Goal: Task Accomplishment & Management: Use online tool/utility

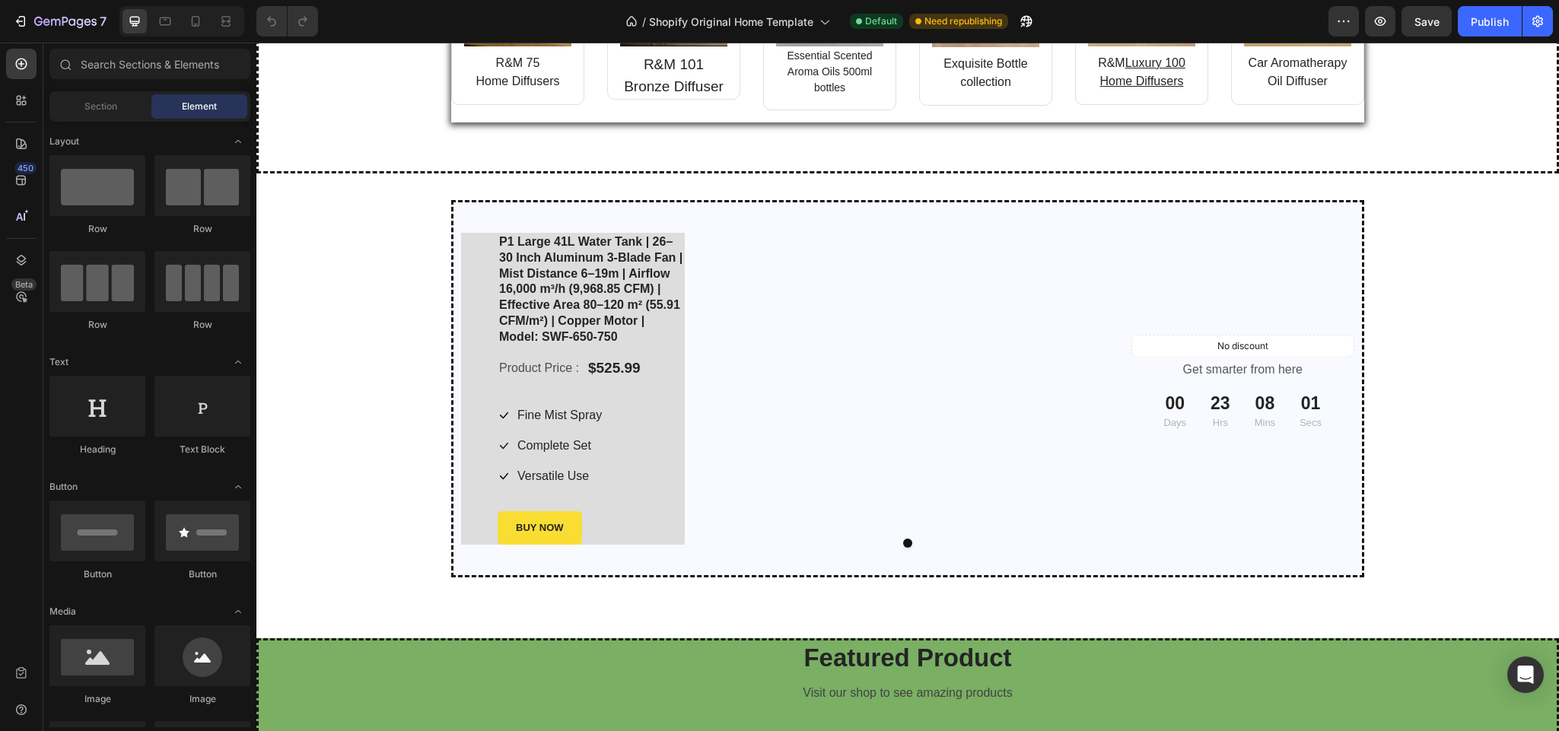
scroll to position [1583, 0]
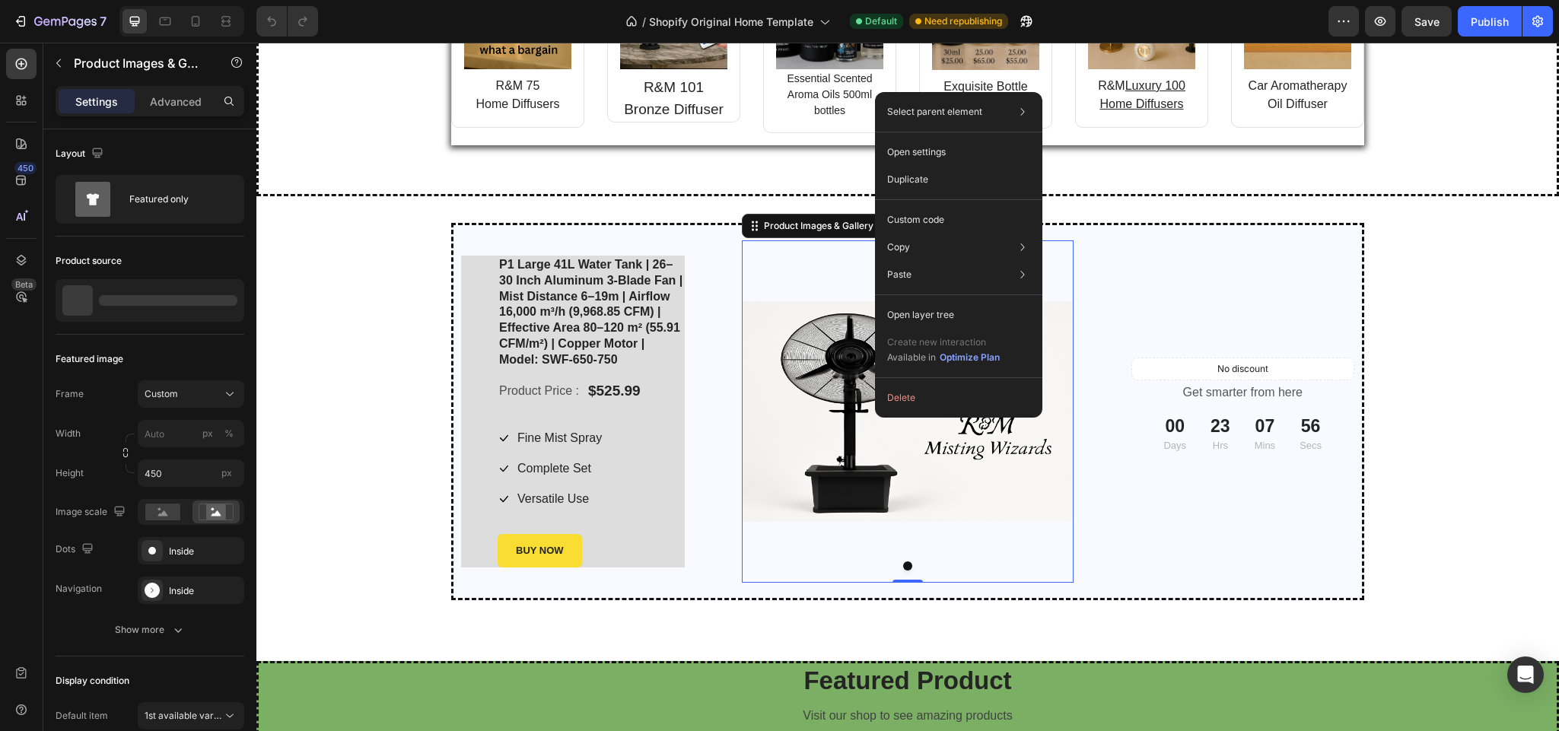
click at [803, 443] on img at bounding box center [908, 411] width 332 height 342
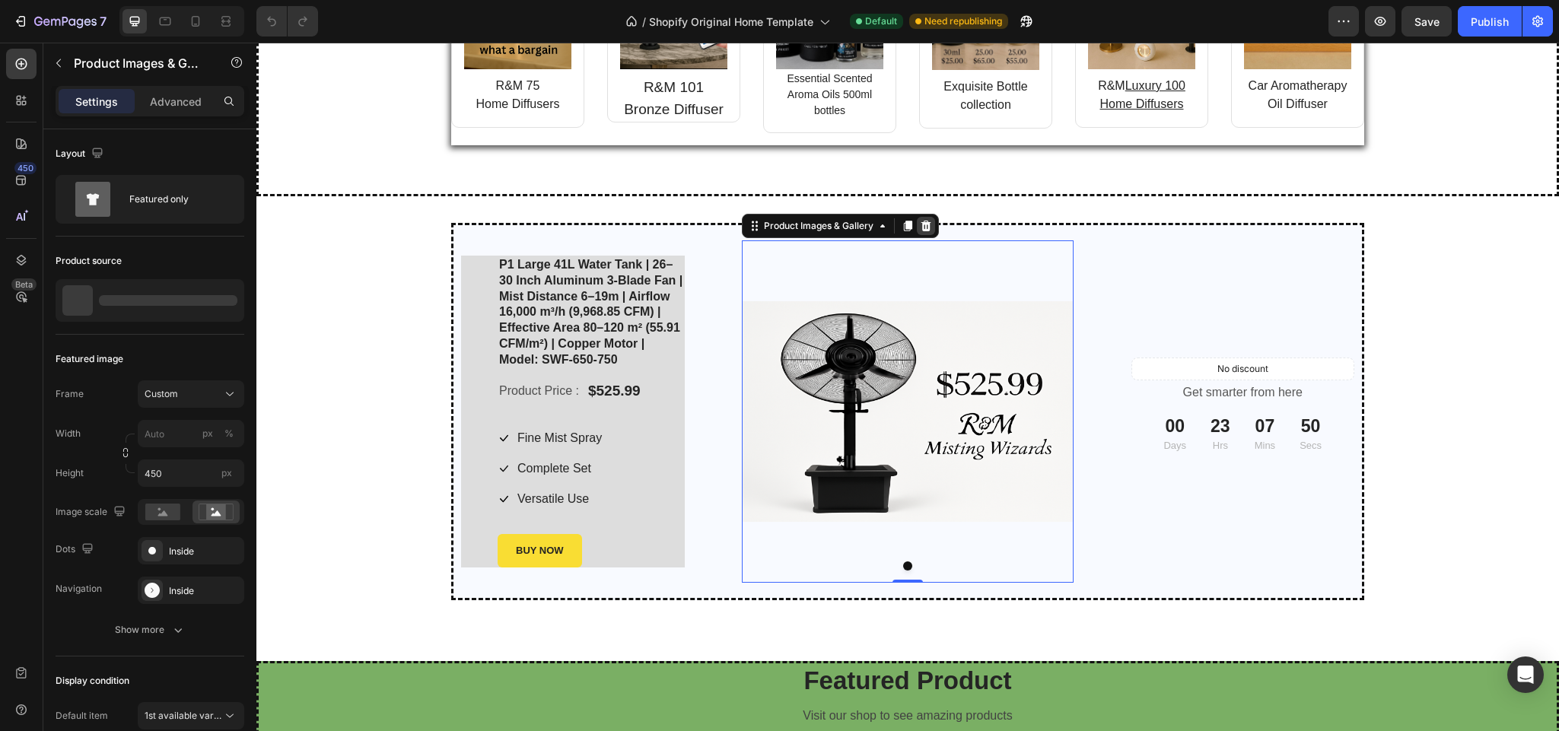
click at [920, 221] on icon at bounding box center [926, 226] width 12 height 12
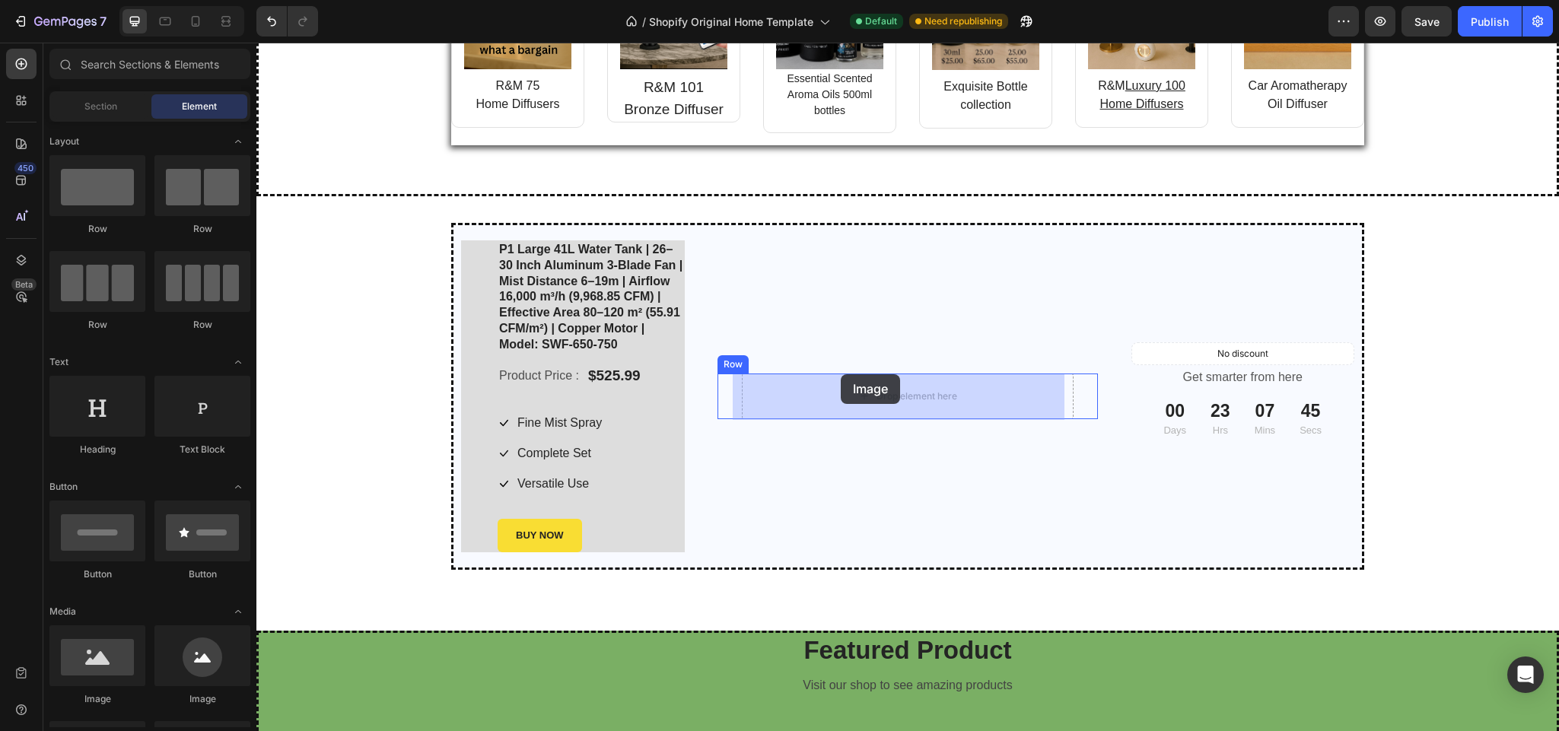
drag, startPoint x: 369, startPoint y: 707, endPoint x: 841, endPoint y: 375, distance: 576.7
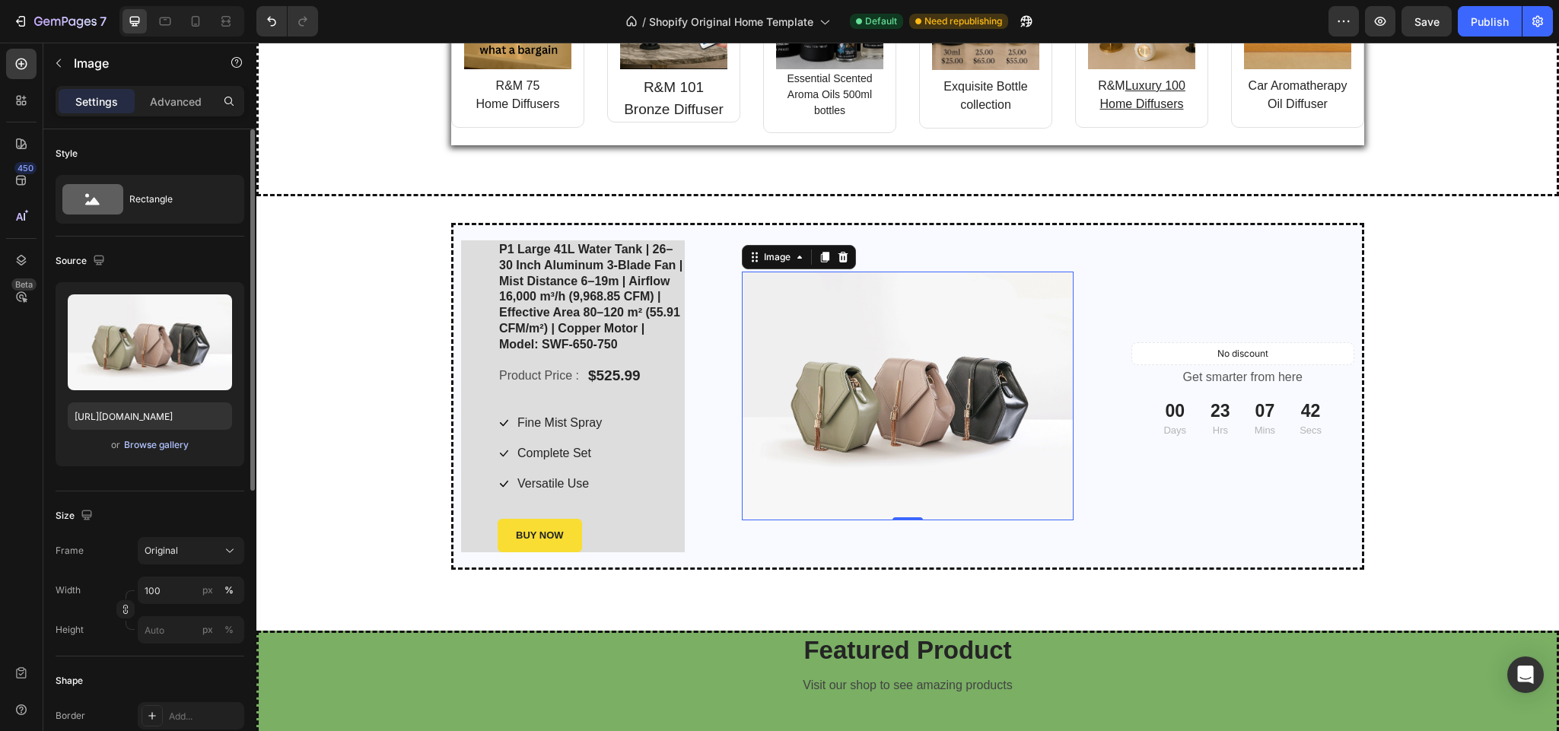
click at [170, 445] on div "Browse gallery" at bounding box center [156, 445] width 65 height 14
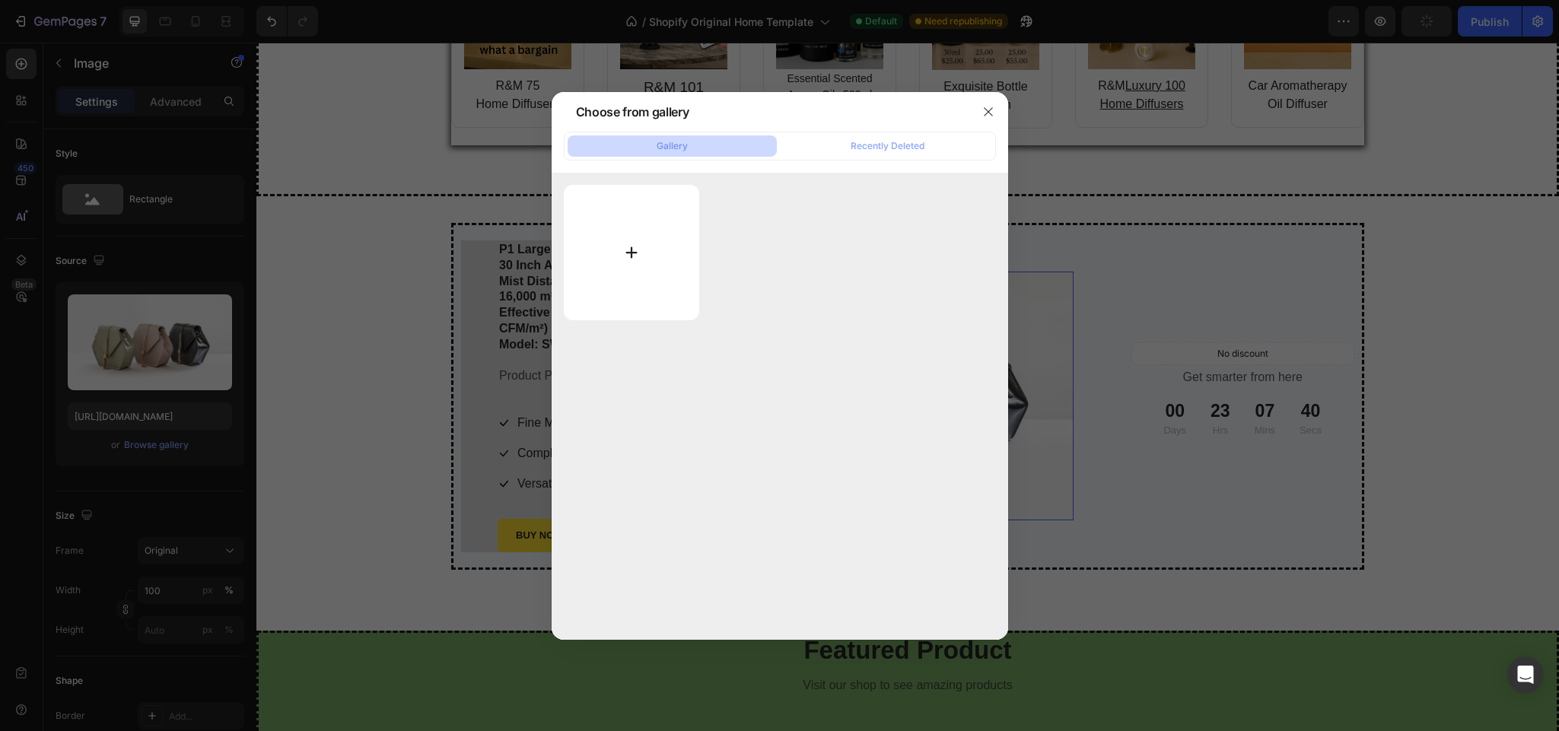
click at [639, 242] on input "file" at bounding box center [632, 252] width 136 height 135
type input "C:\fakepath\Untitled design (1).png"
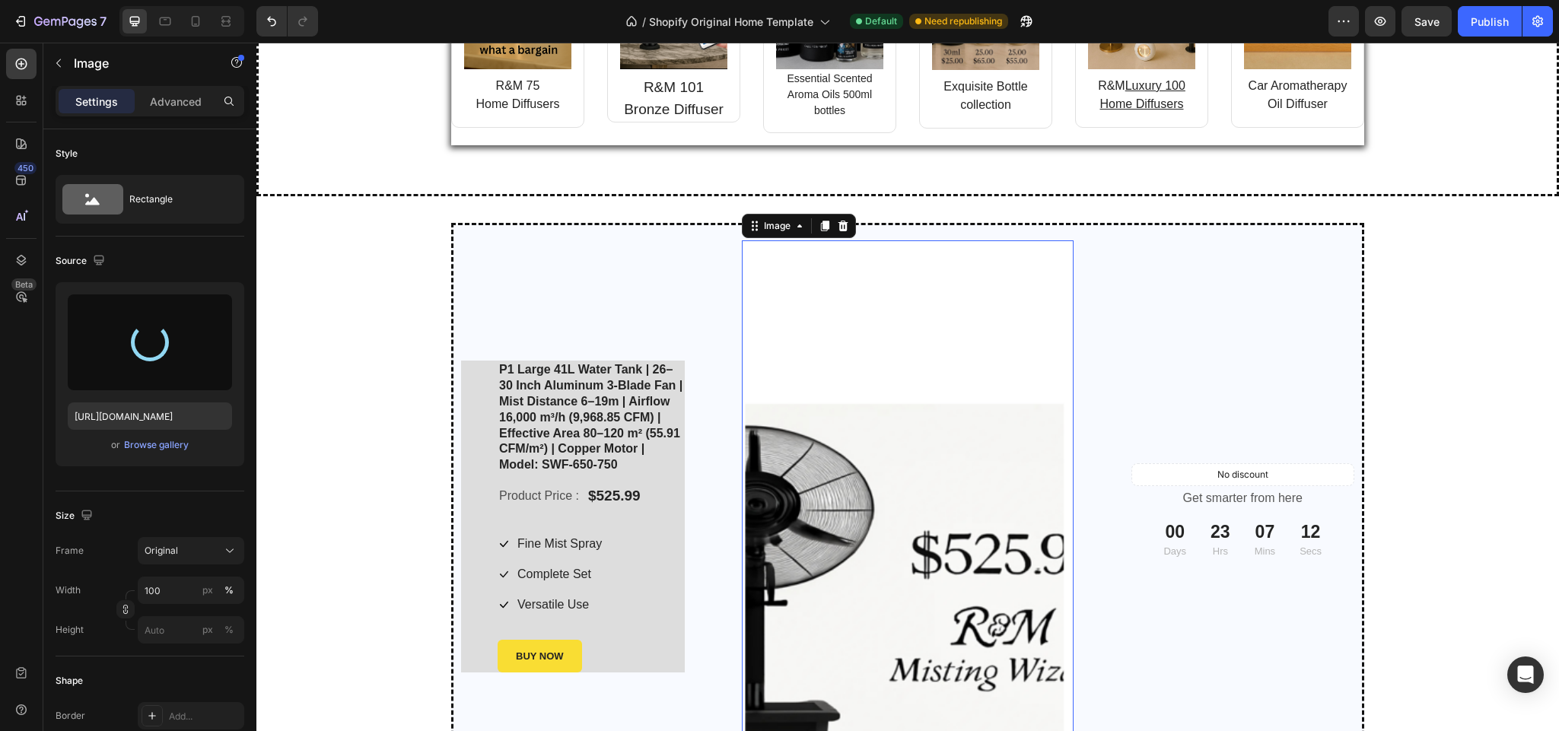
type input "https://cdn.shopify.com/s/files/1/0937/8778/3454/files/gempages_571515848108278…"
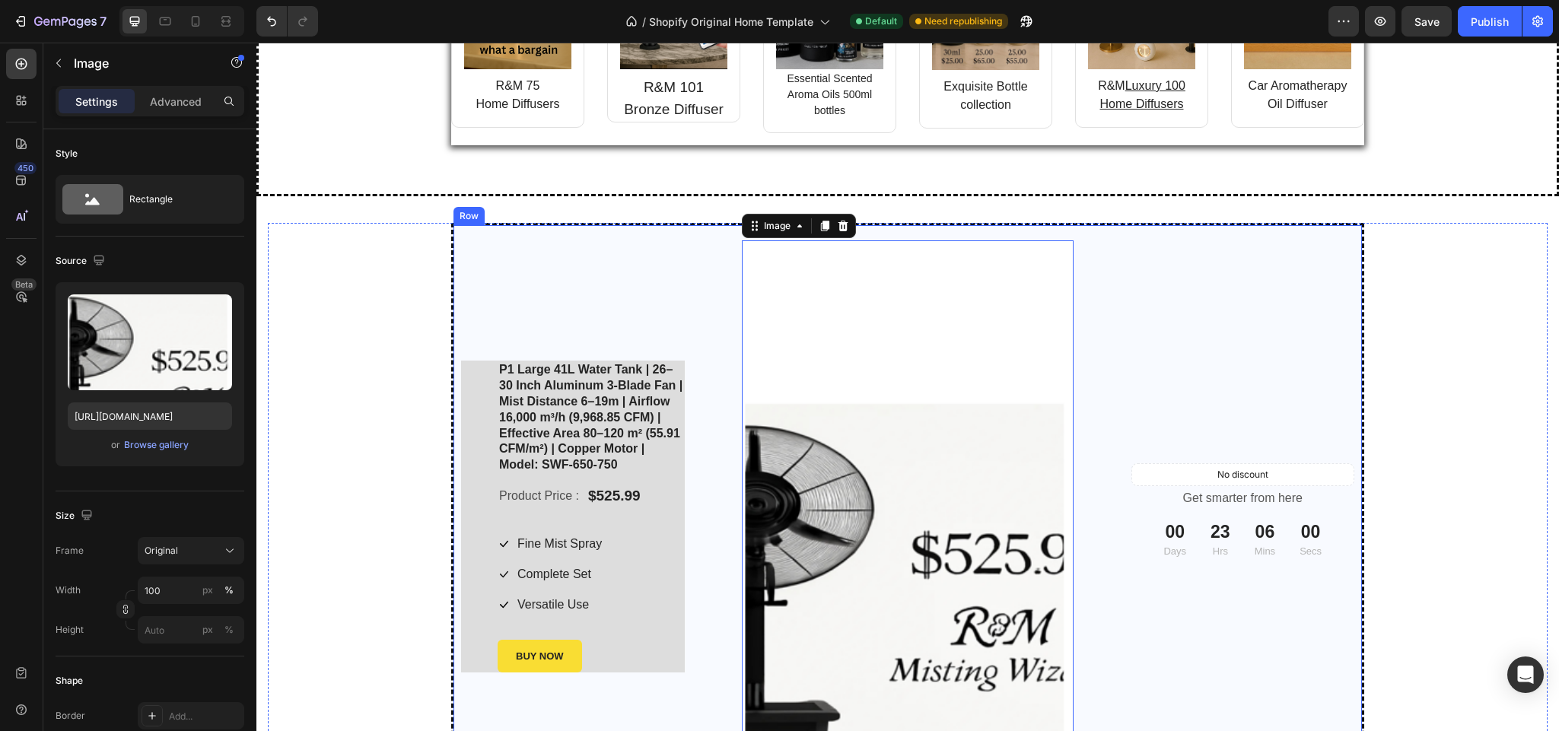
click at [1116, 603] on div "Image 0 Row" at bounding box center [908, 516] width 447 height 553
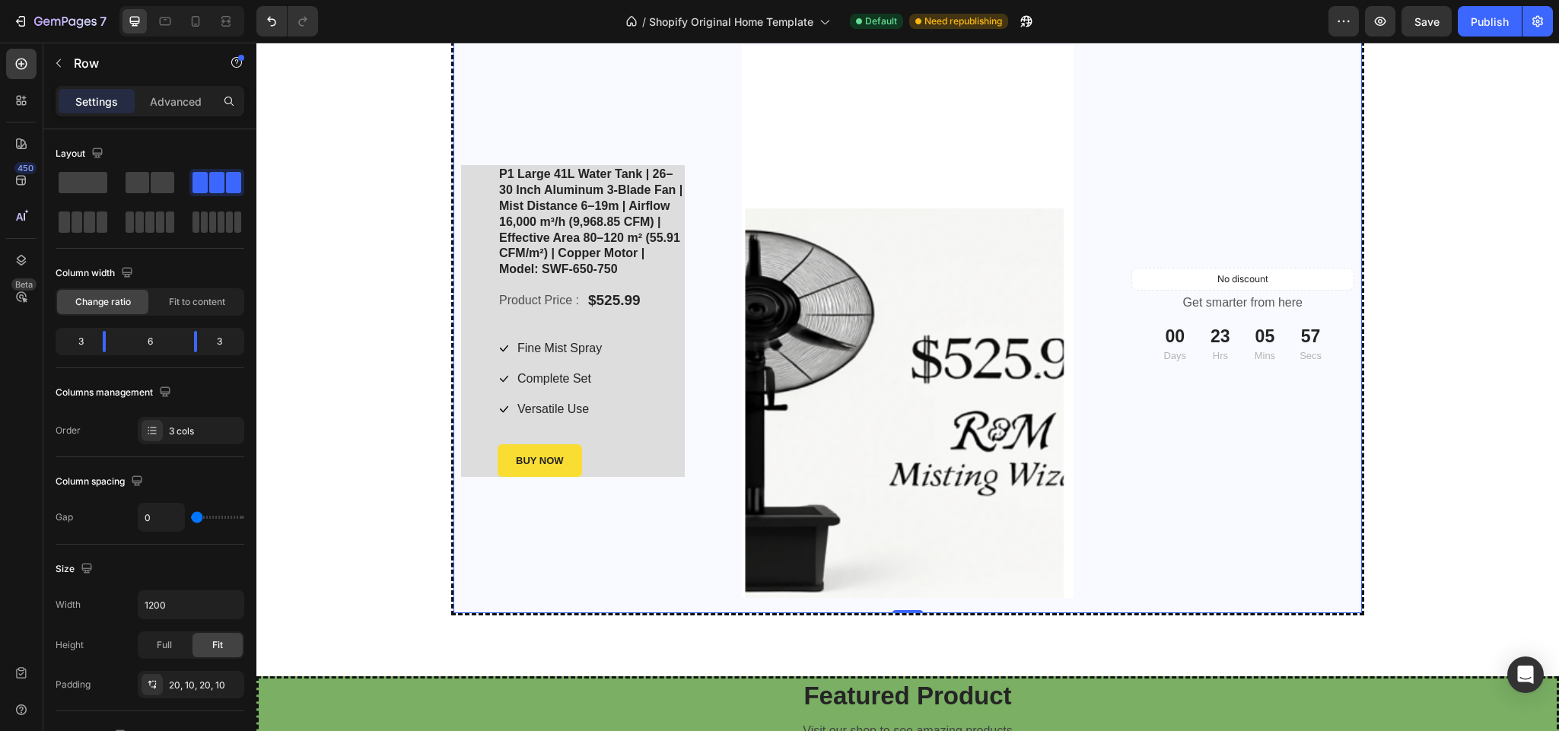
scroll to position [1721, 0]
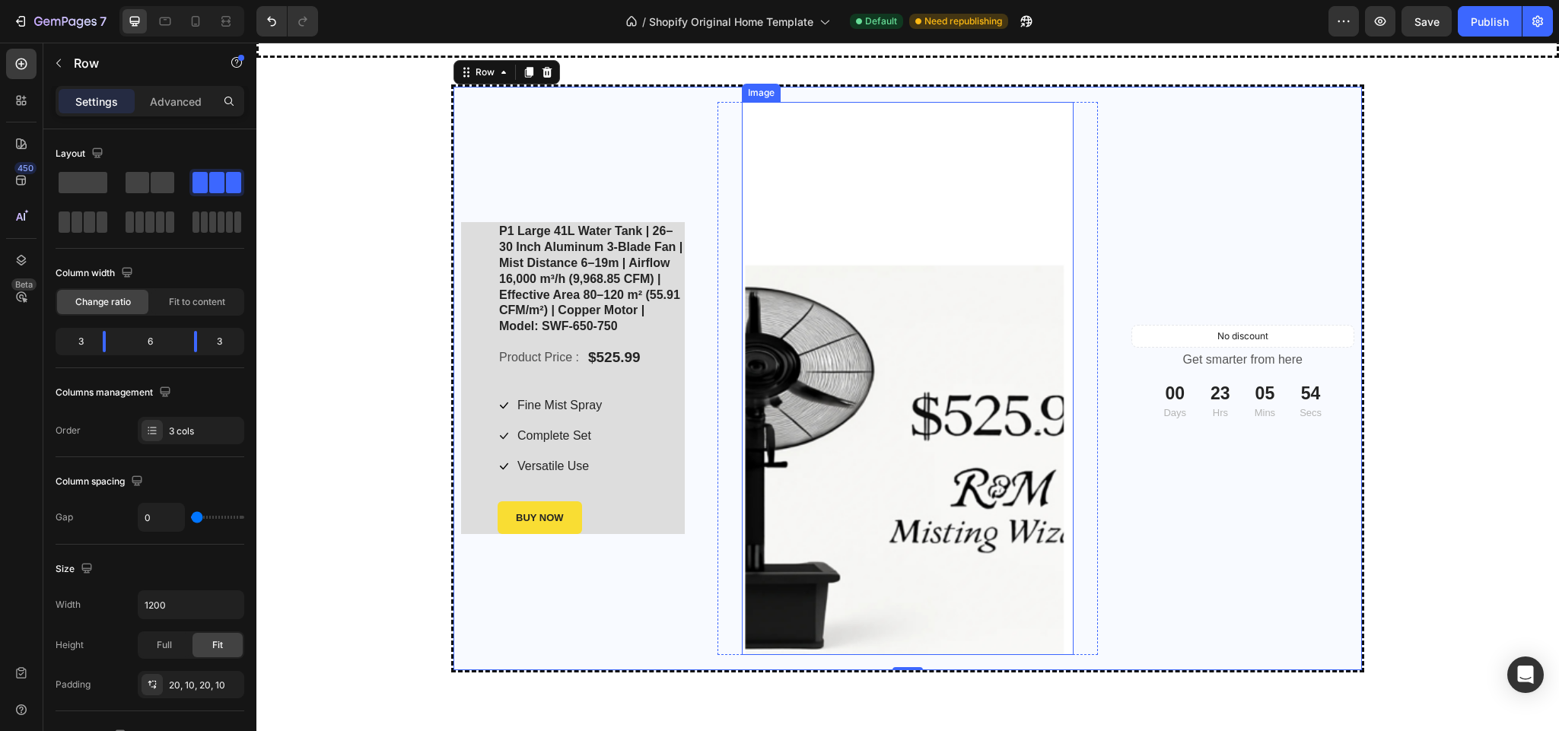
click at [986, 519] on img at bounding box center [908, 378] width 332 height 553
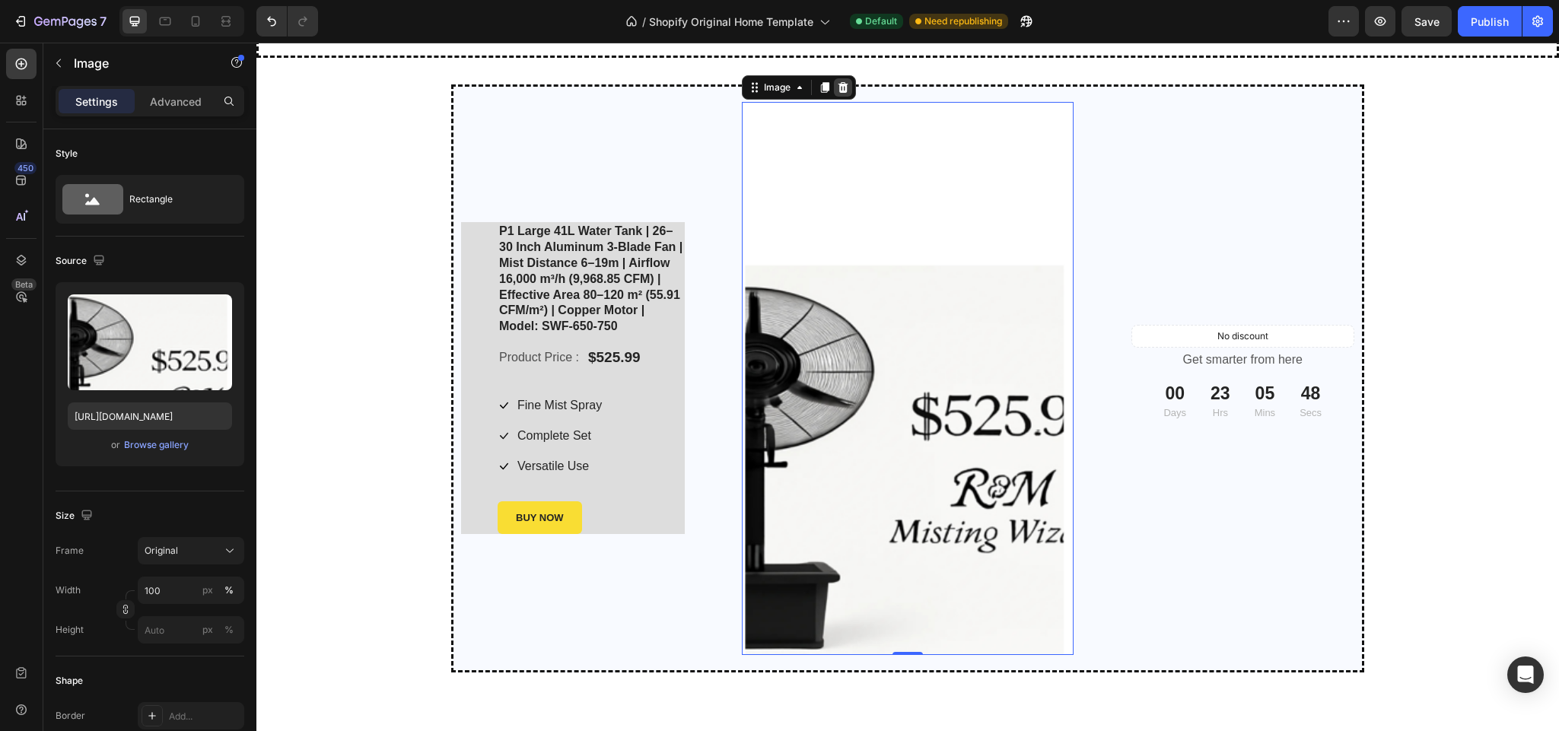
click at [834, 81] on div at bounding box center [843, 87] width 18 height 18
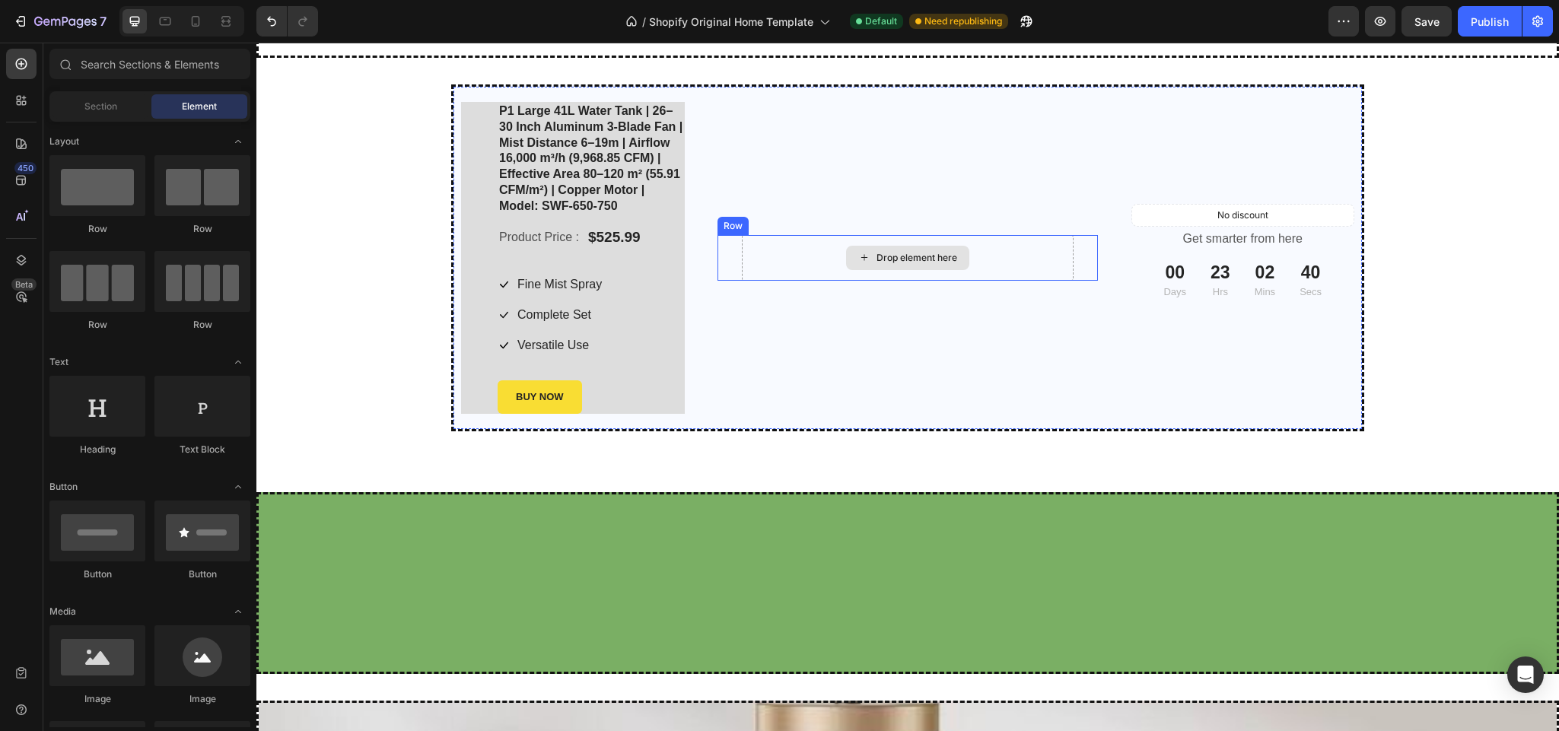
click at [877, 259] on div "Drop element here" at bounding box center [917, 258] width 81 height 12
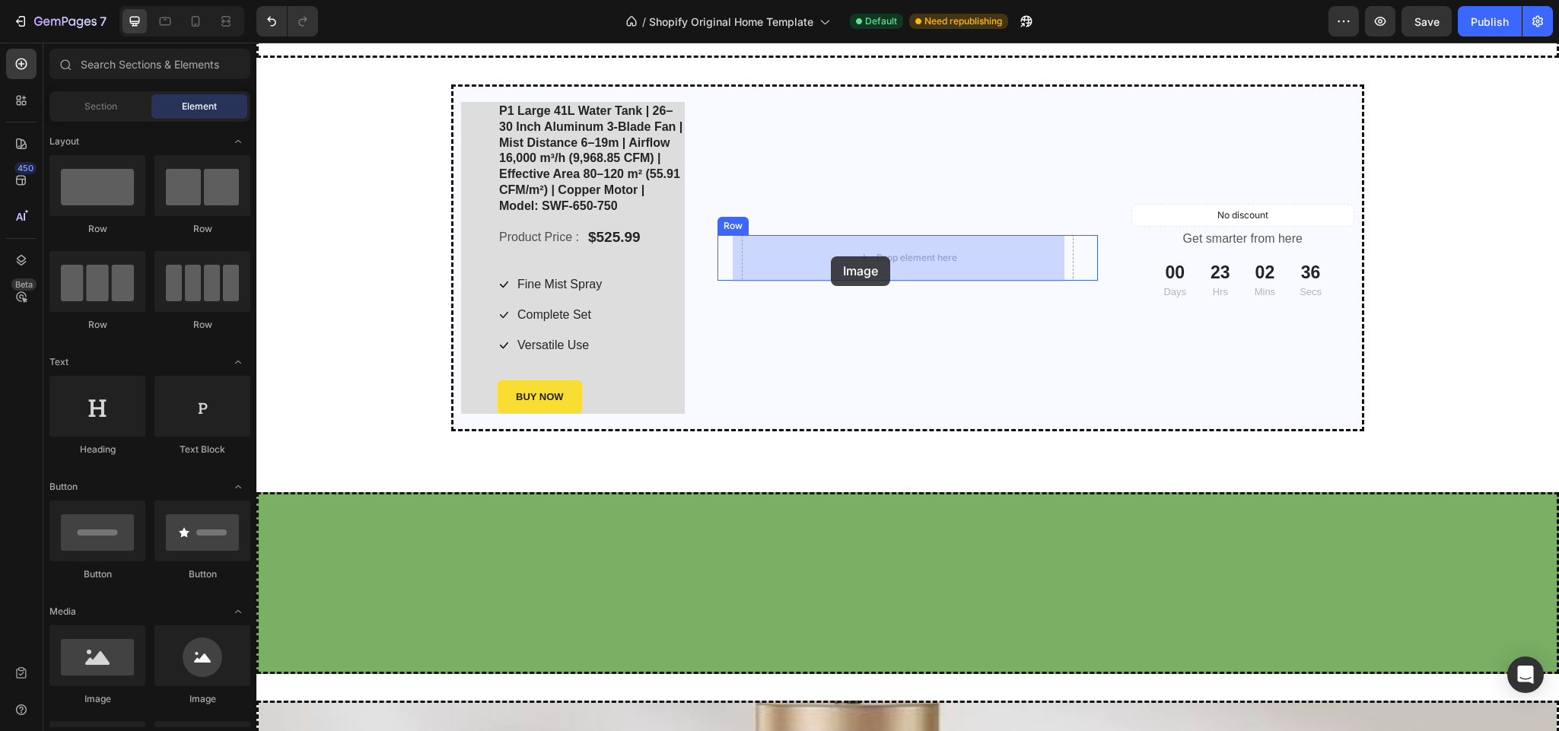
drag, startPoint x: 682, startPoint y: 468, endPoint x: 831, endPoint y: 254, distance: 260.2
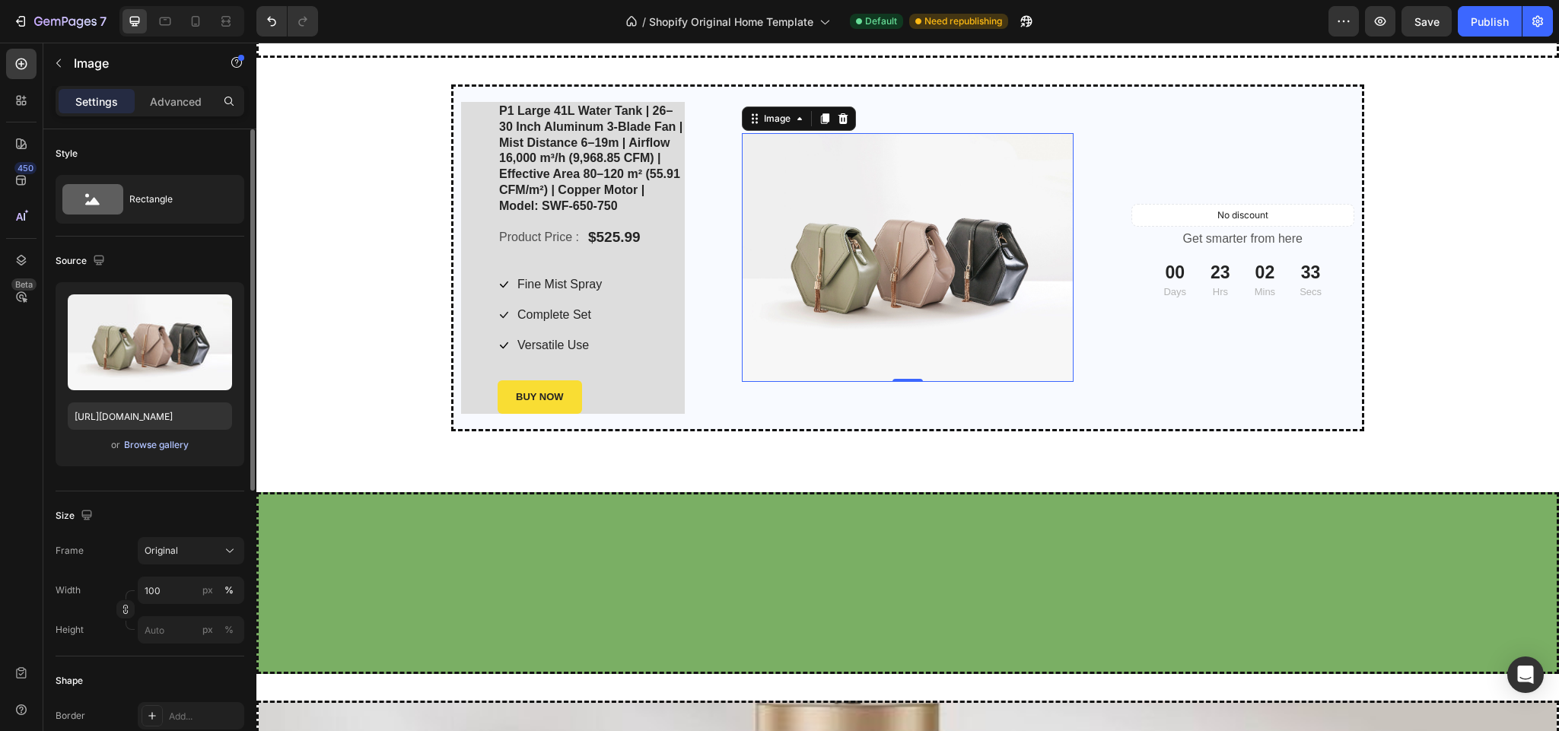
click at [139, 450] on div "Browse gallery" at bounding box center [156, 445] width 65 height 14
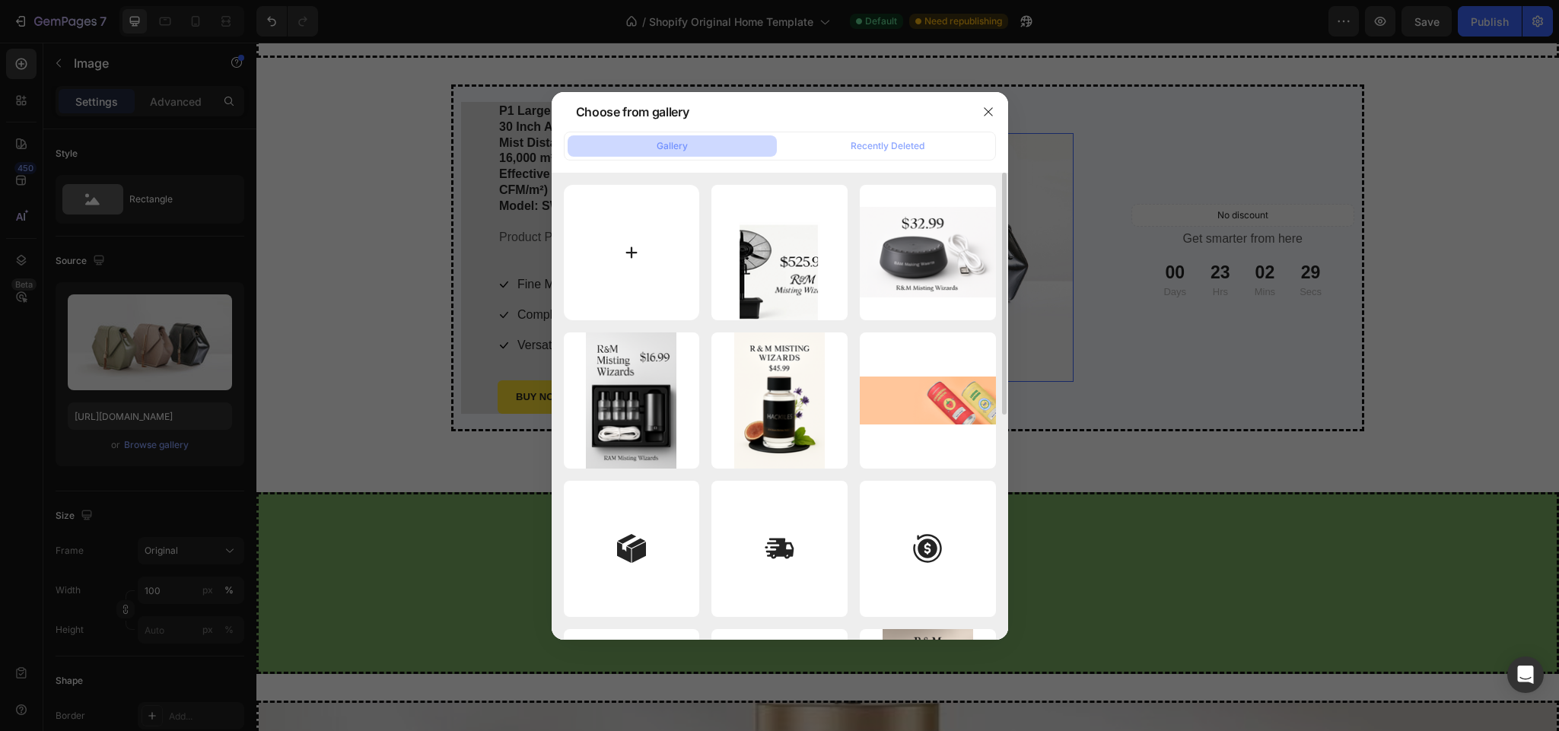
click at [624, 256] on input "file" at bounding box center [632, 253] width 136 height 136
type input "C:\fakepath\WhatsApp_Image_2025-08-25_at_10.31.50_7796c752-removebg-preview.png"
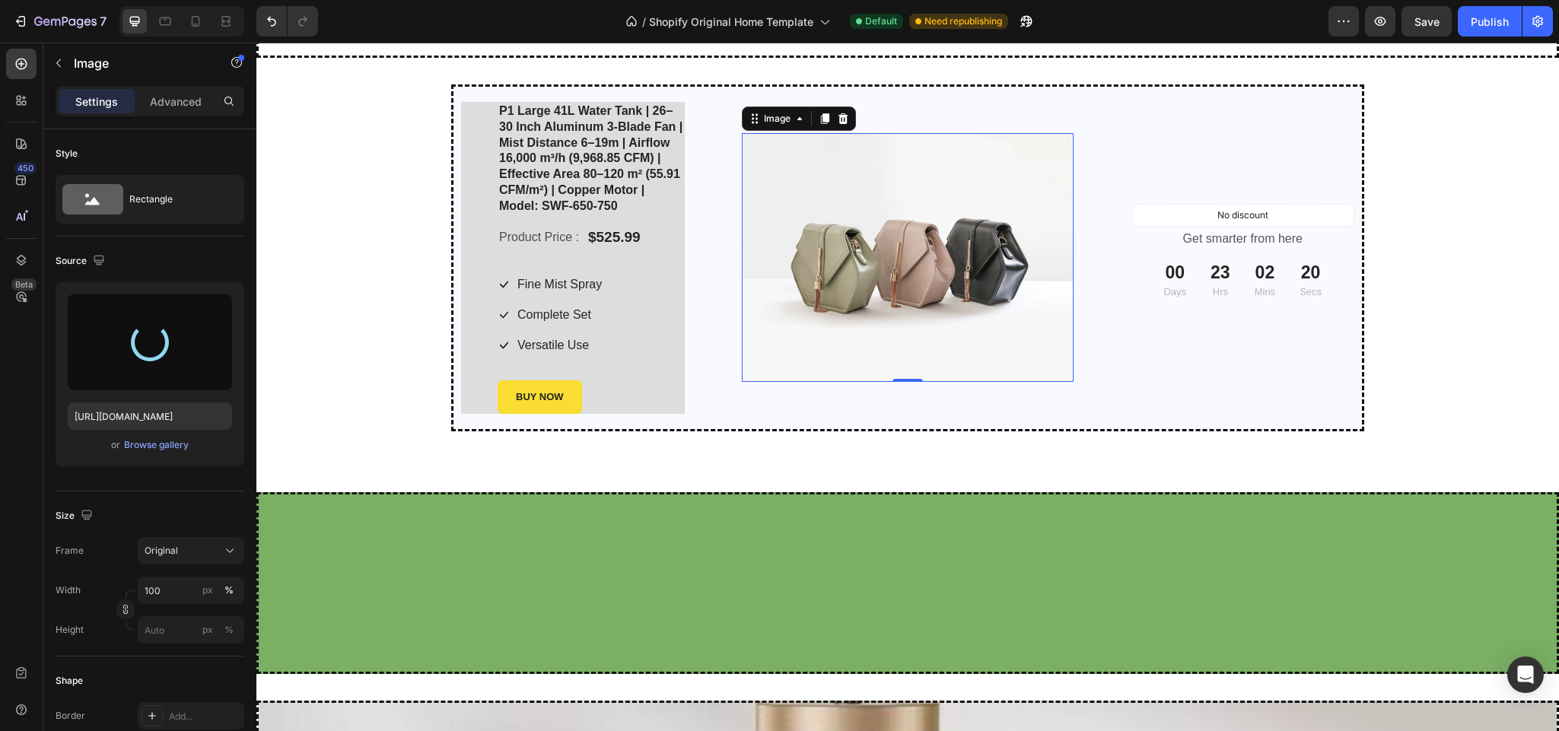
type input "https://cdn.shopify.com/s/files/1/0937/8778/3454/files/gempages_571515848108278…"
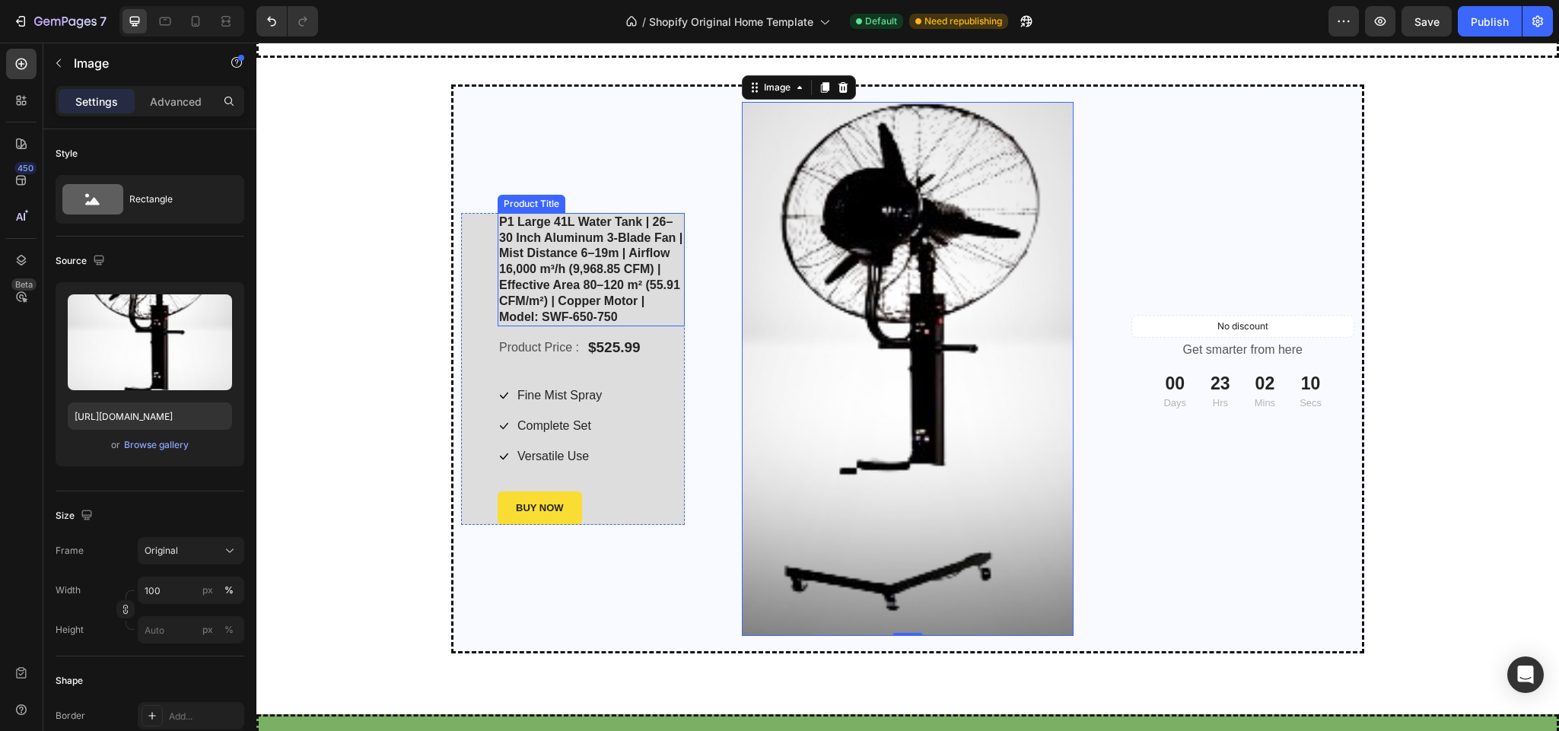
click at [590, 292] on h1 "P1 Large 41L Water Tank | 26–30 Inch Aluminum 3-Blade Fan | Mist Distance 6–19m…" at bounding box center [591, 270] width 187 height 114
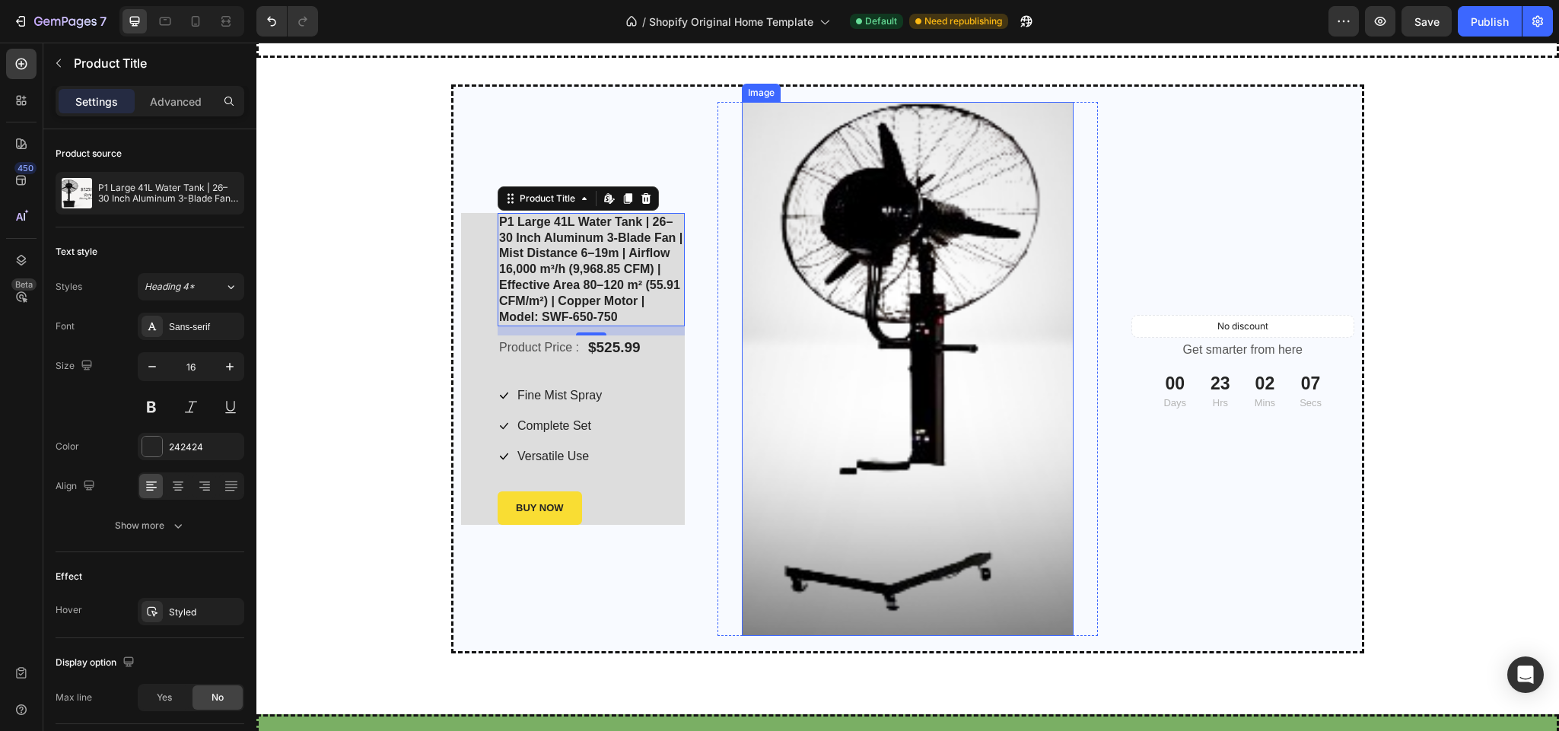
click at [806, 306] on img at bounding box center [908, 369] width 332 height 534
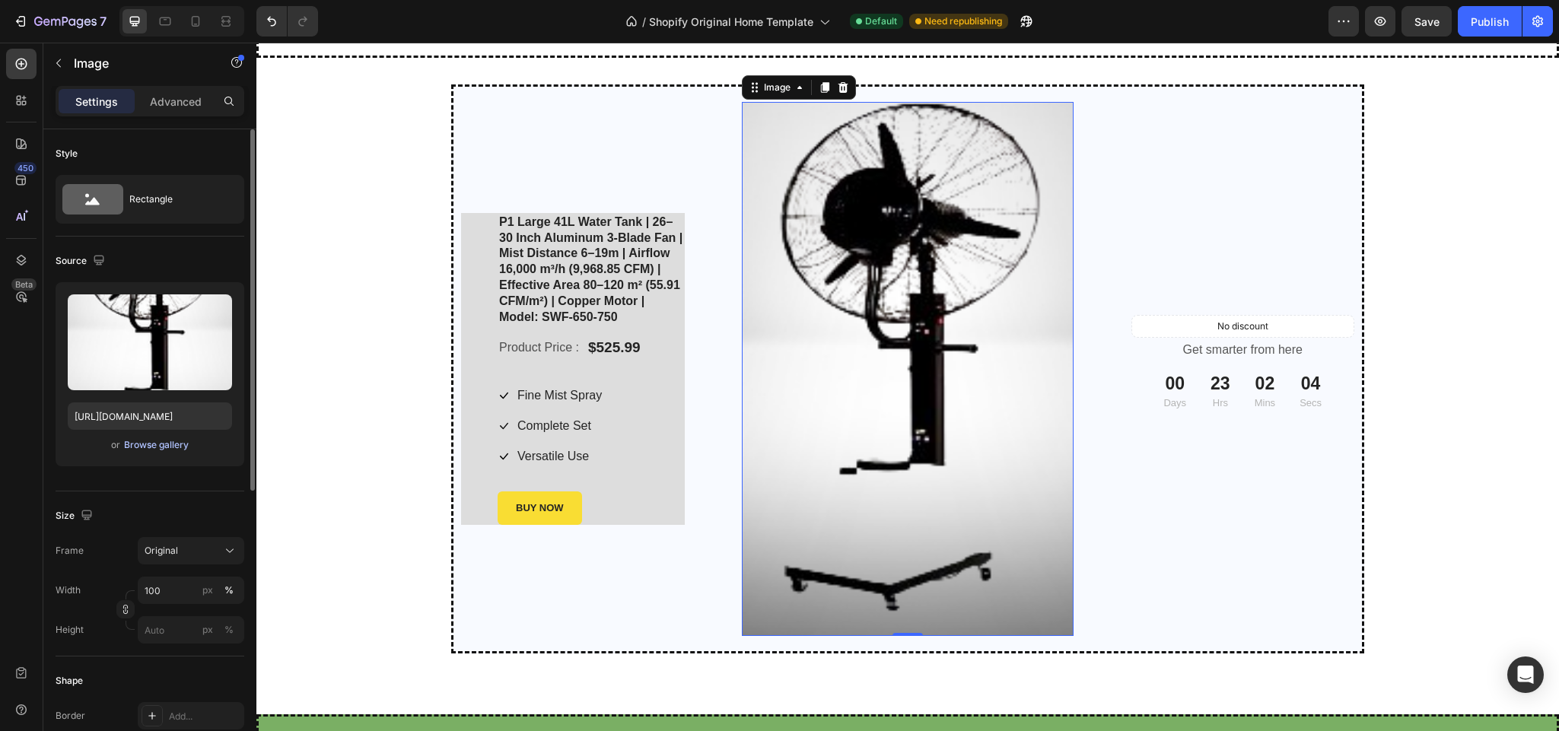
click at [161, 445] on div "Browse gallery" at bounding box center [156, 445] width 65 height 14
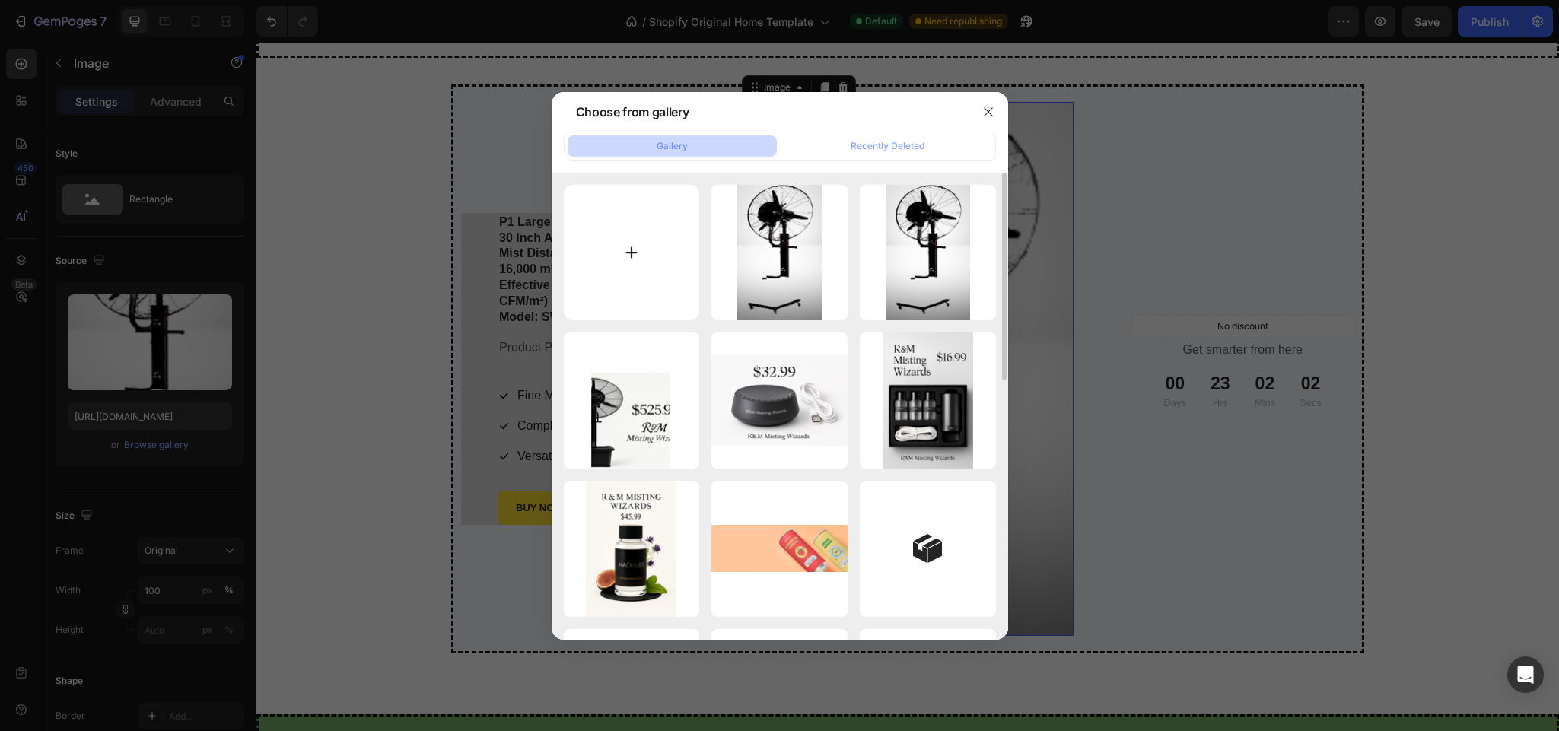
click at [628, 256] on input "file" at bounding box center [632, 253] width 136 height 136
type input "C:\fakepath\2b5a8603-3b12-4cef-92c6-4a1eba455700.png"
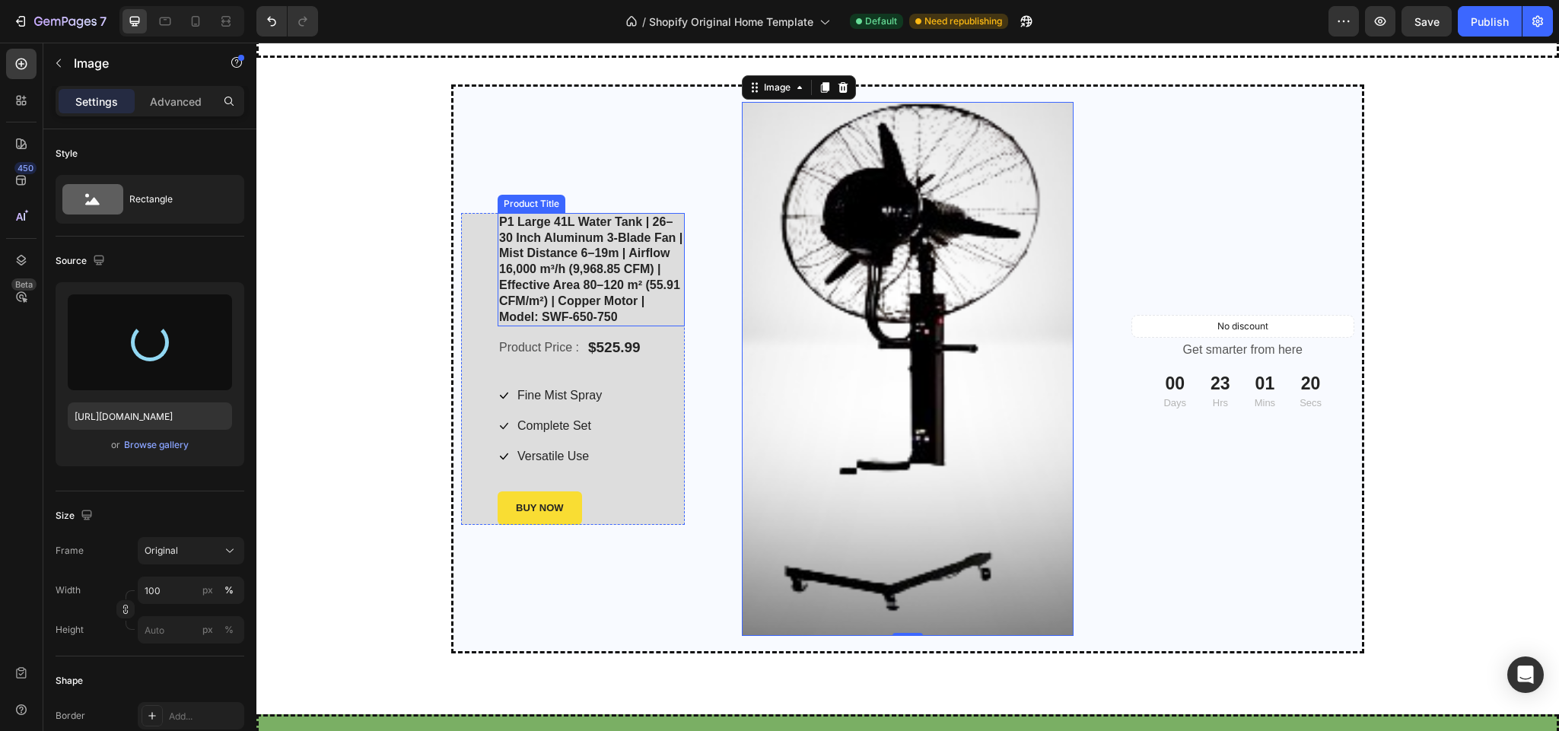
type input "https://cdn.shopify.com/s/files/1/0937/8778/3454/files/gempages_571515848108278…"
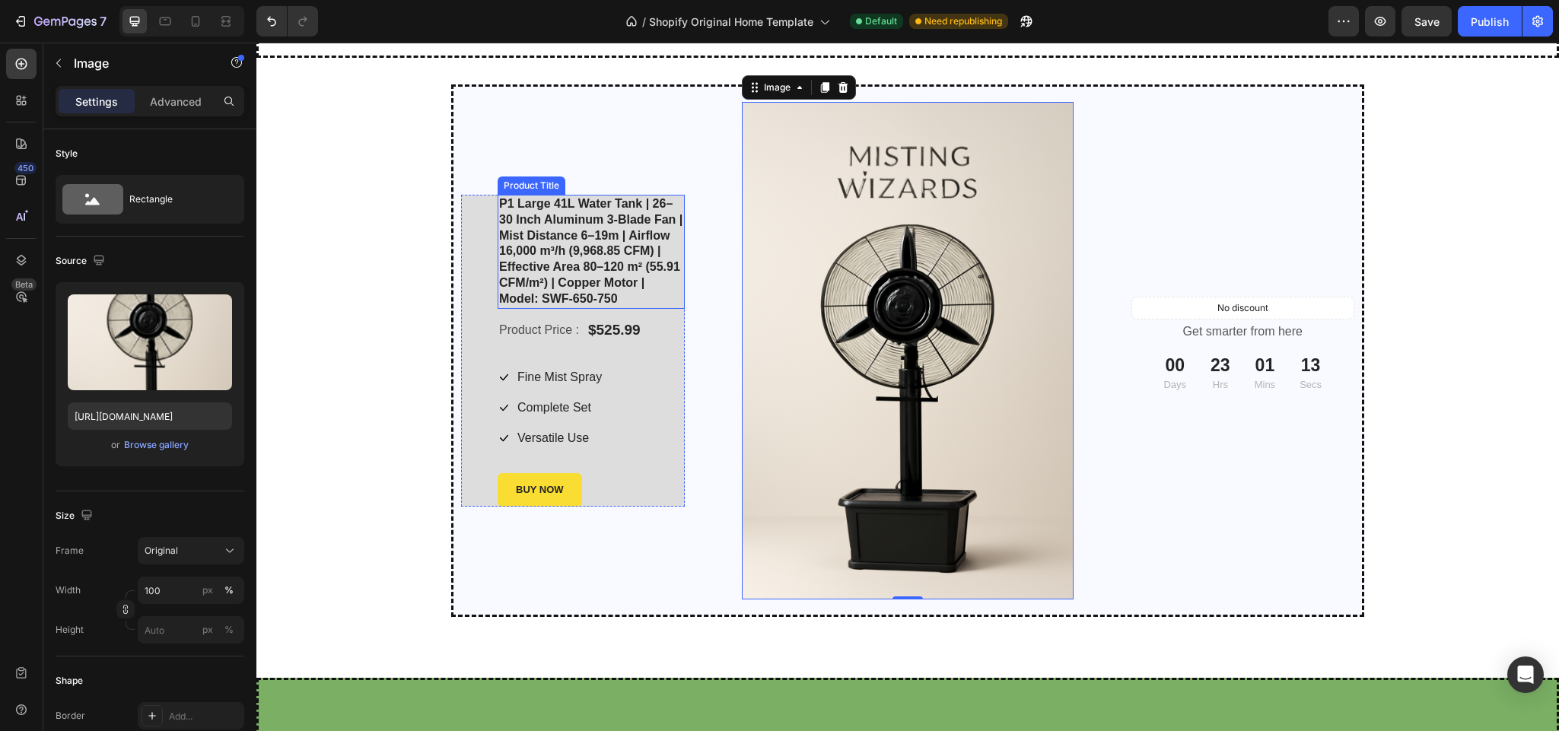
click at [574, 251] on h1 "P1 Large 41L Water Tank | 26–30 Inch Aluminum 3-Blade Fan | Mist Distance 6–19m…" at bounding box center [591, 252] width 187 height 114
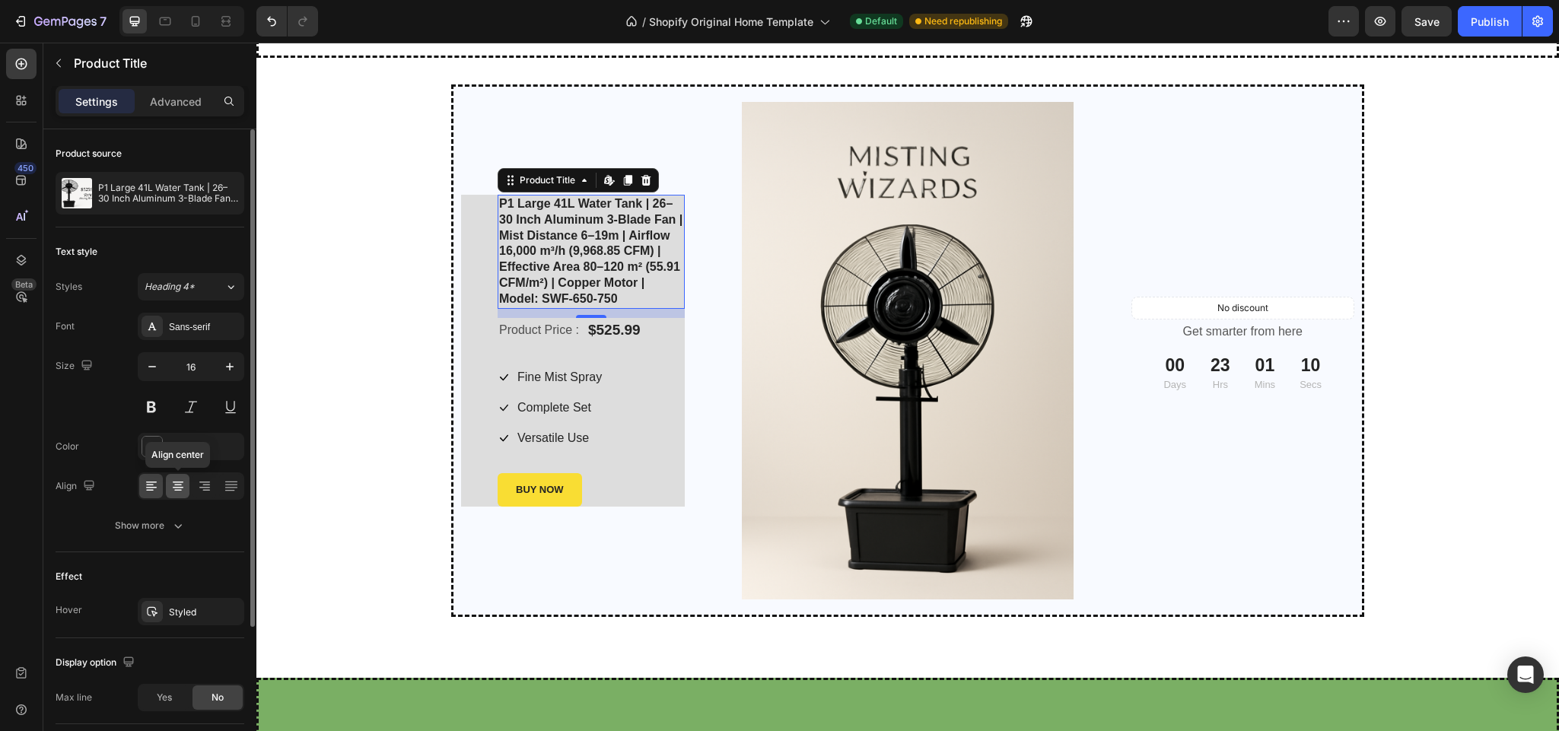
click at [177, 487] on icon at bounding box center [177, 486] width 15 height 15
click at [145, 493] on icon at bounding box center [151, 486] width 15 height 15
click at [224, 366] on icon "button" at bounding box center [229, 366] width 15 height 15
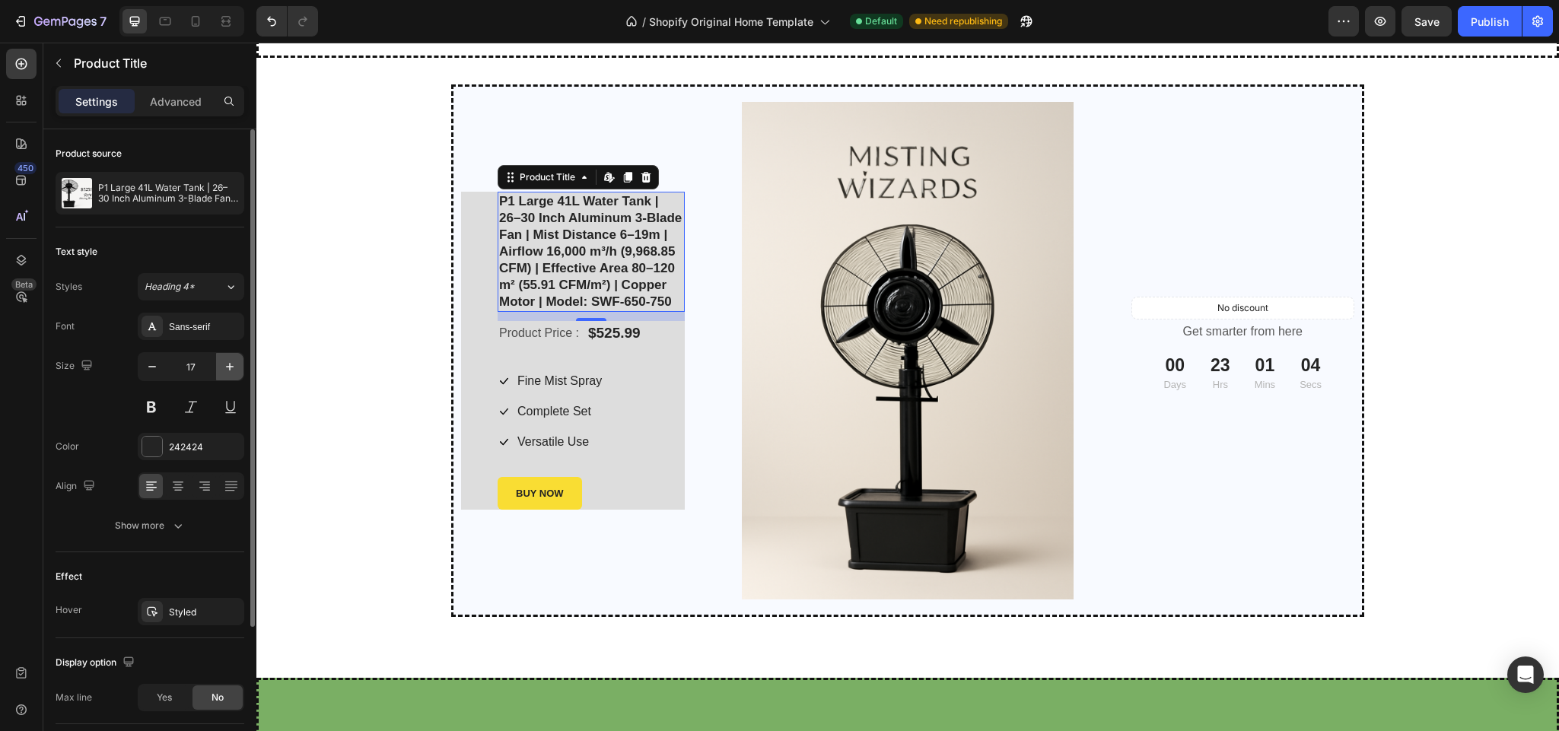
click at [224, 366] on icon "button" at bounding box center [229, 366] width 15 height 15
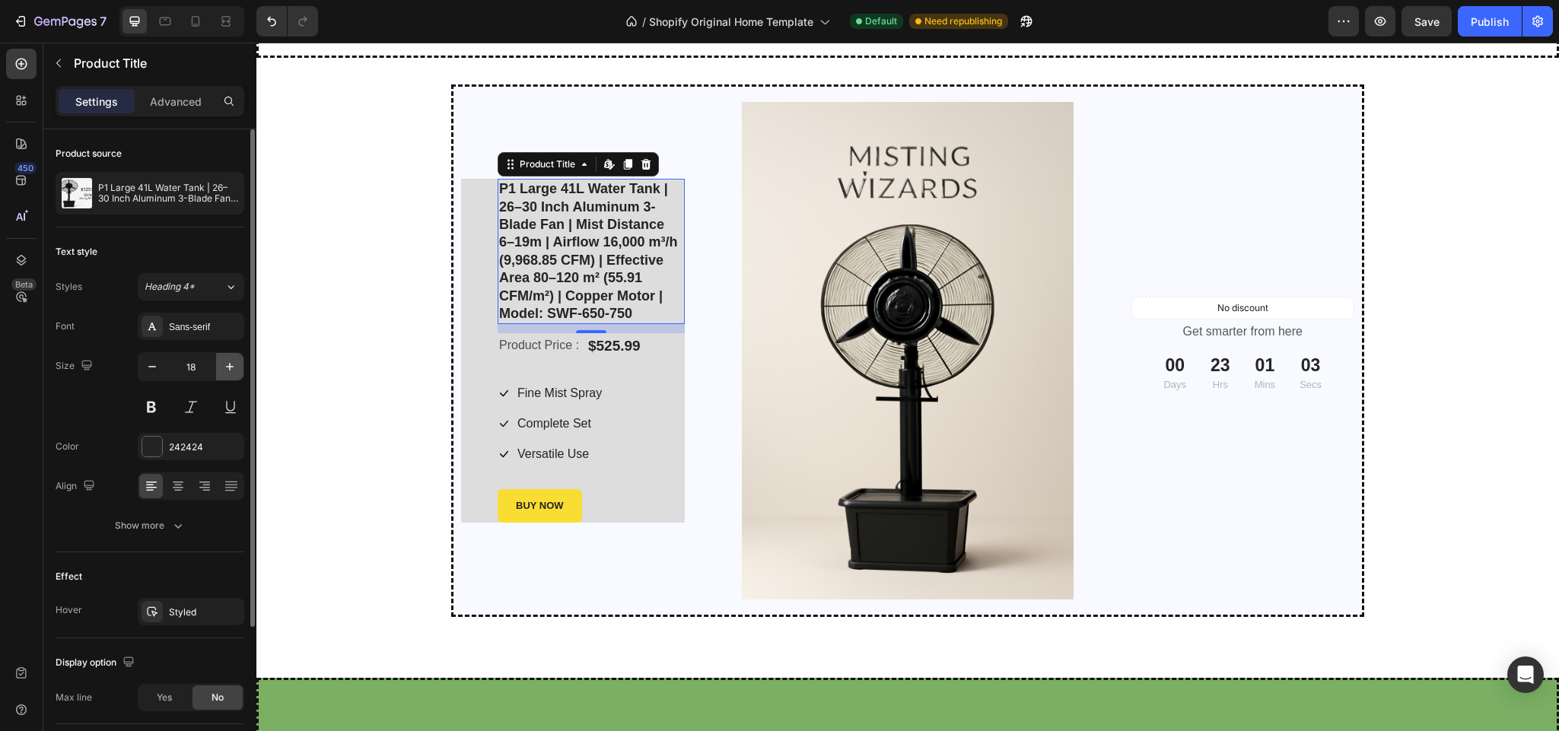
click at [224, 366] on icon "button" at bounding box center [229, 366] width 15 height 15
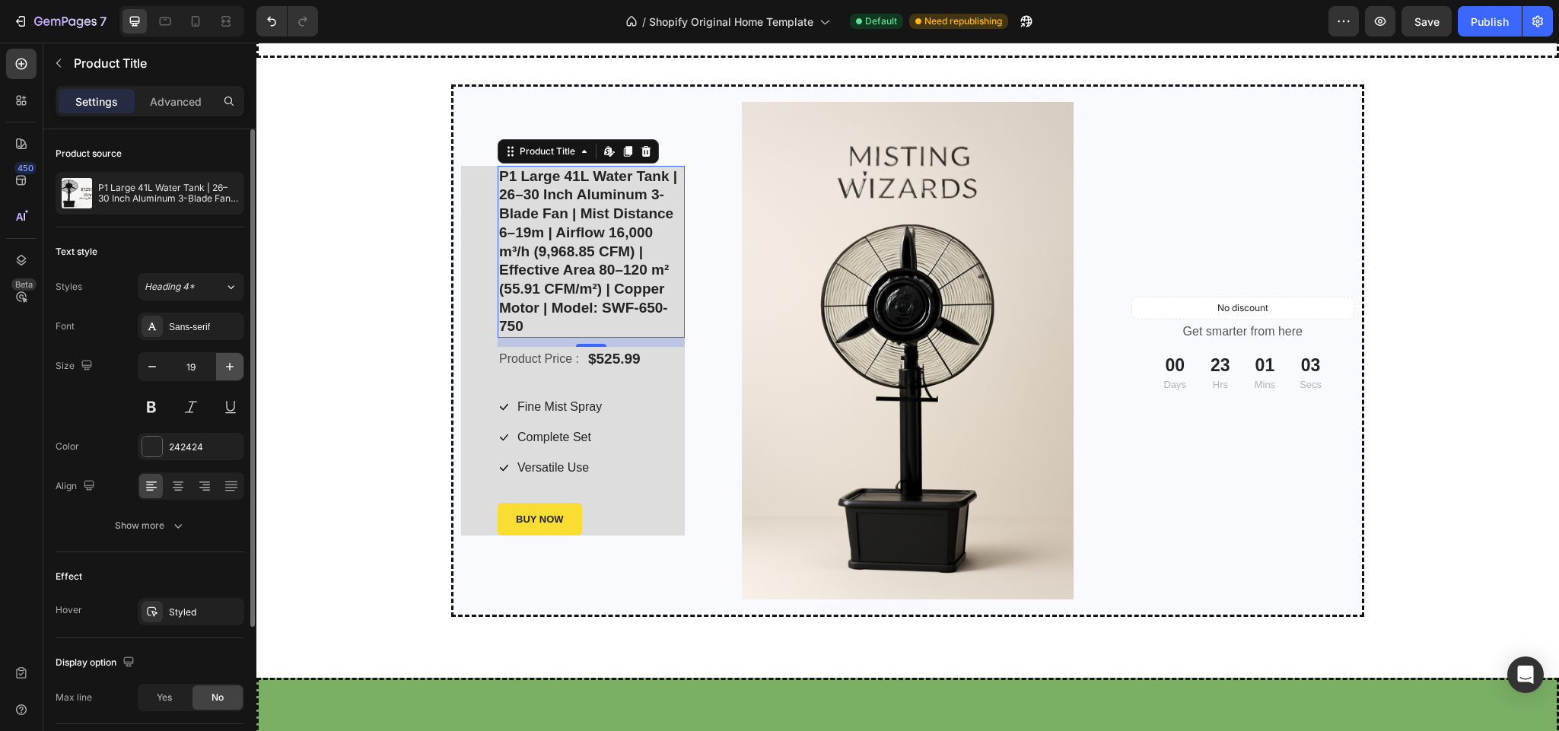
click at [224, 366] on icon "button" at bounding box center [229, 366] width 15 height 15
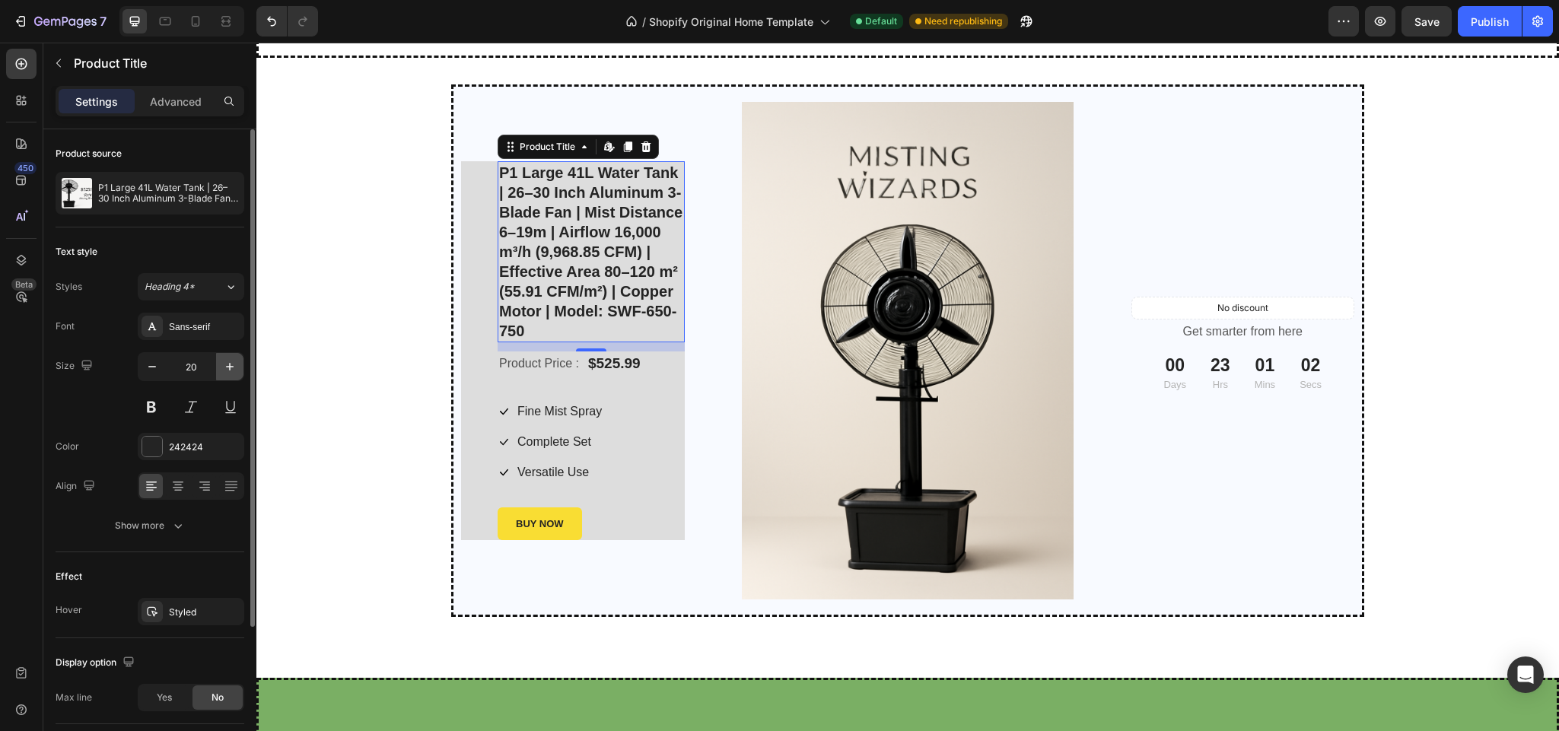
click at [224, 366] on icon "button" at bounding box center [229, 366] width 15 height 15
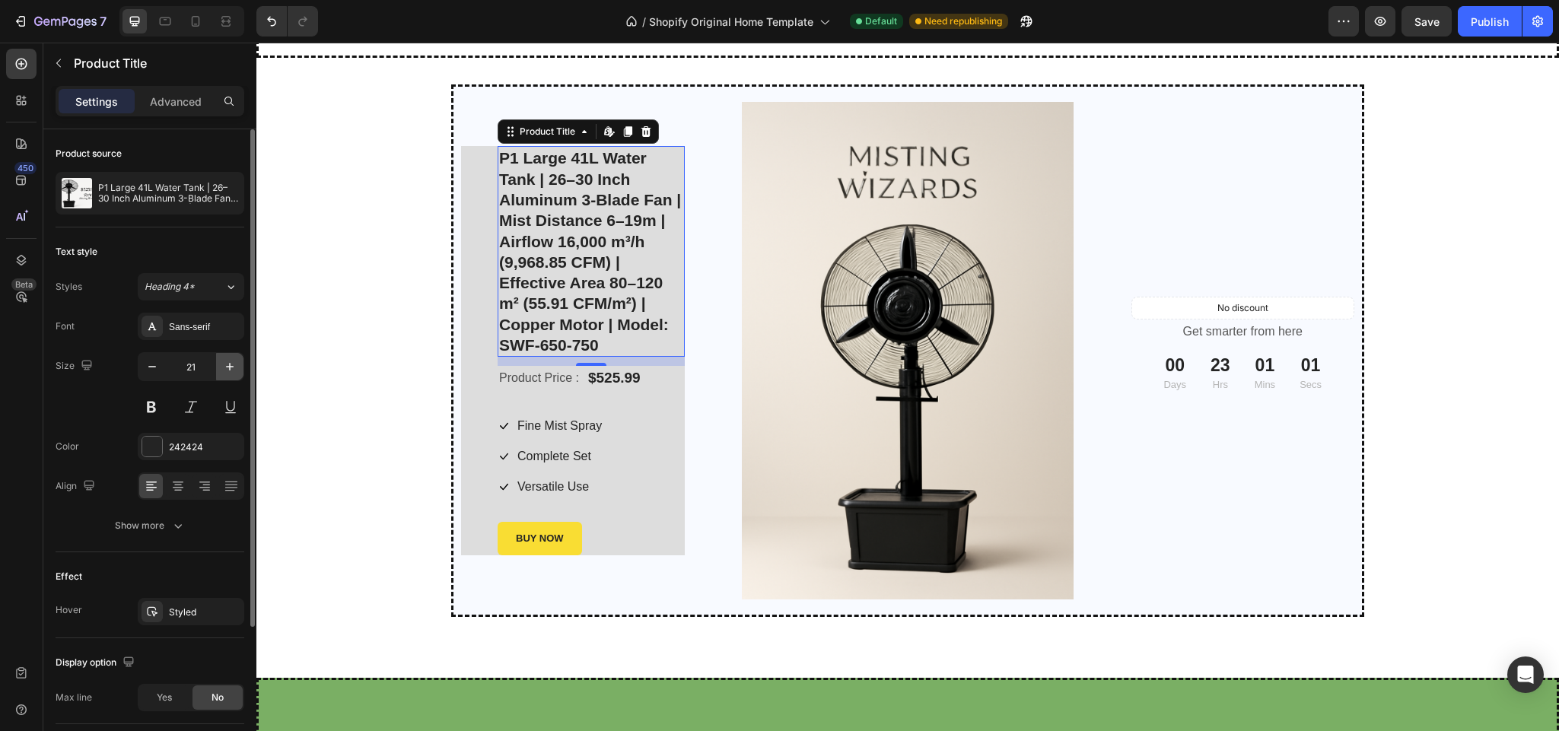
click at [224, 366] on icon "button" at bounding box center [229, 366] width 15 height 15
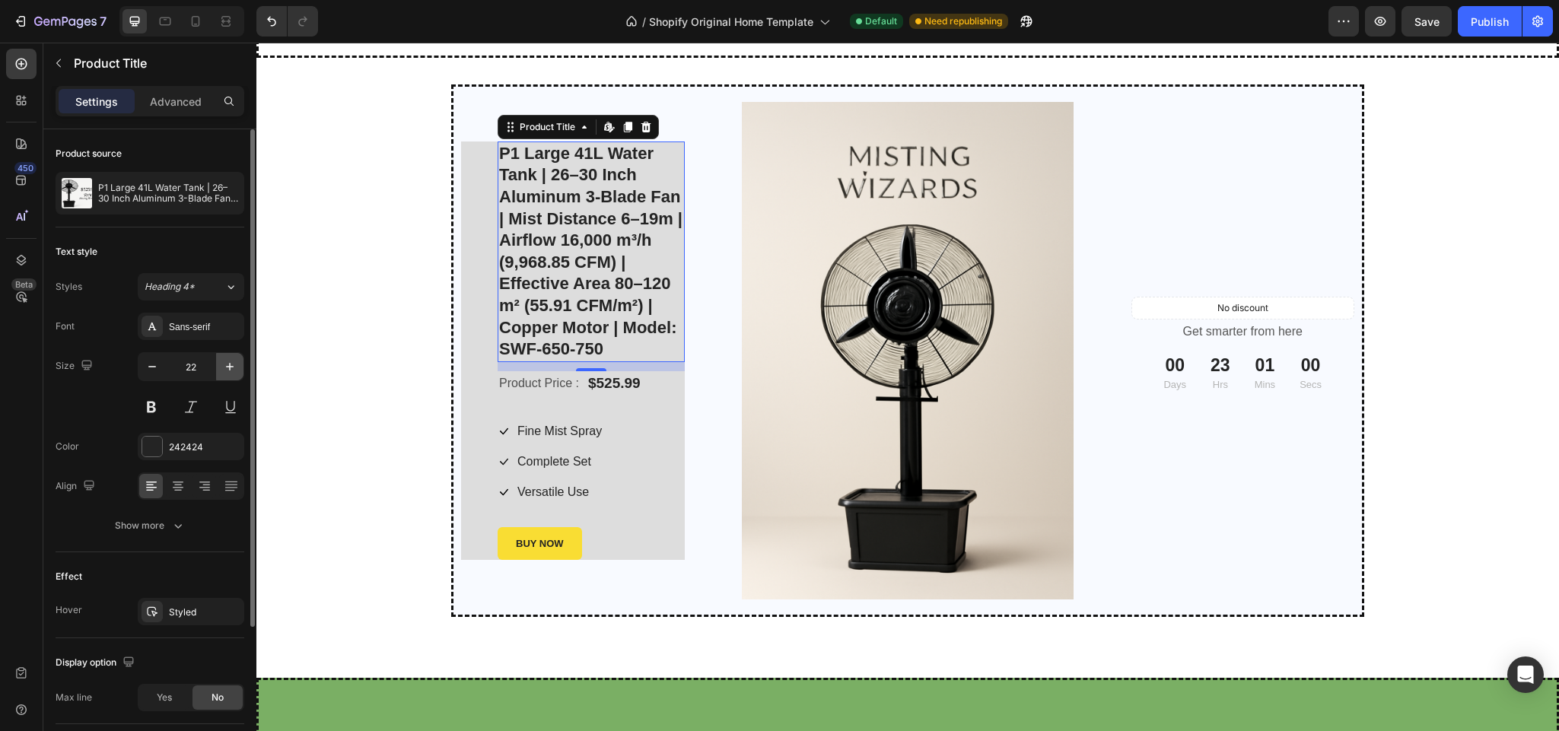
click at [224, 366] on icon "button" at bounding box center [229, 366] width 15 height 15
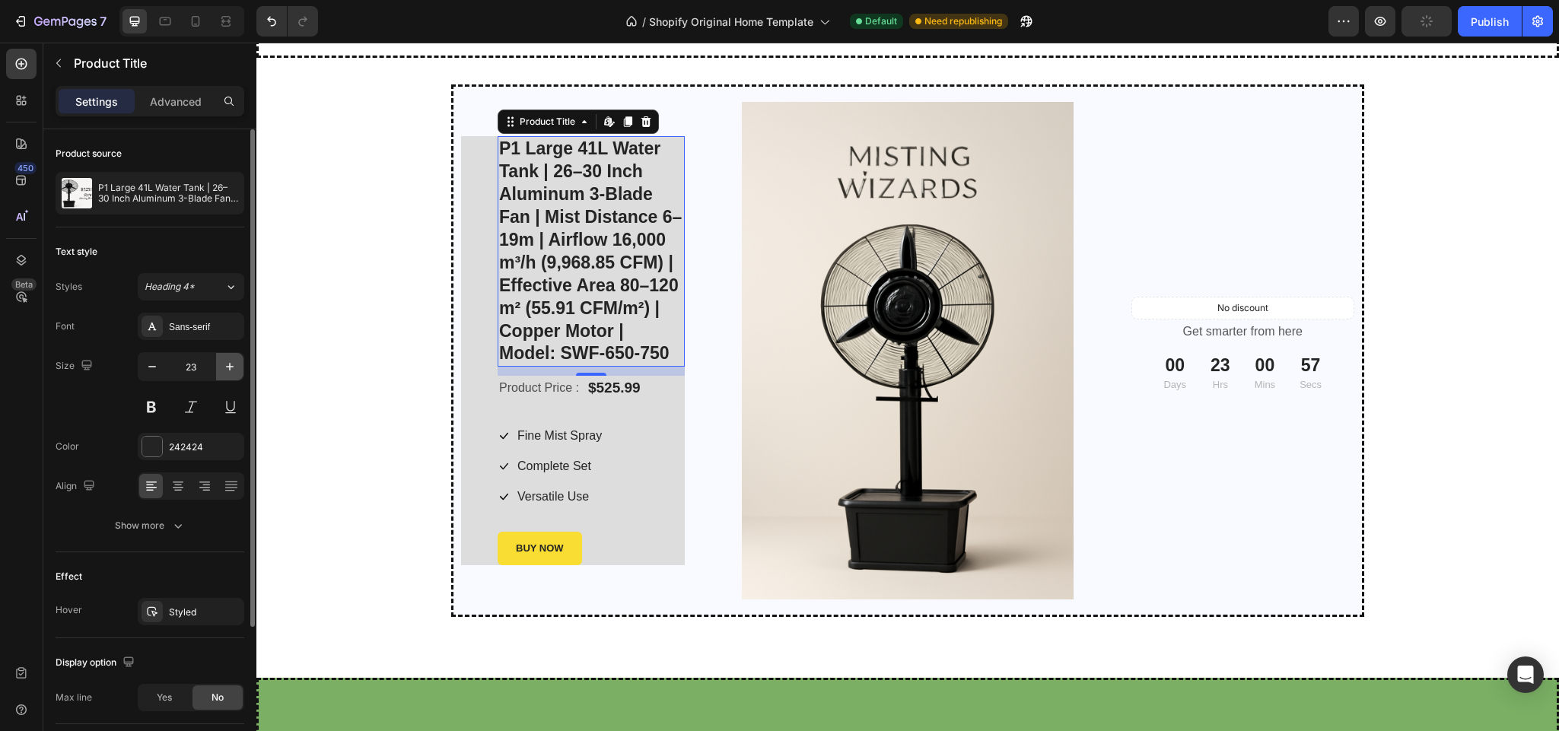
click at [224, 366] on icon "button" at bounding box center [229, 366] width 15 height 15
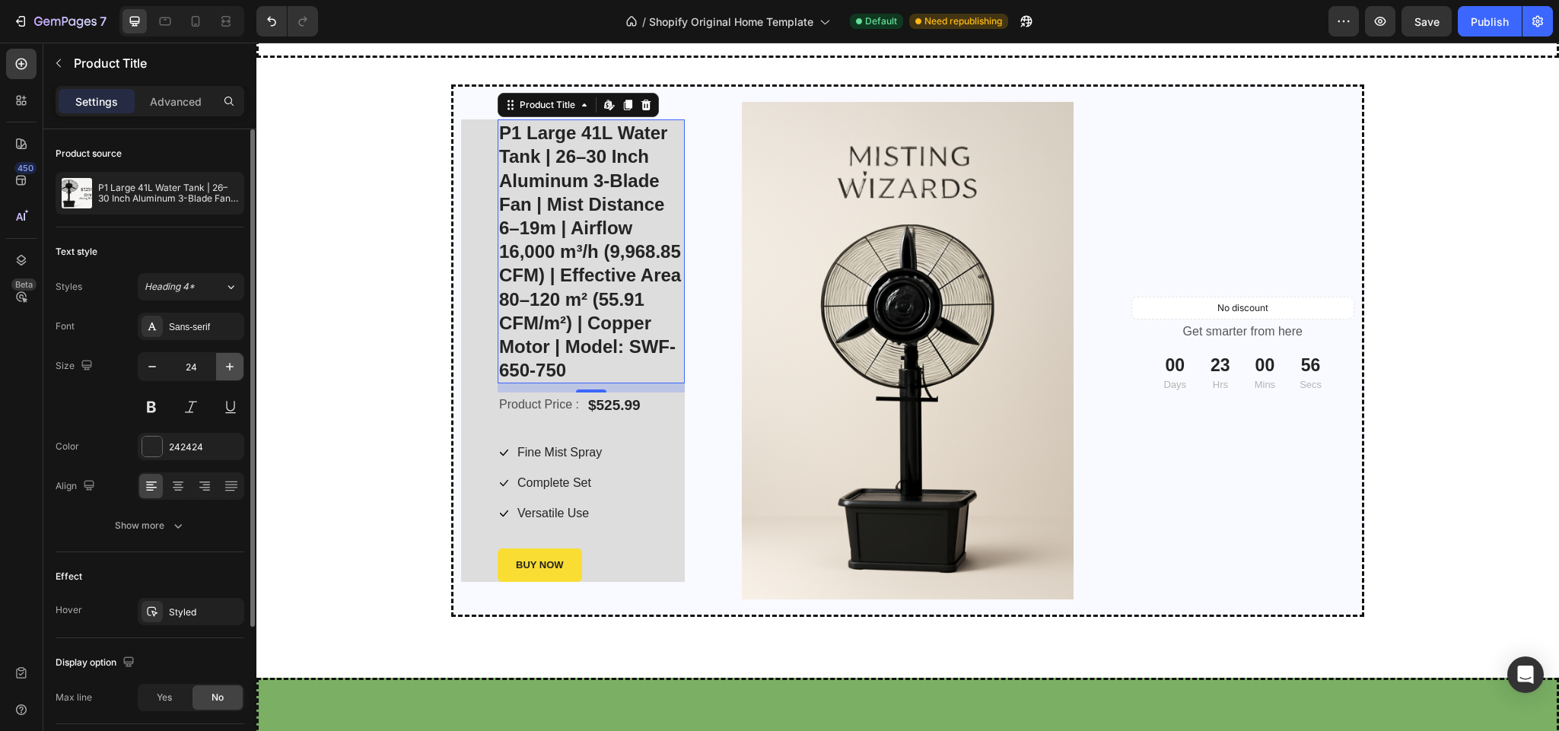
click at [224, 366] on icon "button" at bounding box center [229, 366] width 15 height 15
type input "25"
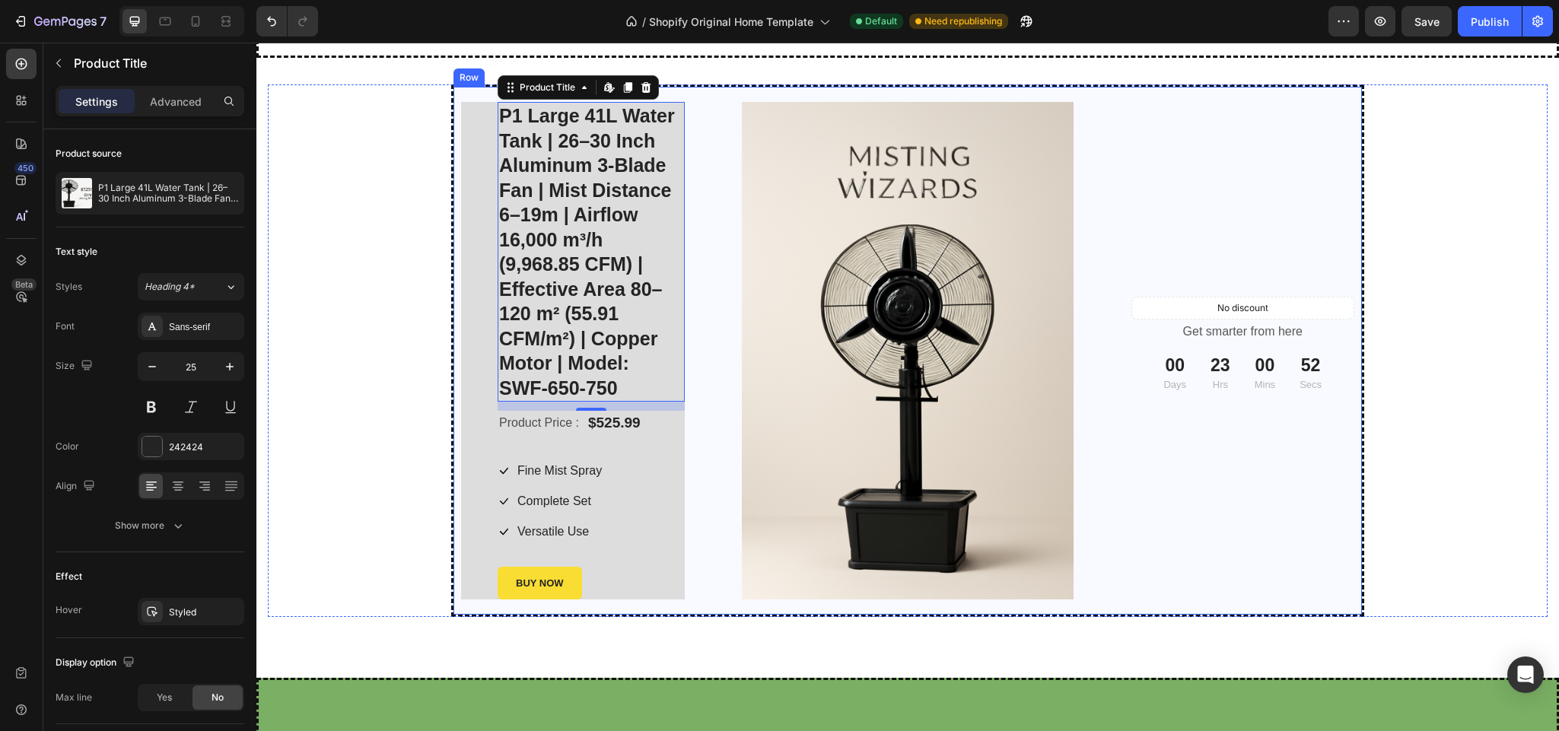
click at [1169, 220] on div "No discount Not be displayed when published Product Tag Get smarter from here T…" at bounding box center [1243, 351] width 224 height 498
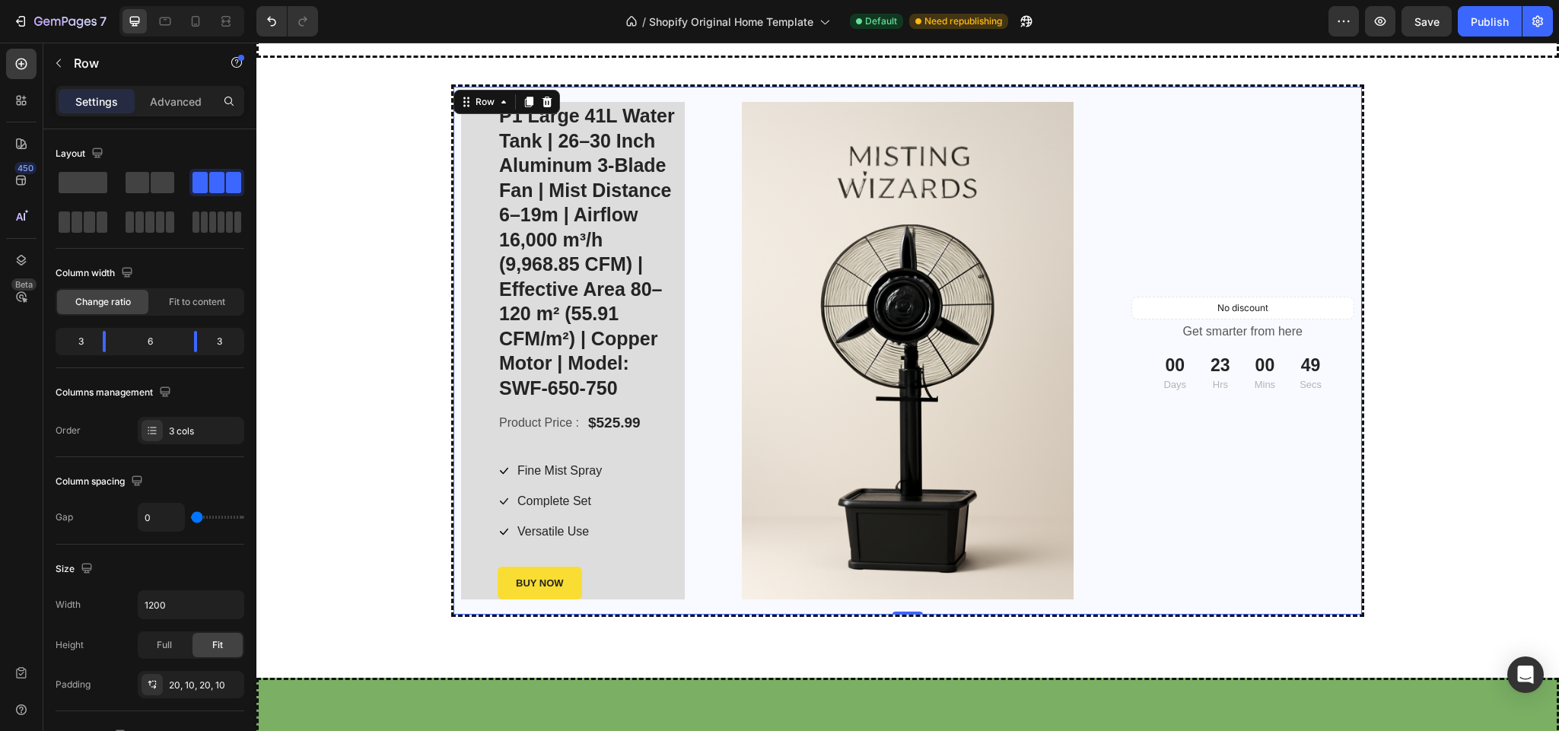
click at [692, 292] on div "Image Row" at bounding box center [908, 351] width 447 height 498
click at [1416, 24] on span "Save" at bounding box center [1426, 21] width 25 height 13
click at [1487, 25] on div "Publish" at bounding box center [1490, 22] width 38 height 16
click at [1480, 25] on div "Publish" at bounding box center [1490, 22] width 38 height 16
click at [1494, 17] on div "Publish" at bounding box center [1490, 22] width 38 height 16
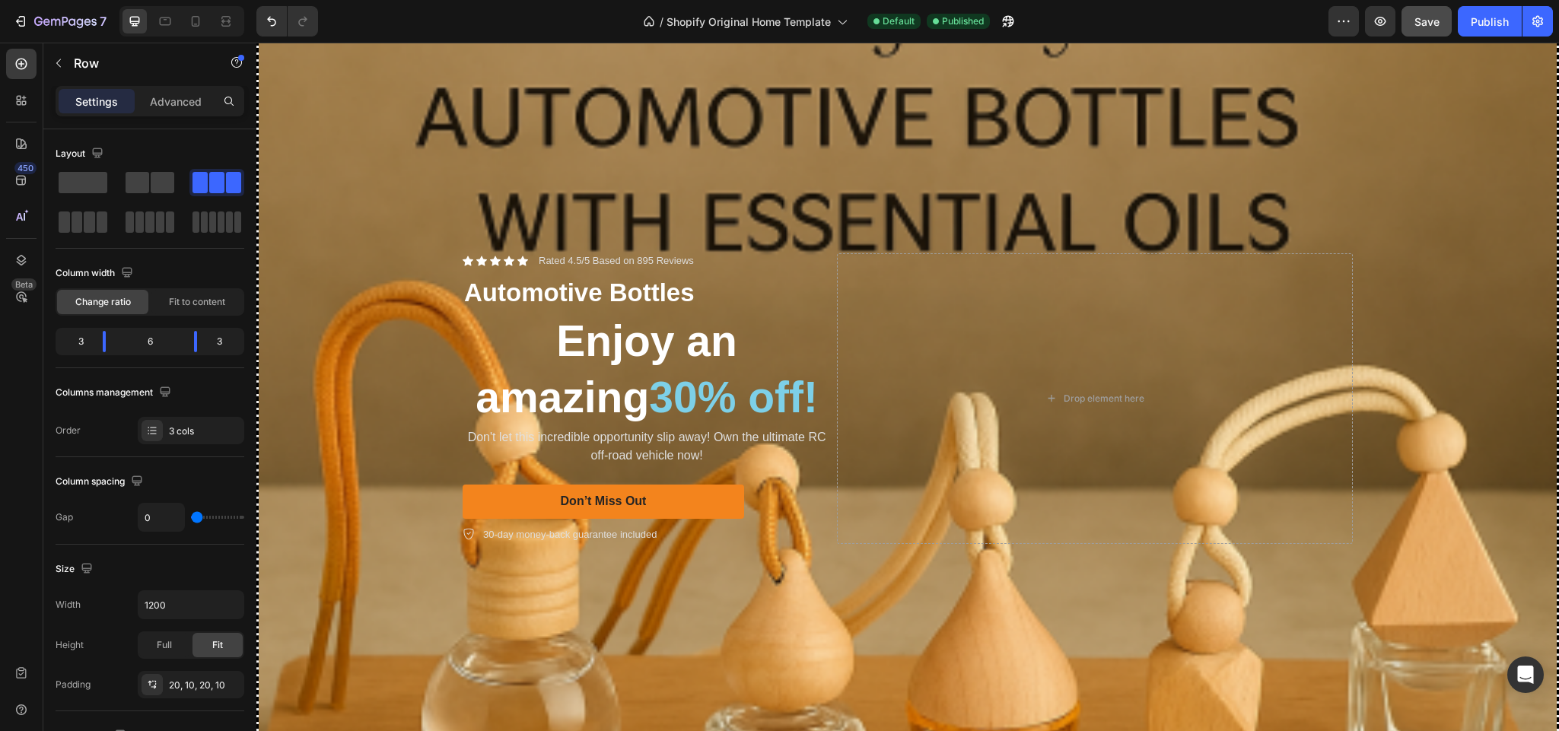
scroll to position [361, 0]
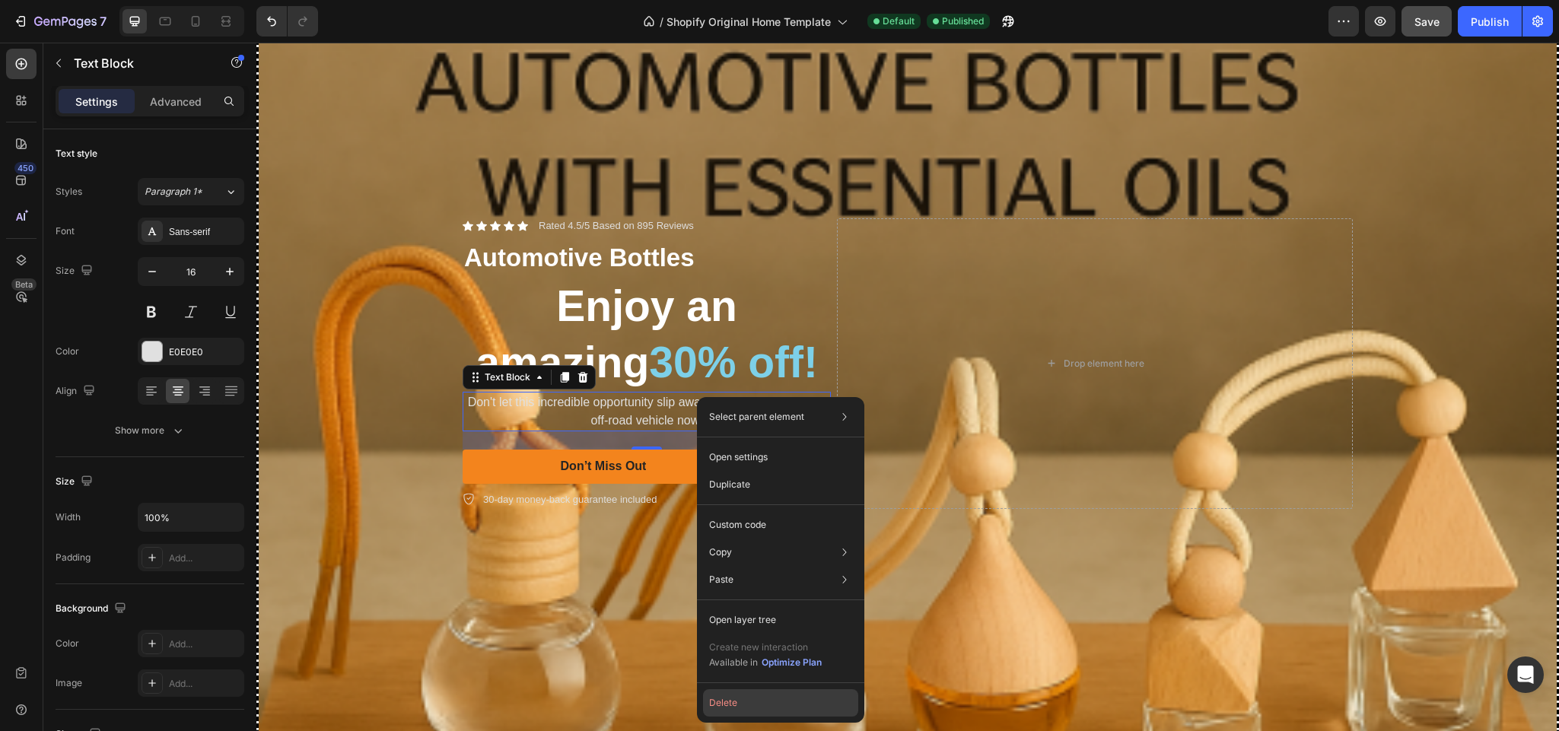
click at [733, 697] on button "Delete" at bounding box center [780, 702] width 155 height 27
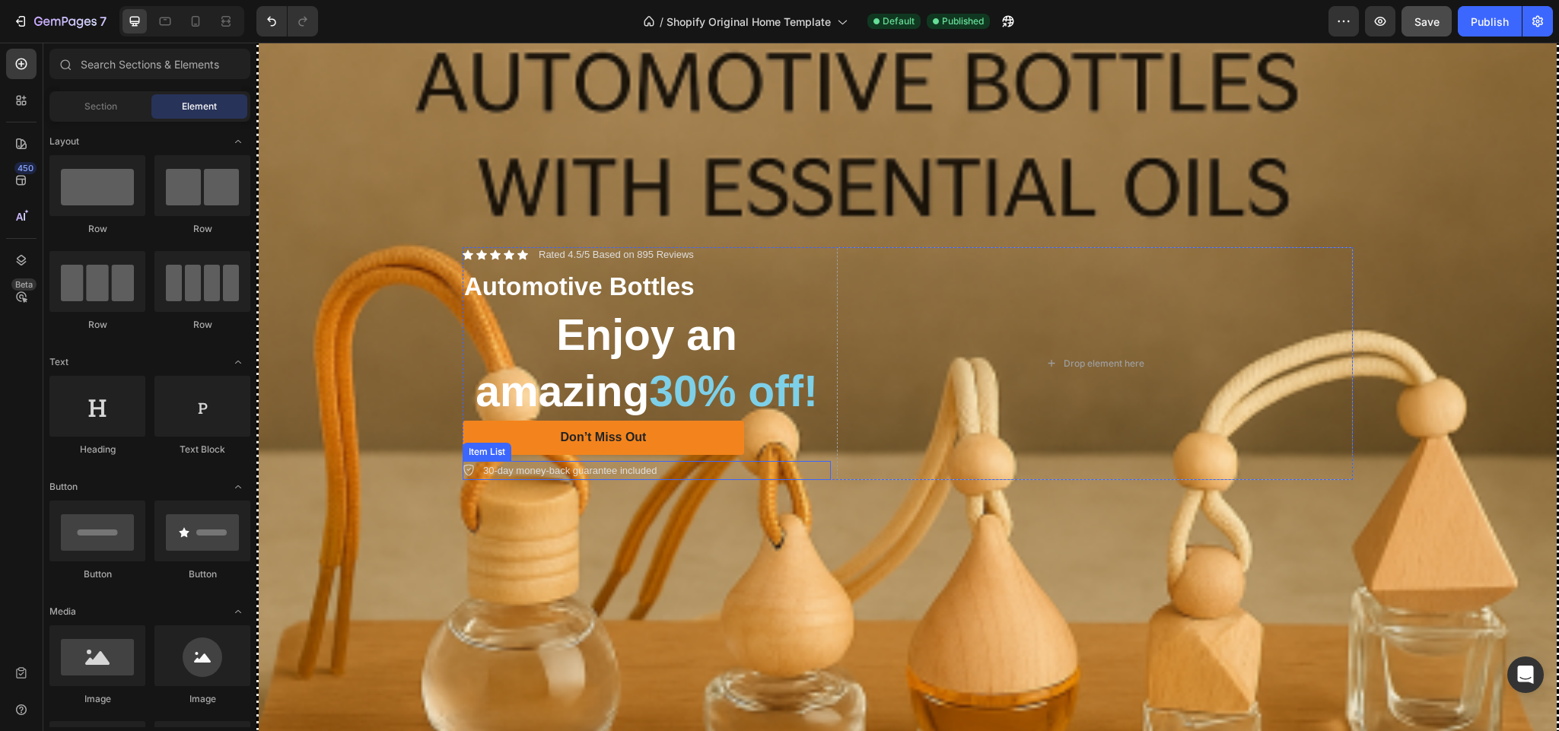
click at [574, 463] on p "30-day money-back guarantee included" at bounding box center [569, 470] width 173 height 15
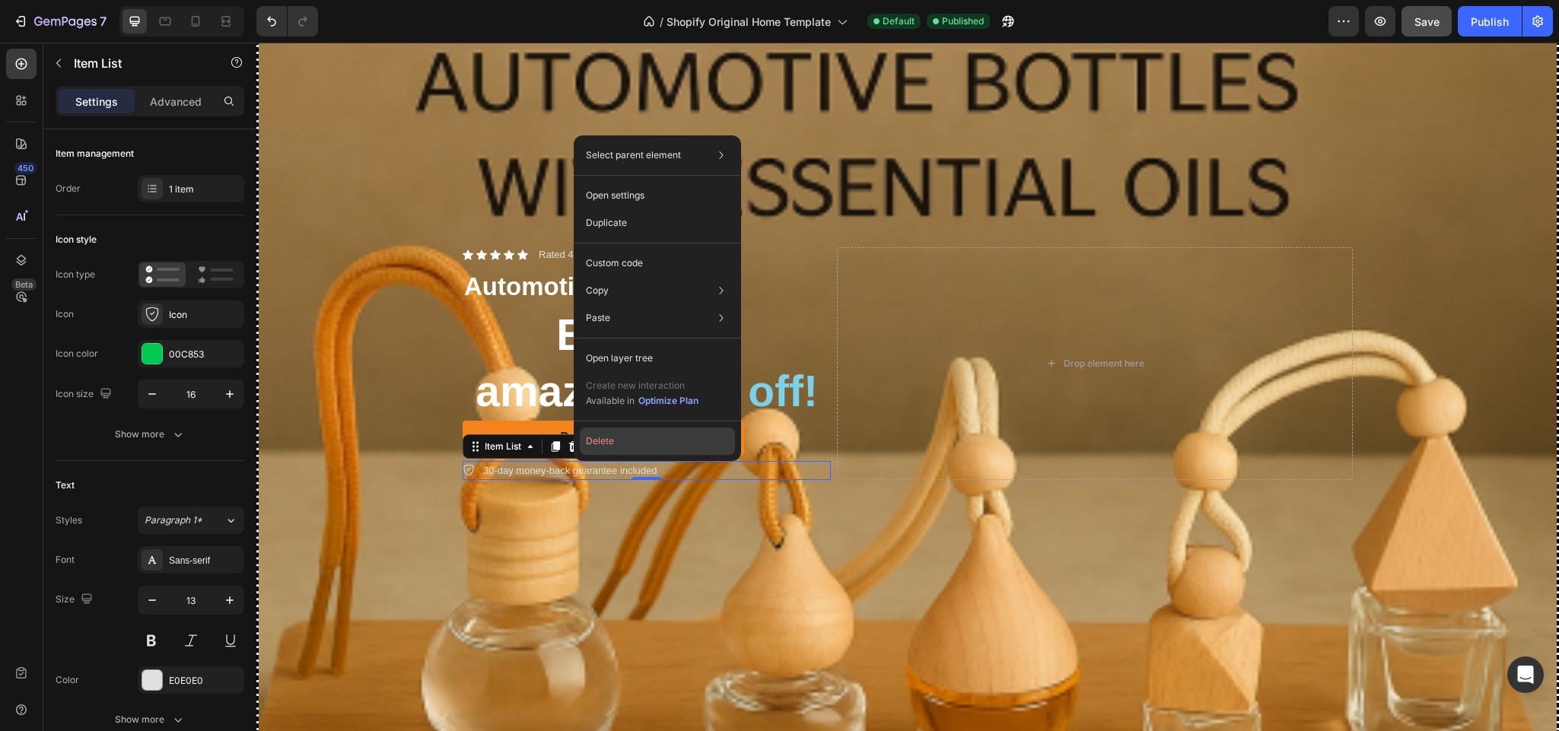
click at [591, 436] on button "Delete" at bounding box center [657, 441] width 155 height 27
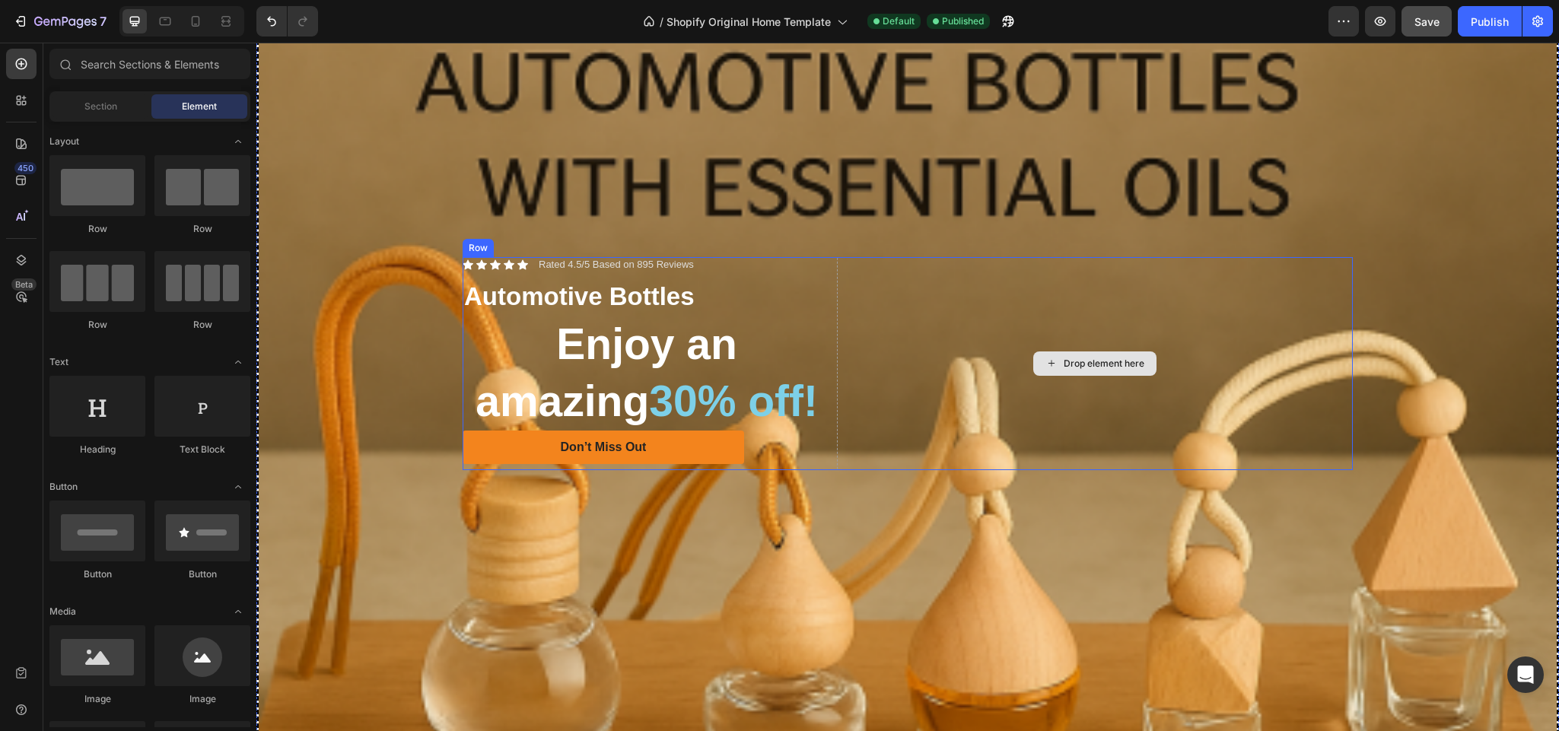
click at [979, 284] on div "Drop element here" at bounding box center [1095, 364] width 516 height 214
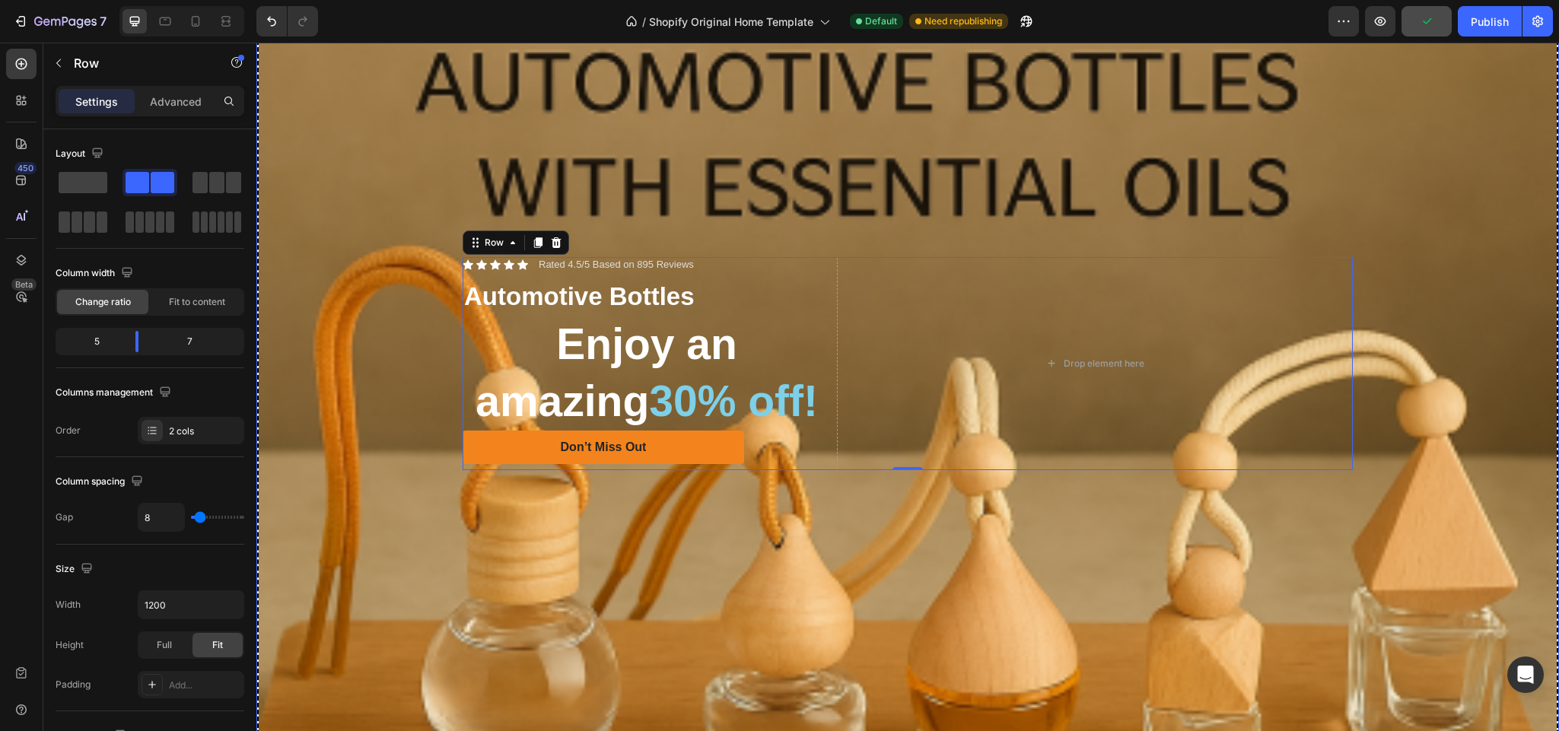
click at [943, 151] on div "Background Image" at bounding box center [908, 364] width 1298 height 1298
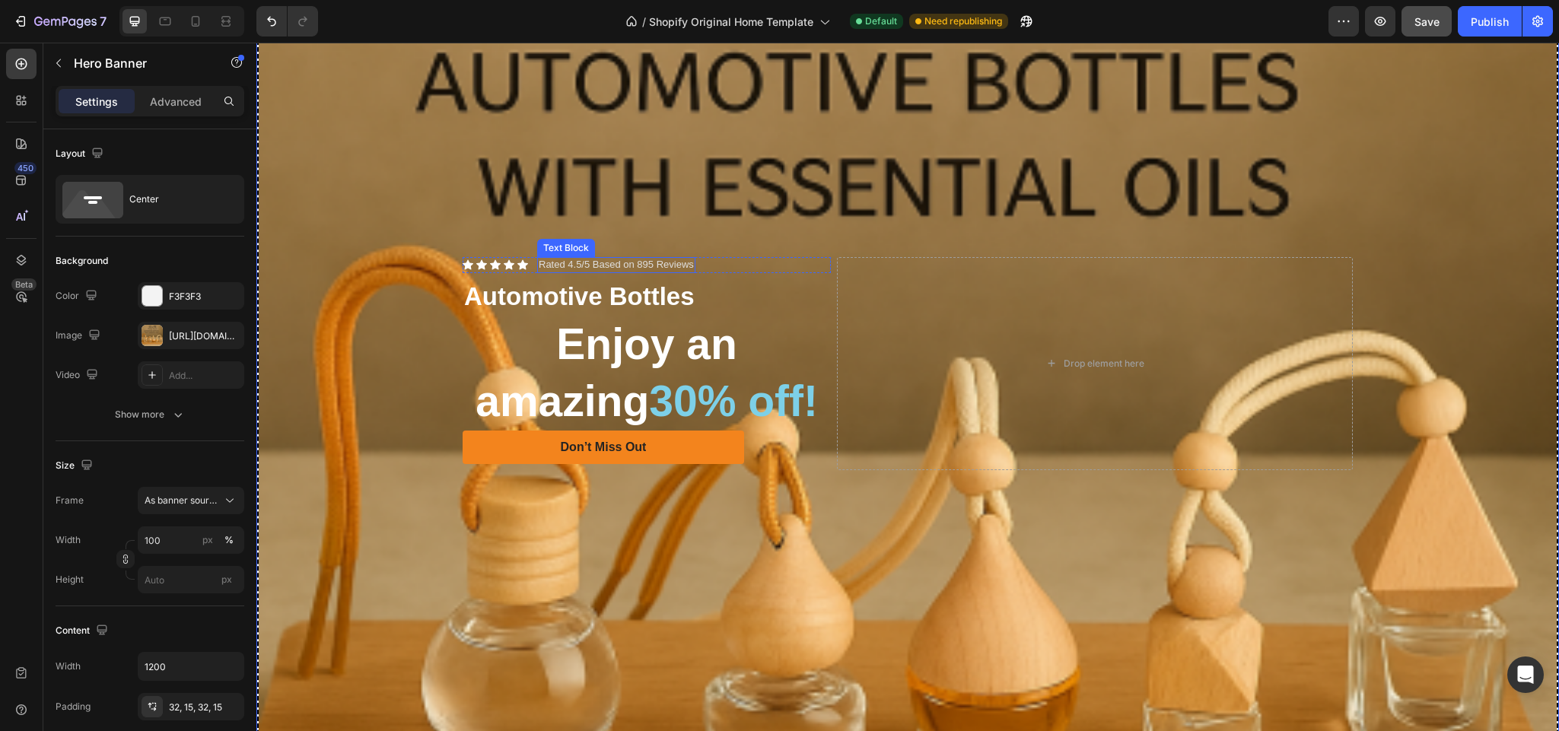
click at [654, 259] on p "Rated 4.5/5 Based on 895 Reviews" at bounding box center [616, 265] width 155 height 13
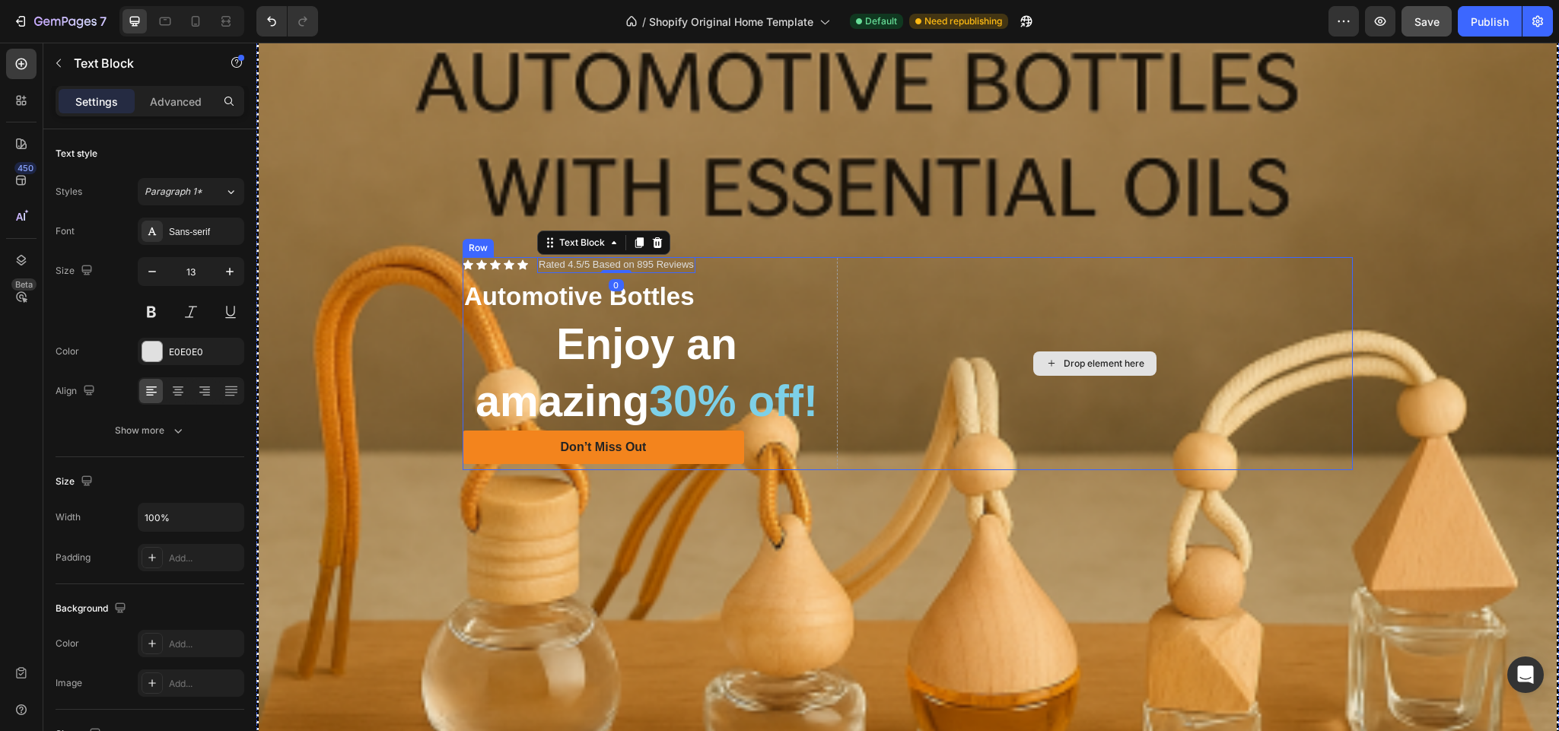
click at [865, 259] on div "Drop element here" at bounding box center [1095, 364] width 516 height 214
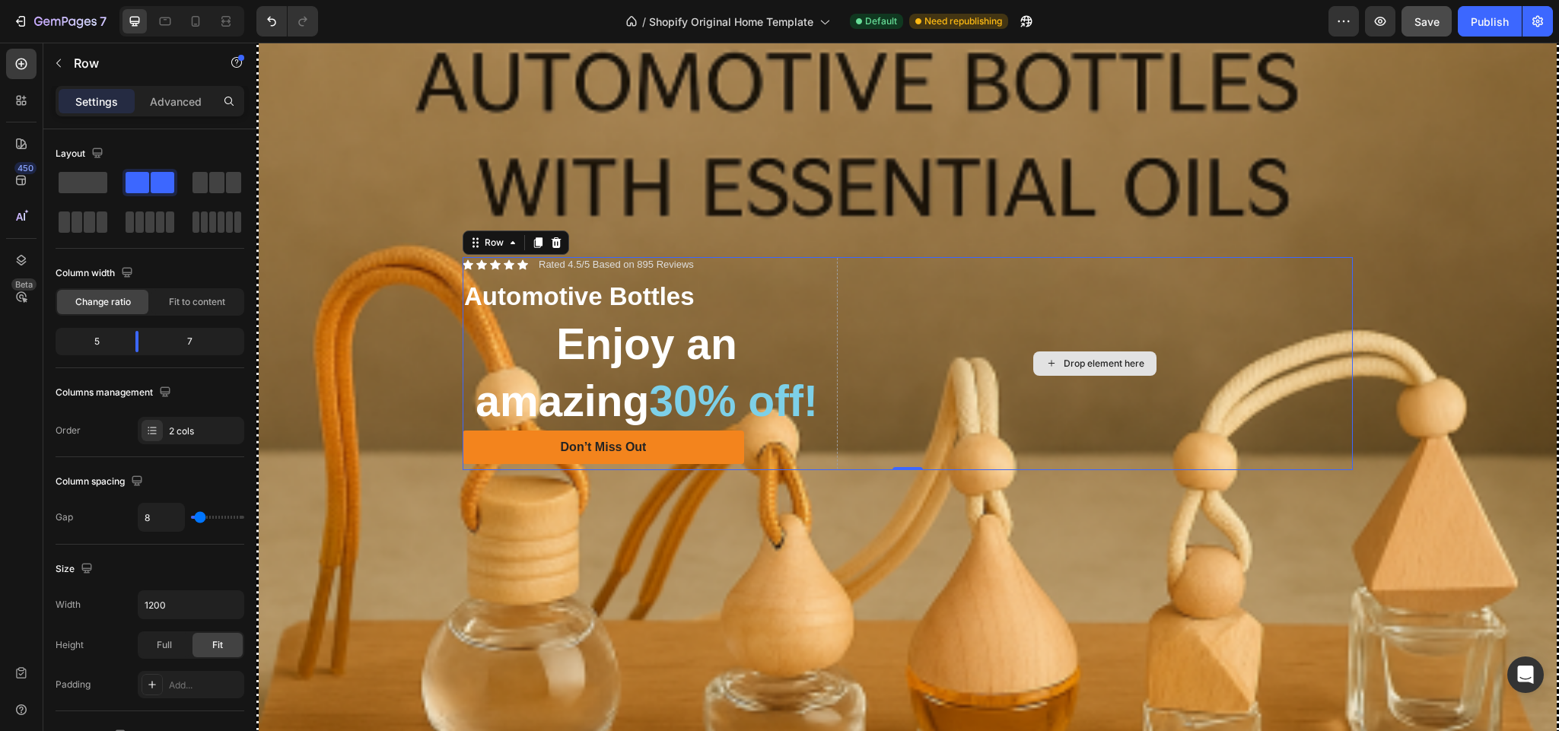
click at [1058, 388] on div "Drop element here" at bounding box center [1095, 364] width 516 height 214
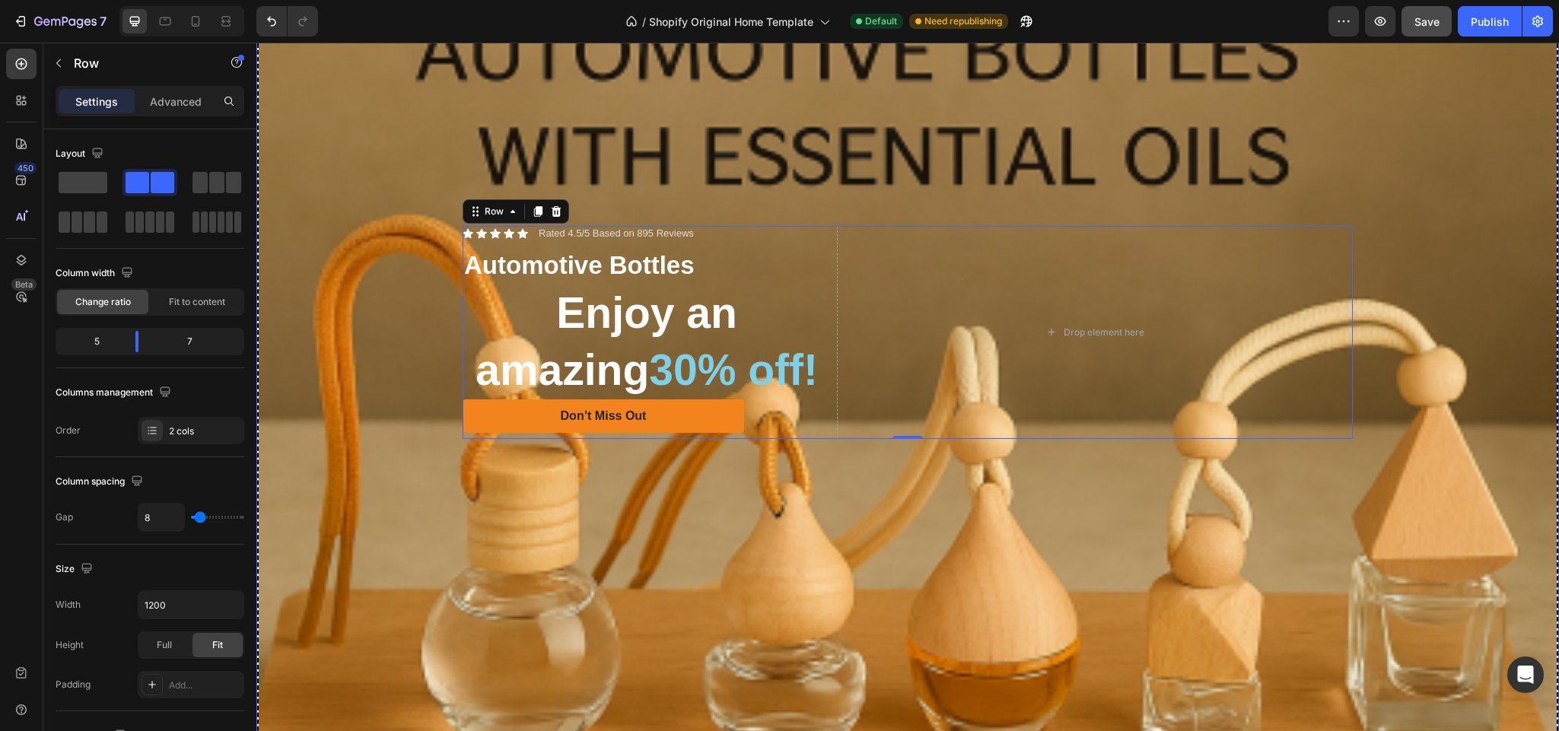
scroll to position [380, 0]
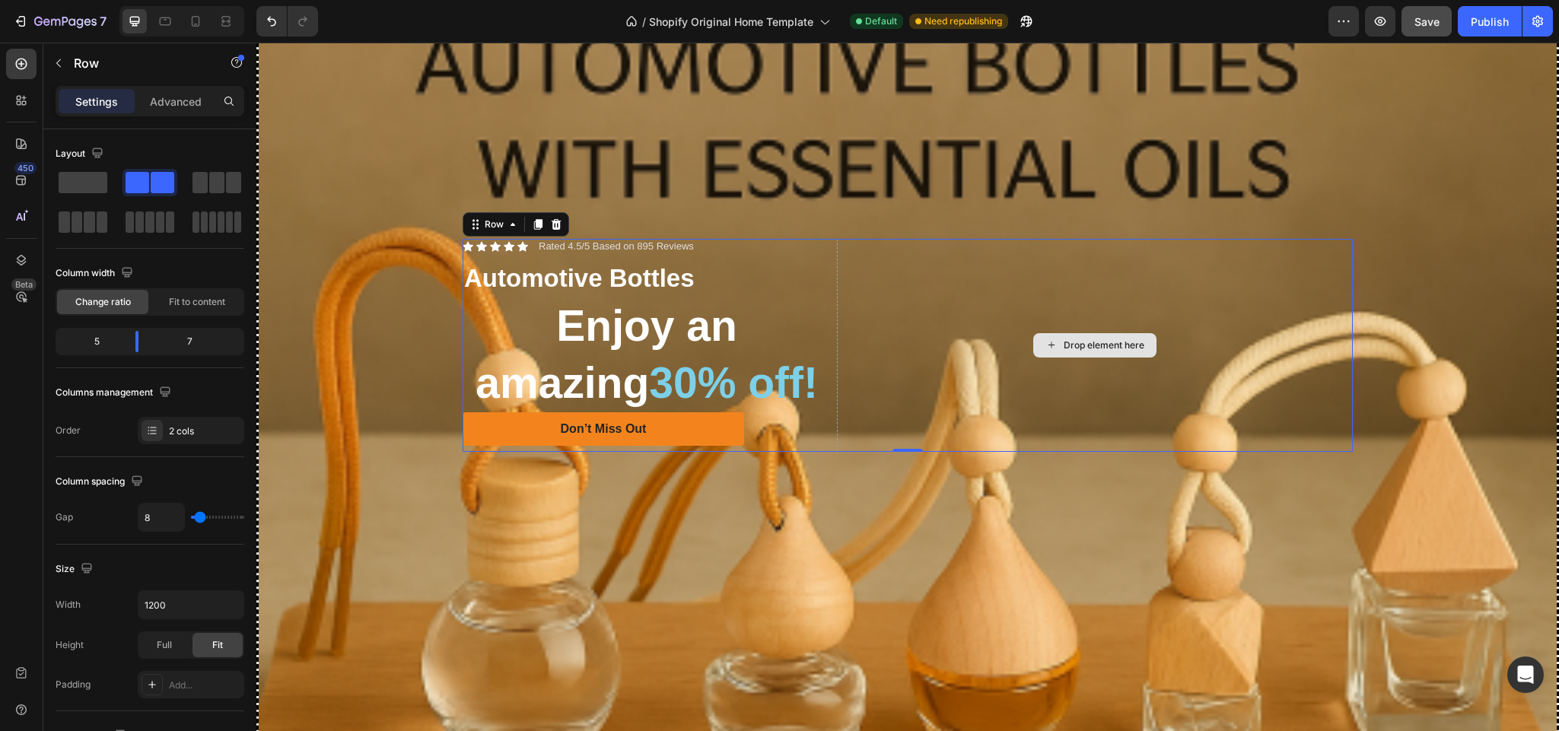
click at [909, 333] on div "Drop element here" at bounding box center [1095, 346] width 516 height 214
click at [913, 309] on div "Drop element here" at bounding box center [1095, 346] width 516 height 214
click at [807, 304] on h2 "Enjoy an amazing 30% off!" at bounding box center [647, 354] width 368 height 116
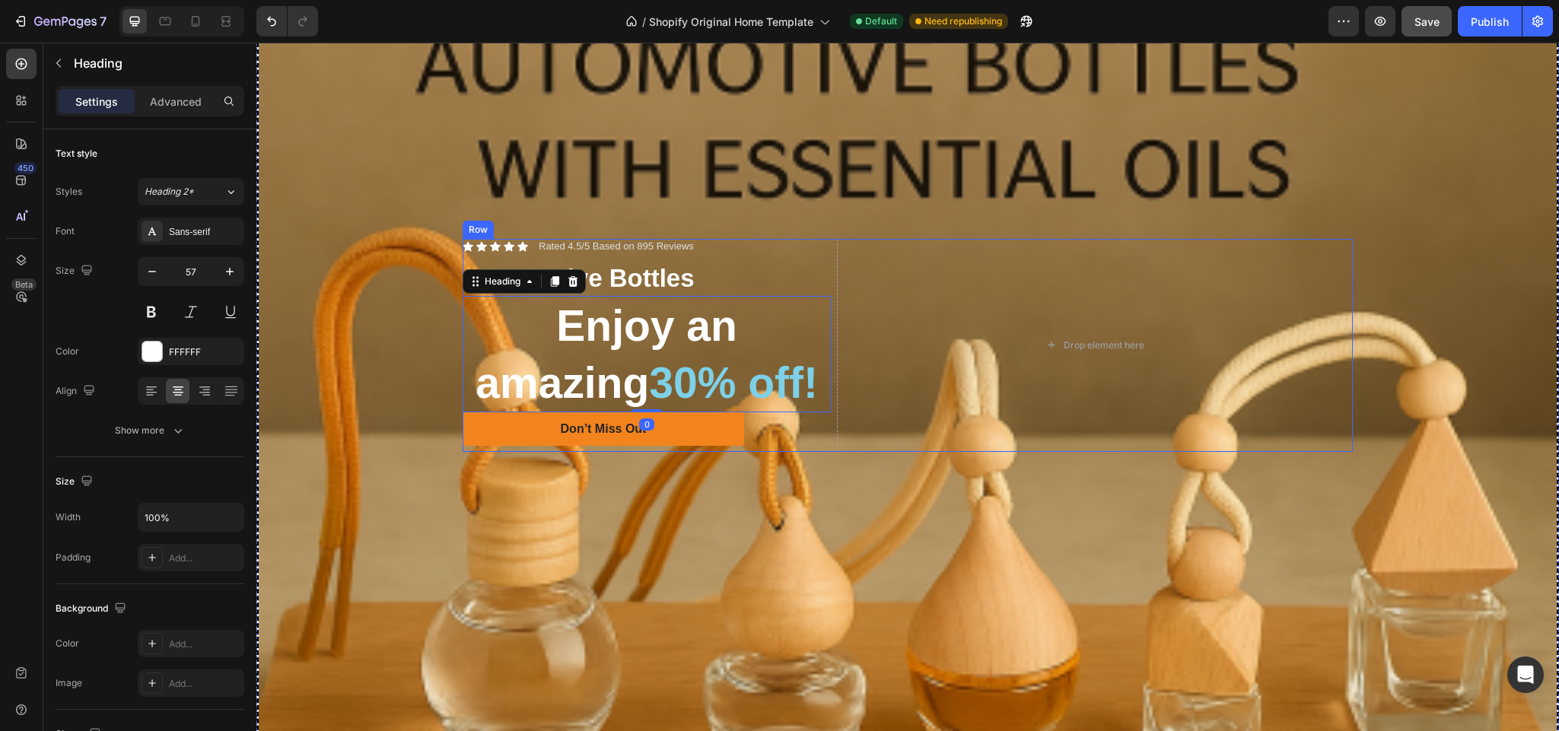
click at [763, 247] on div "Icon Icon Icon Icon Icon Icon List Rated 4.5/5 Based on 895 Reviews Text Block …" at bounding box center [647, 346] width 368 height 214
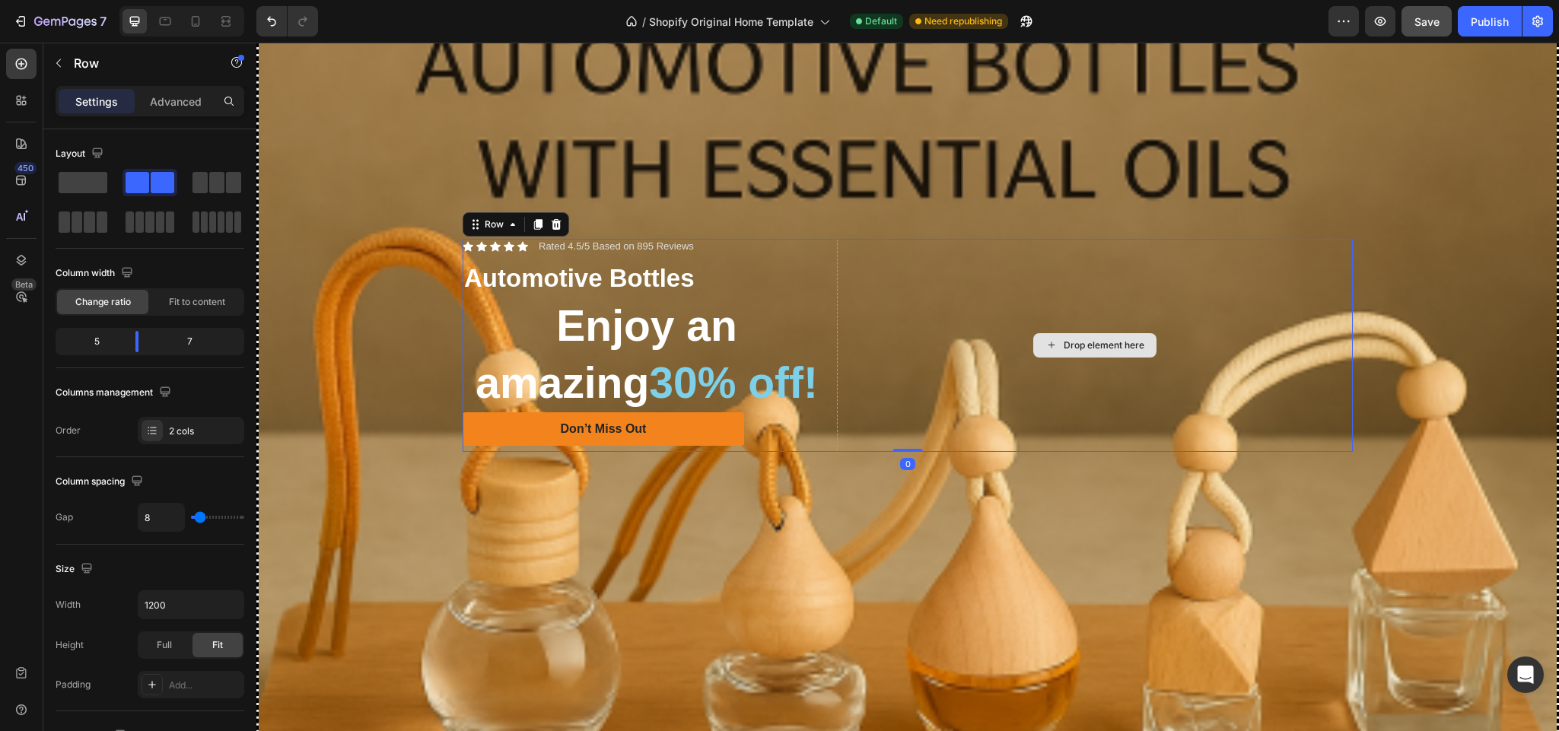
click at [886, 275] on div "Drop element here" at bounding box center [1095, 346] width 516 height 214
click at [822, 247] on div "Icon Icon Icon Icon Icon Icon List Rated 4.5/5 Based on 895 Reviews Text Block …" at bounding box center [647, 346] width 368 height 214
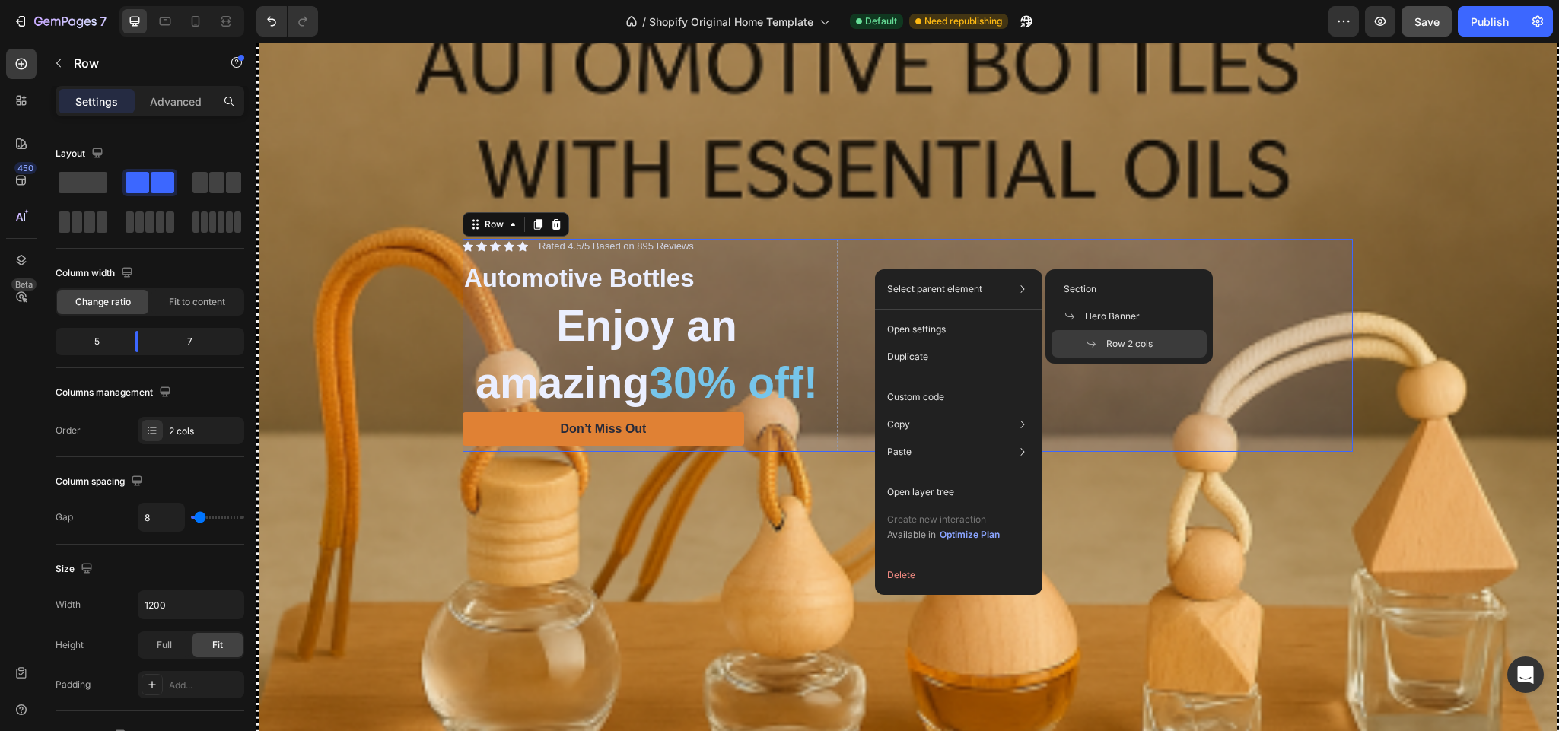
click at [1135, 343] on span "Row 2 cols" at bounding box center [1129, 344] width 46 height 14
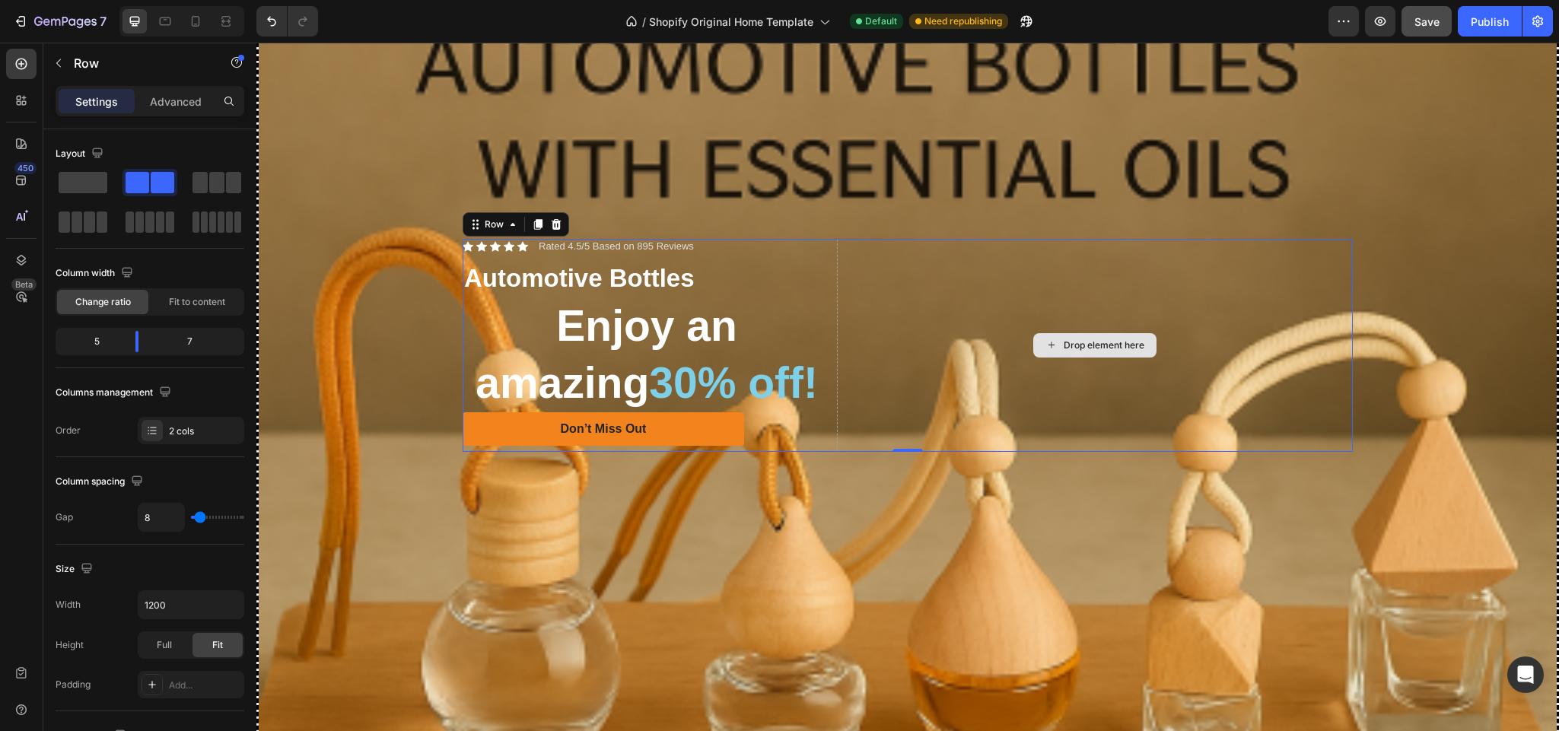
click at [1002, 291] on div "Drop element here" at bounding box center [1095, 346] width 516 height 214
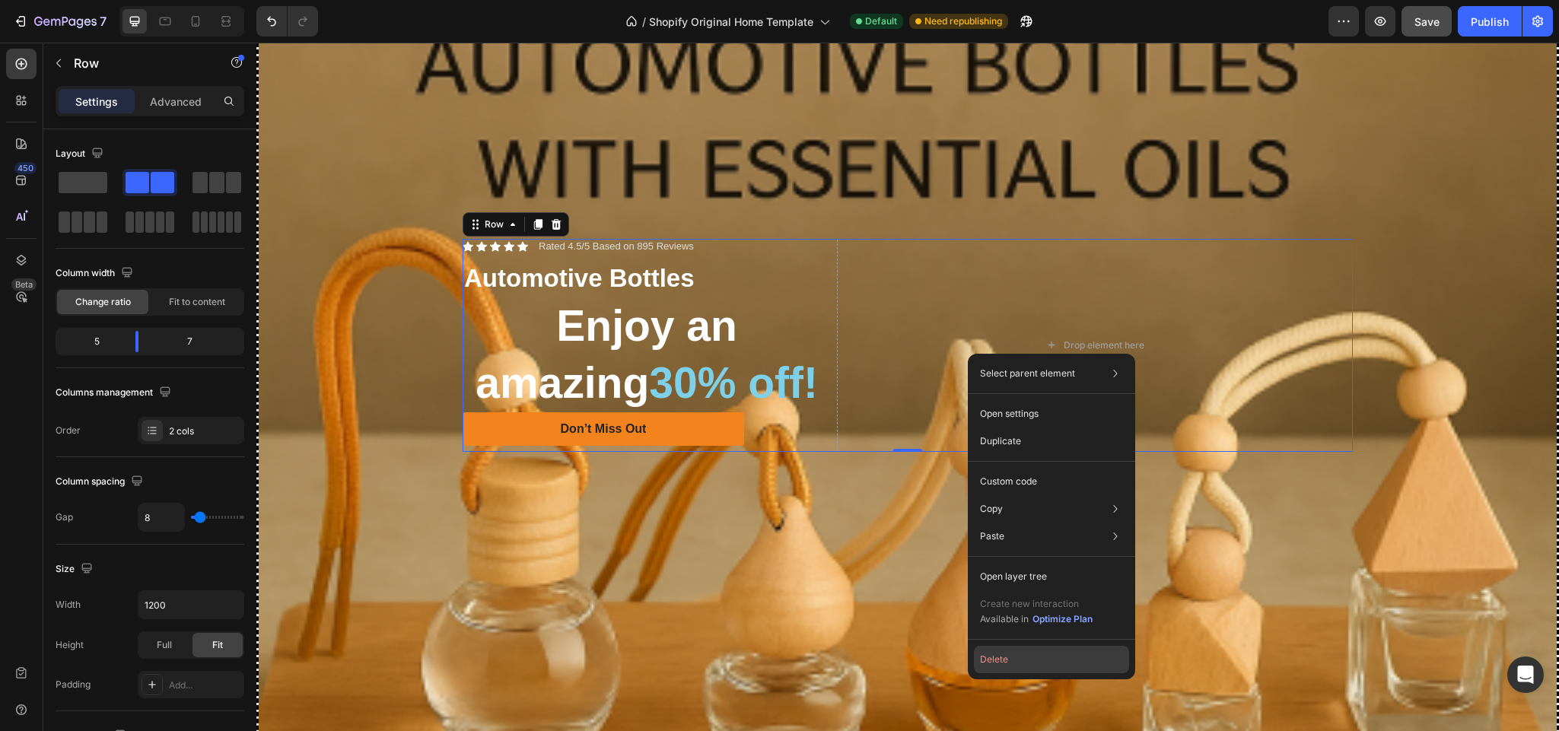
click at [1007, 658] on button "Delete" at bounding box center [1051, 659] width 155 height 27
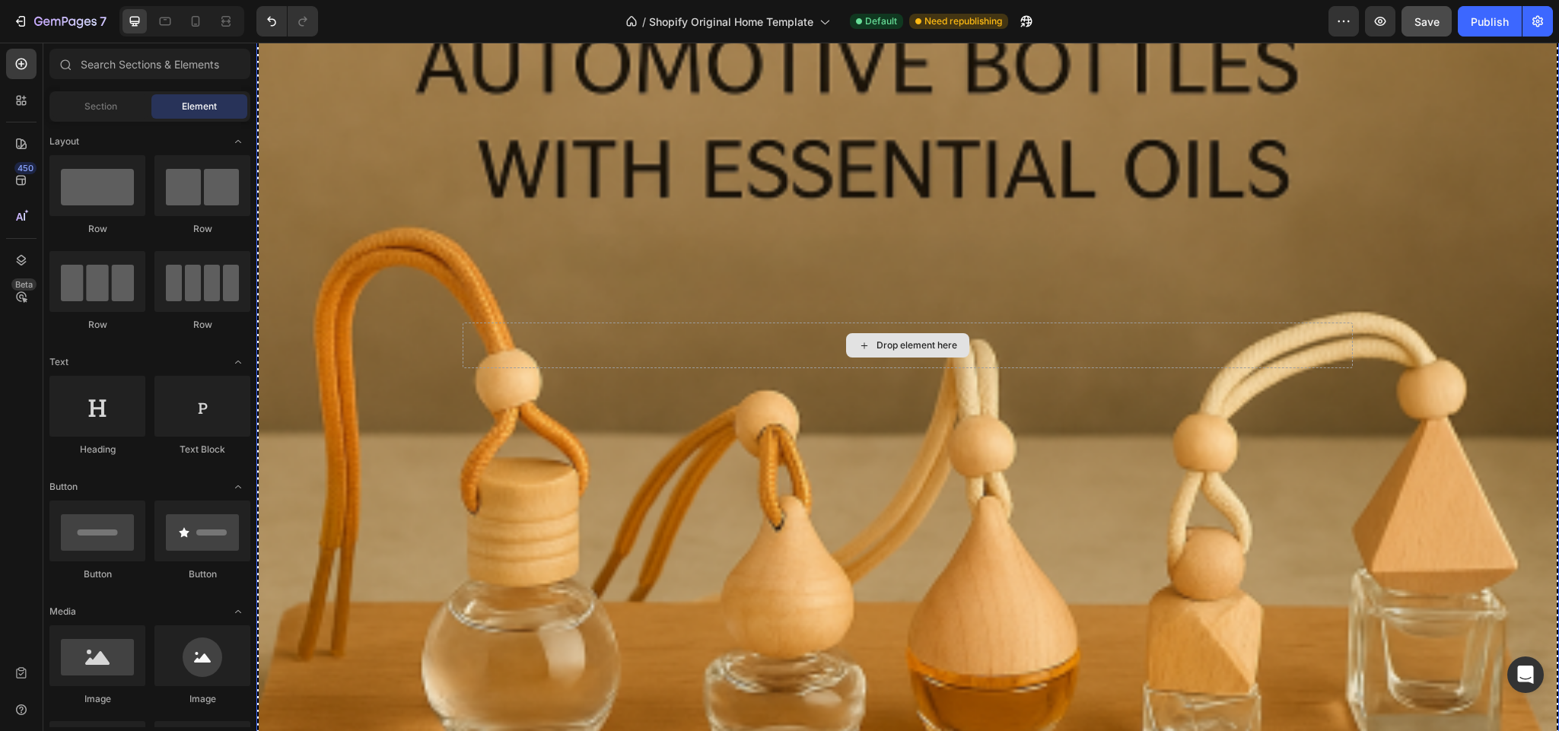
click at [1055, 339] on div "Drop element here" at bounding box center [908, 346] width 890 height 46
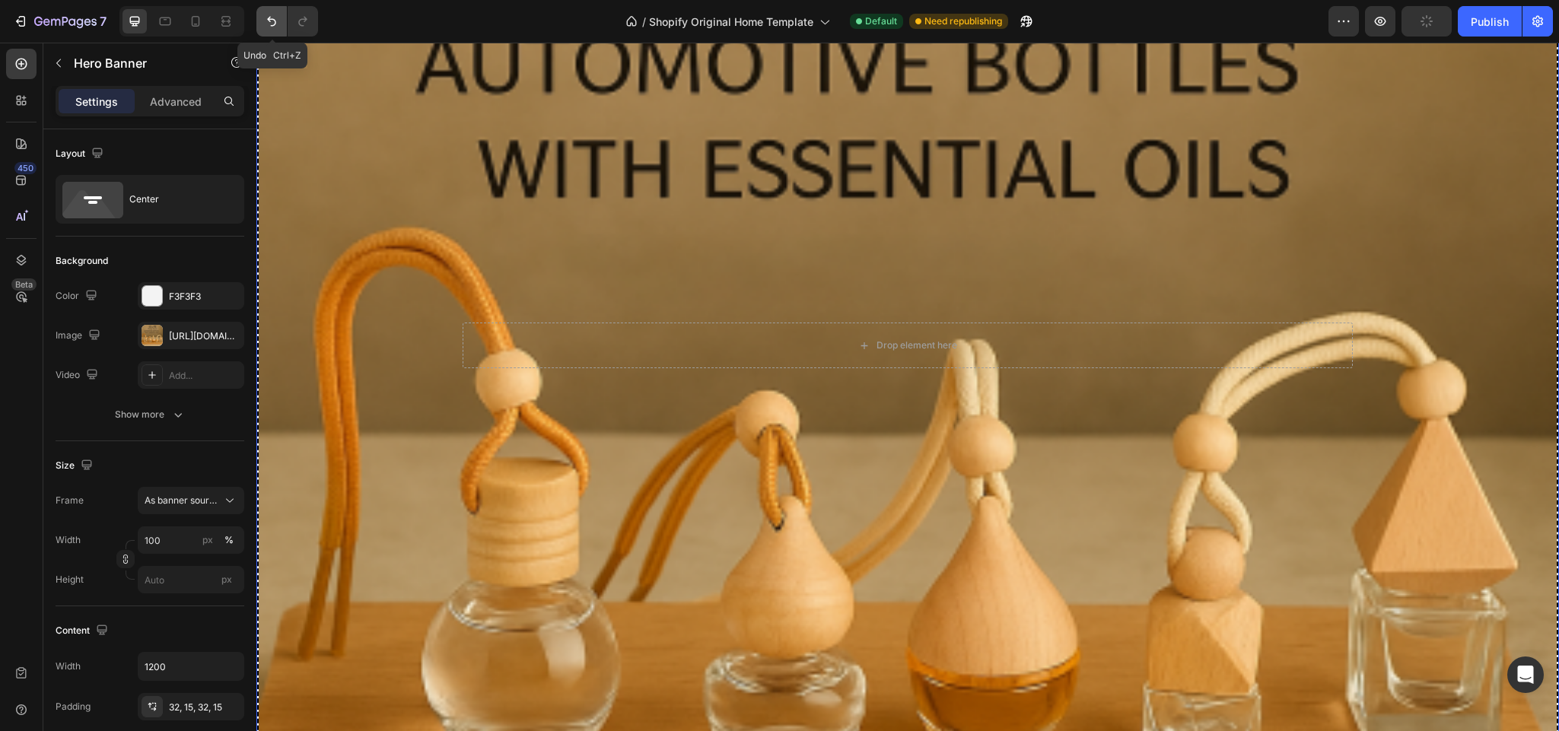
click at [274, 19] on icon "Undo/Redo" at bounding box center [271, 22] width 9 height 10
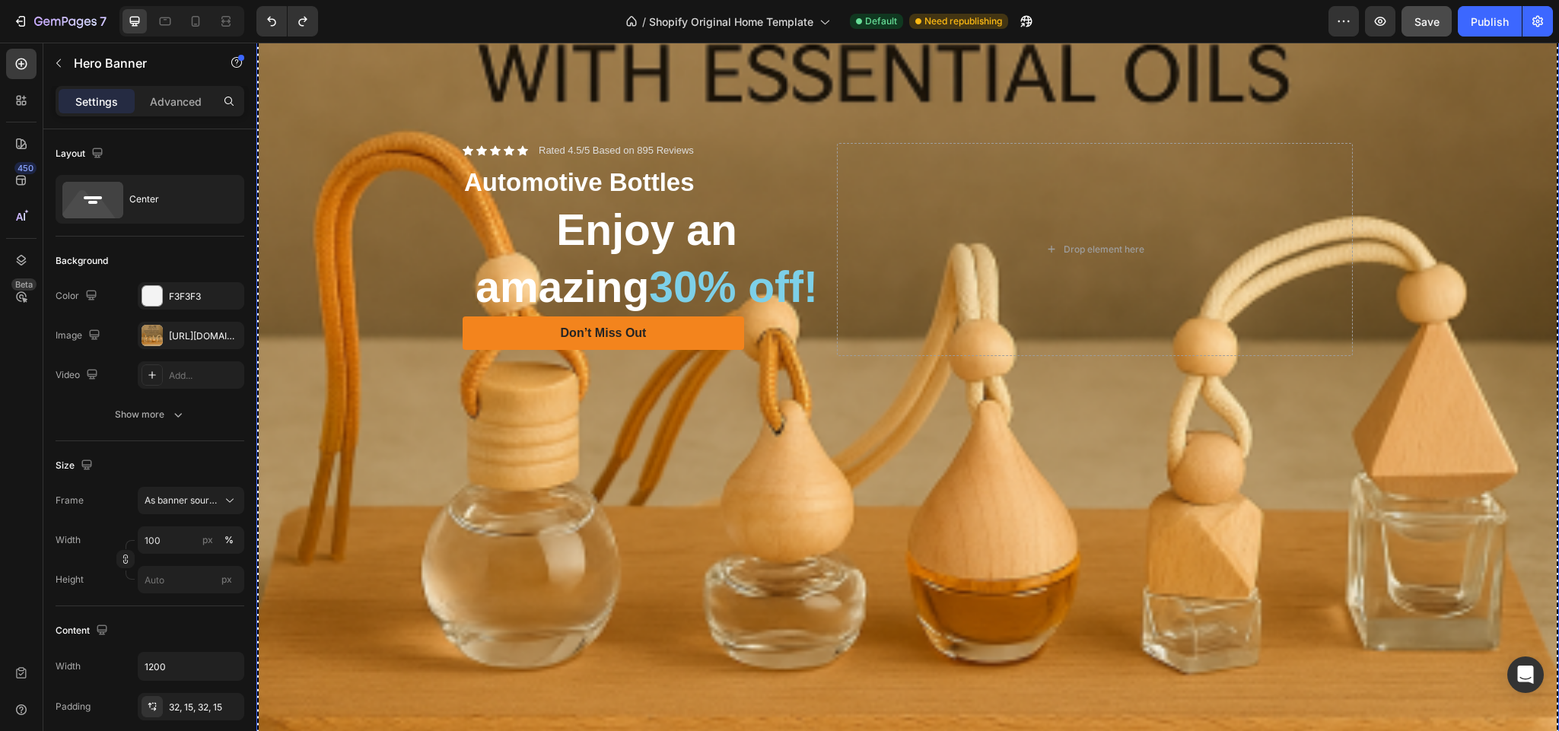
scroll to position [457, 0]
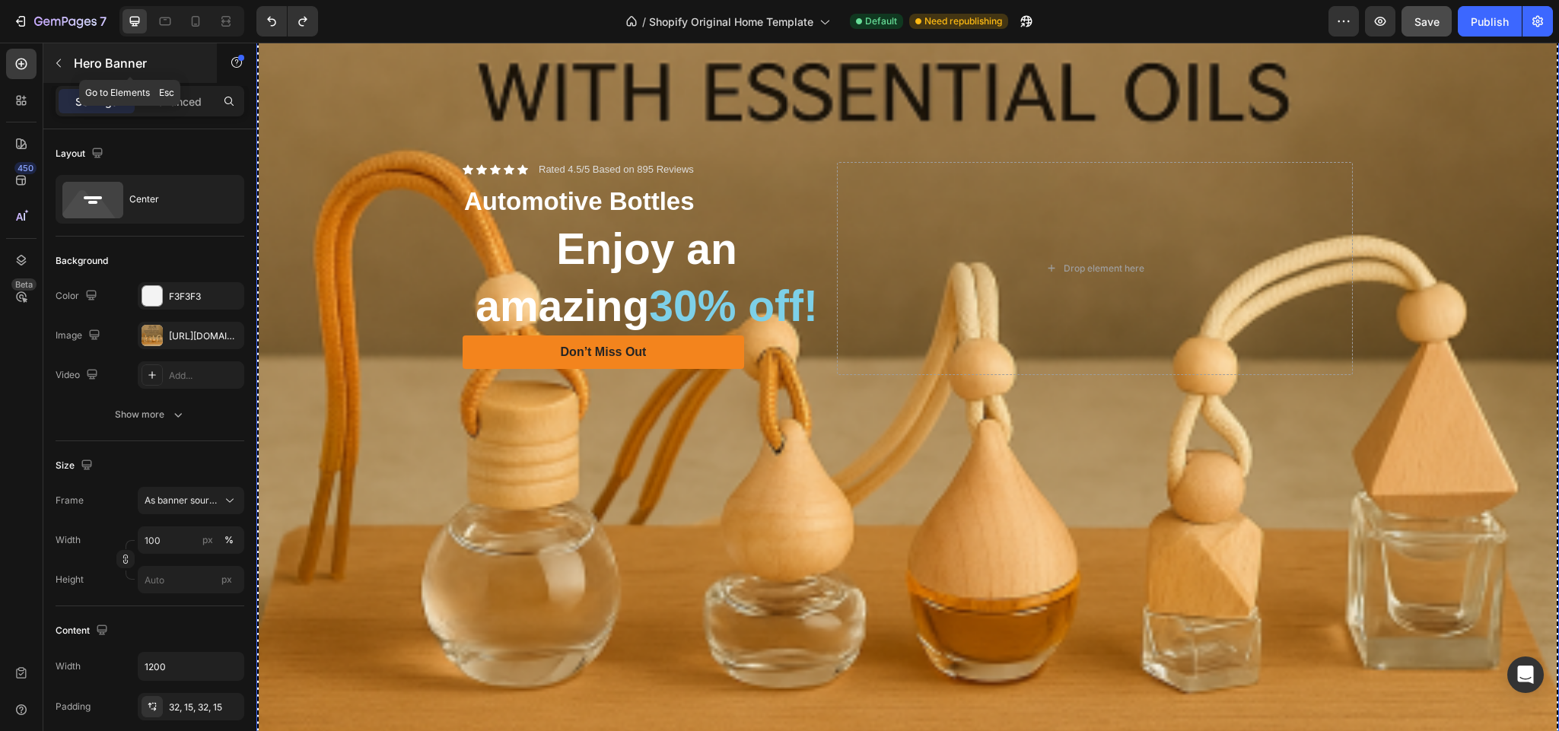
click at [65, 59] on button "button" at bounding box center [58, 63] width 24 height 24
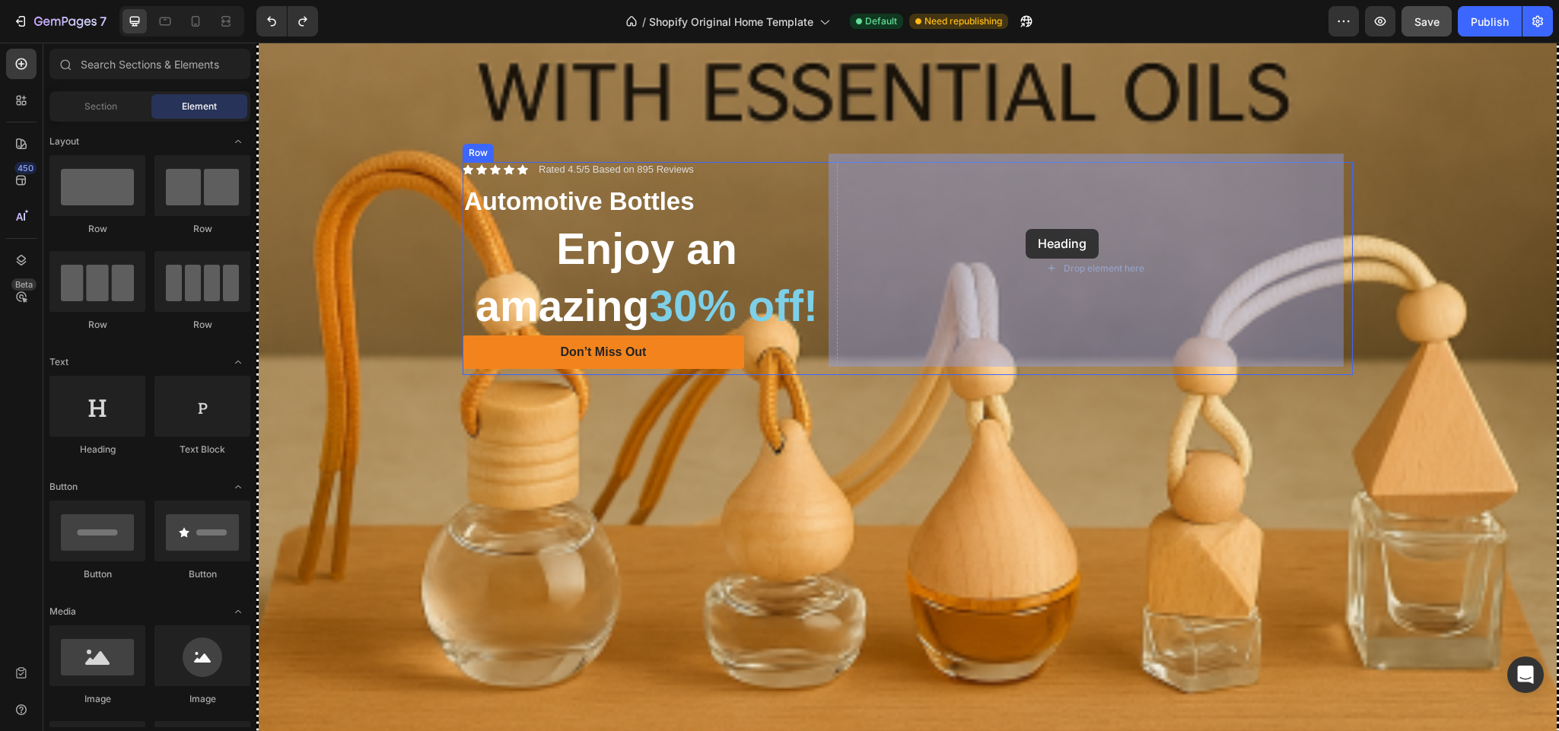
drag, startPoint x: 355, startPoint y: 466, endPoint x: 1026, endPoint y: 229, distance: 710.9
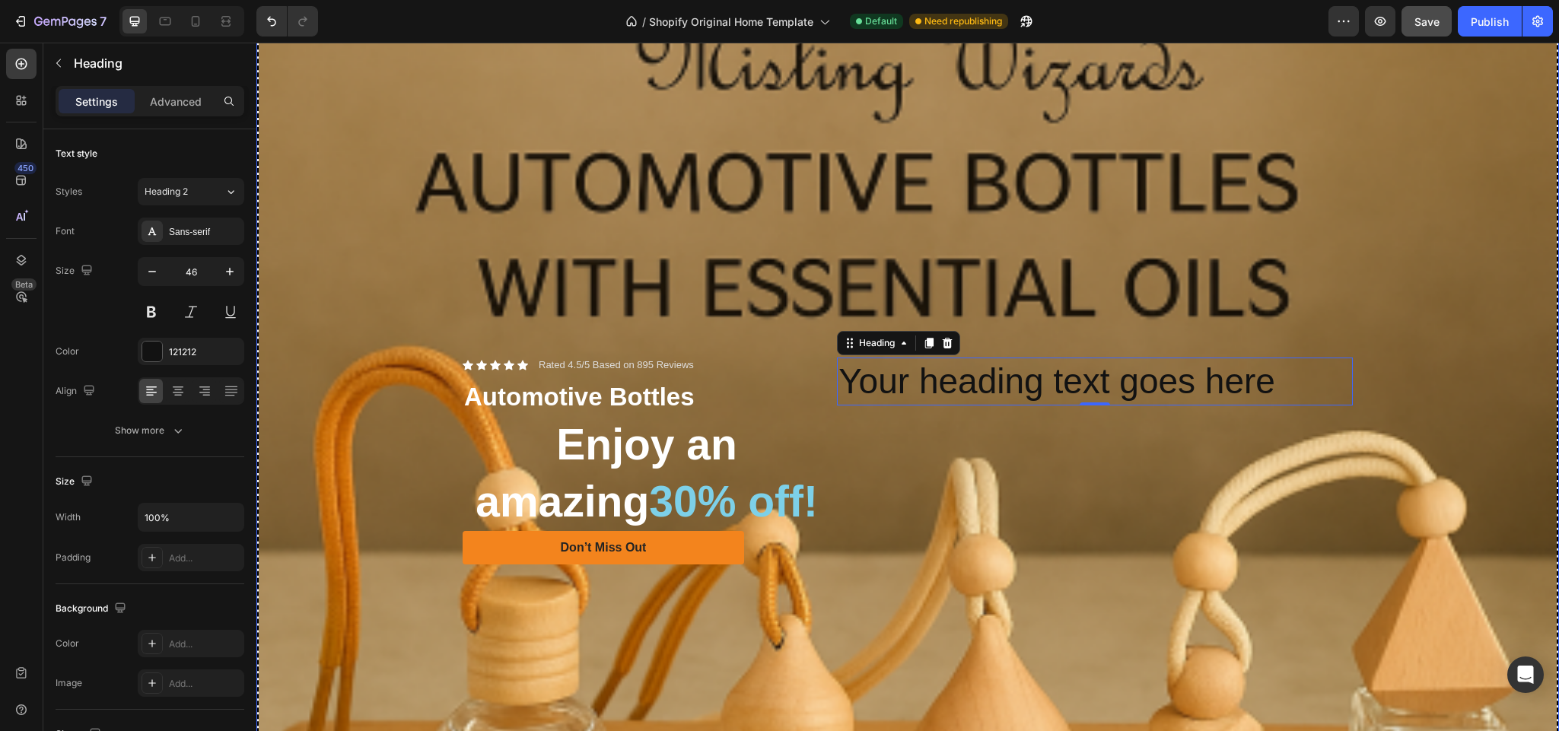
scroll to position [247, 0]
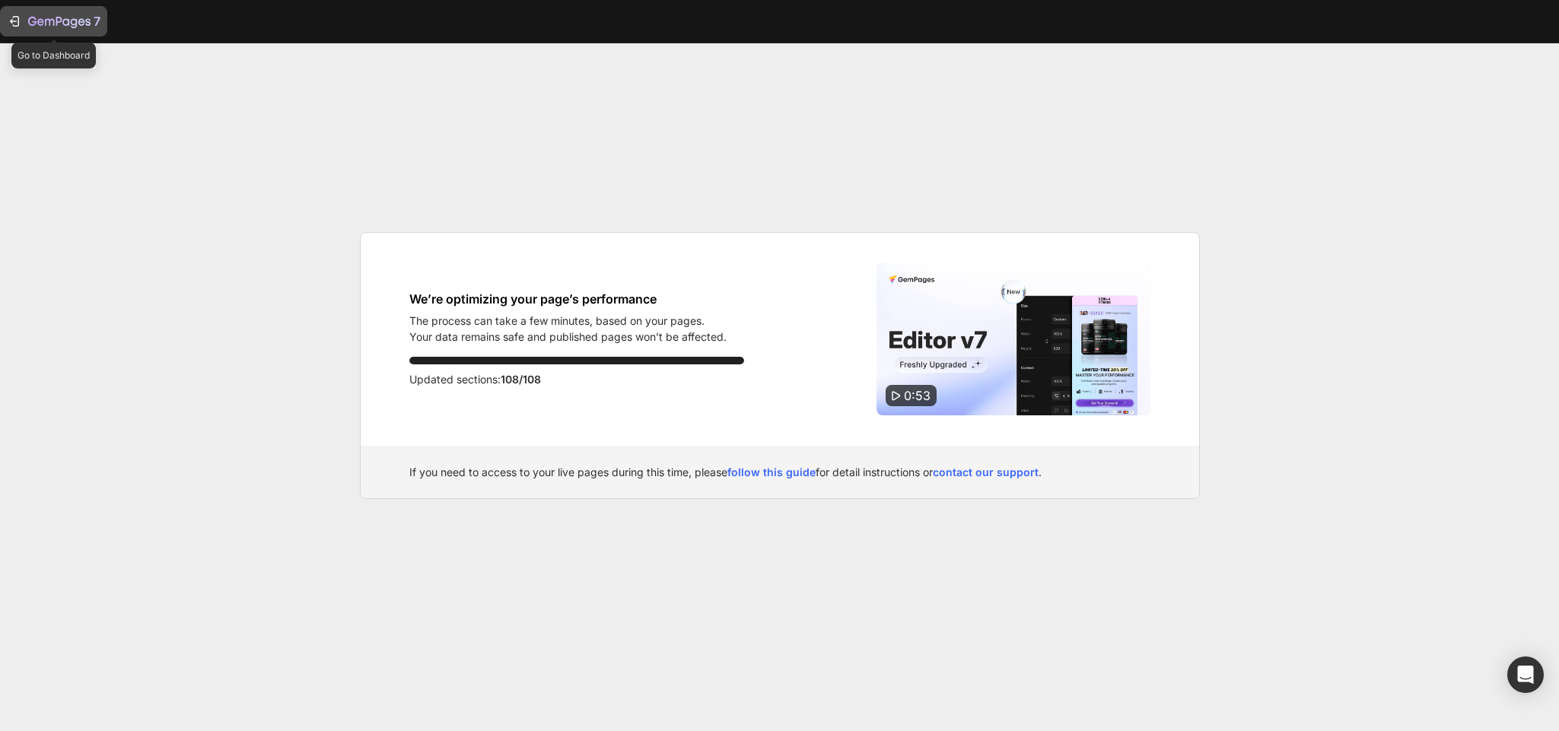
click at [17, 25] on icon "button" at bounding box center [14, 21] width 15 height 15
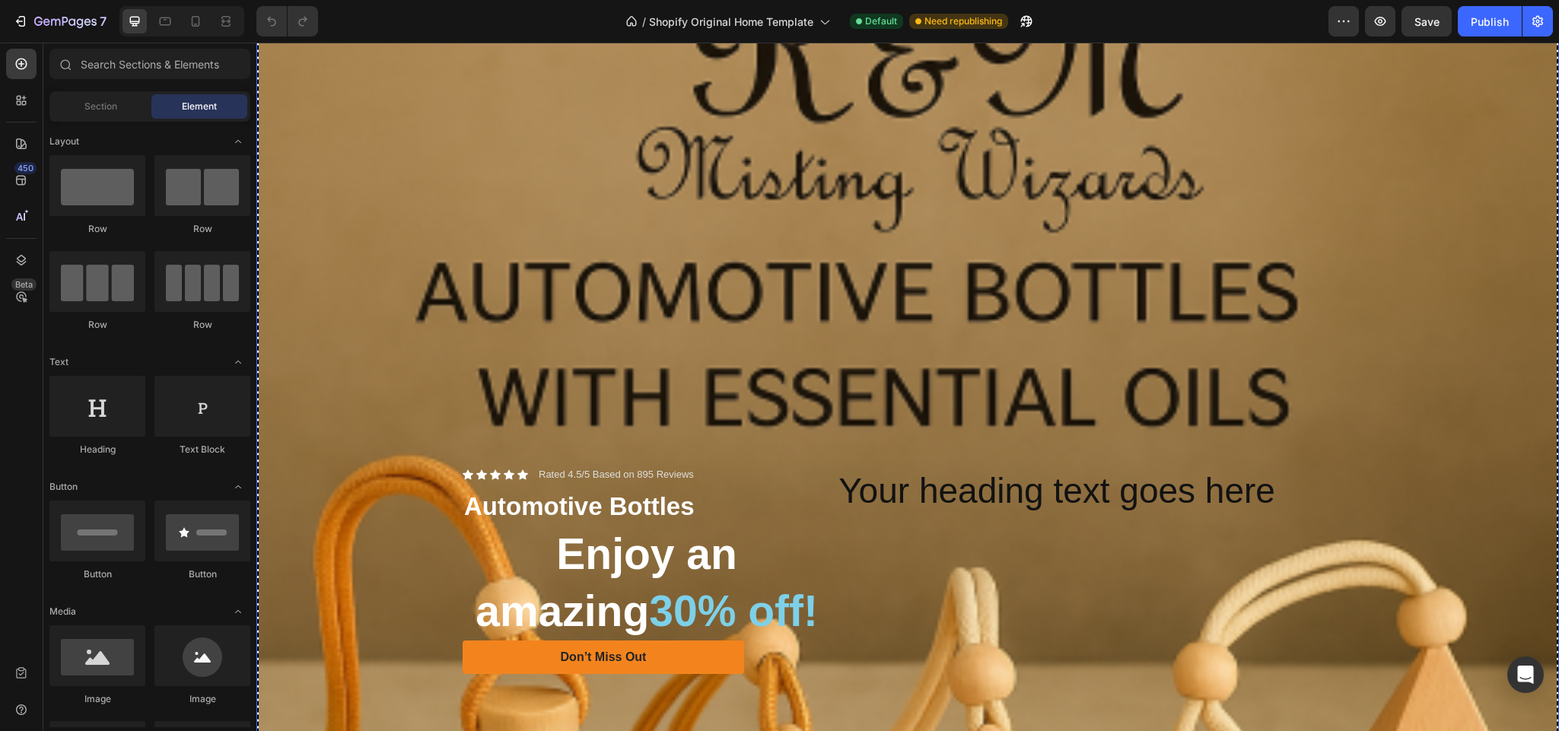
scroll to position [171, 0]
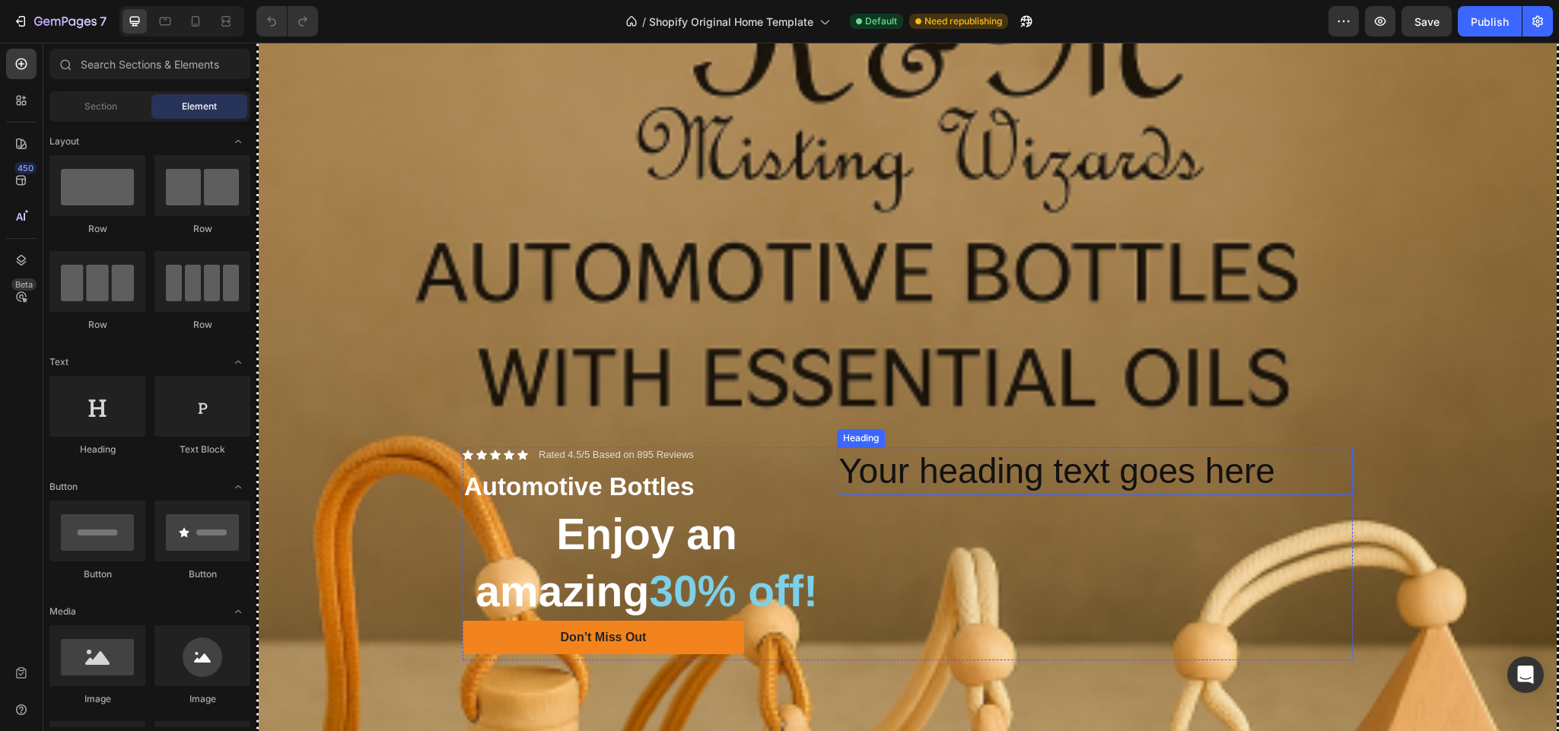
click at [943, 454] on h2 "Your heading text goes here" at bounding box center [1095, 471] width 516 height 49
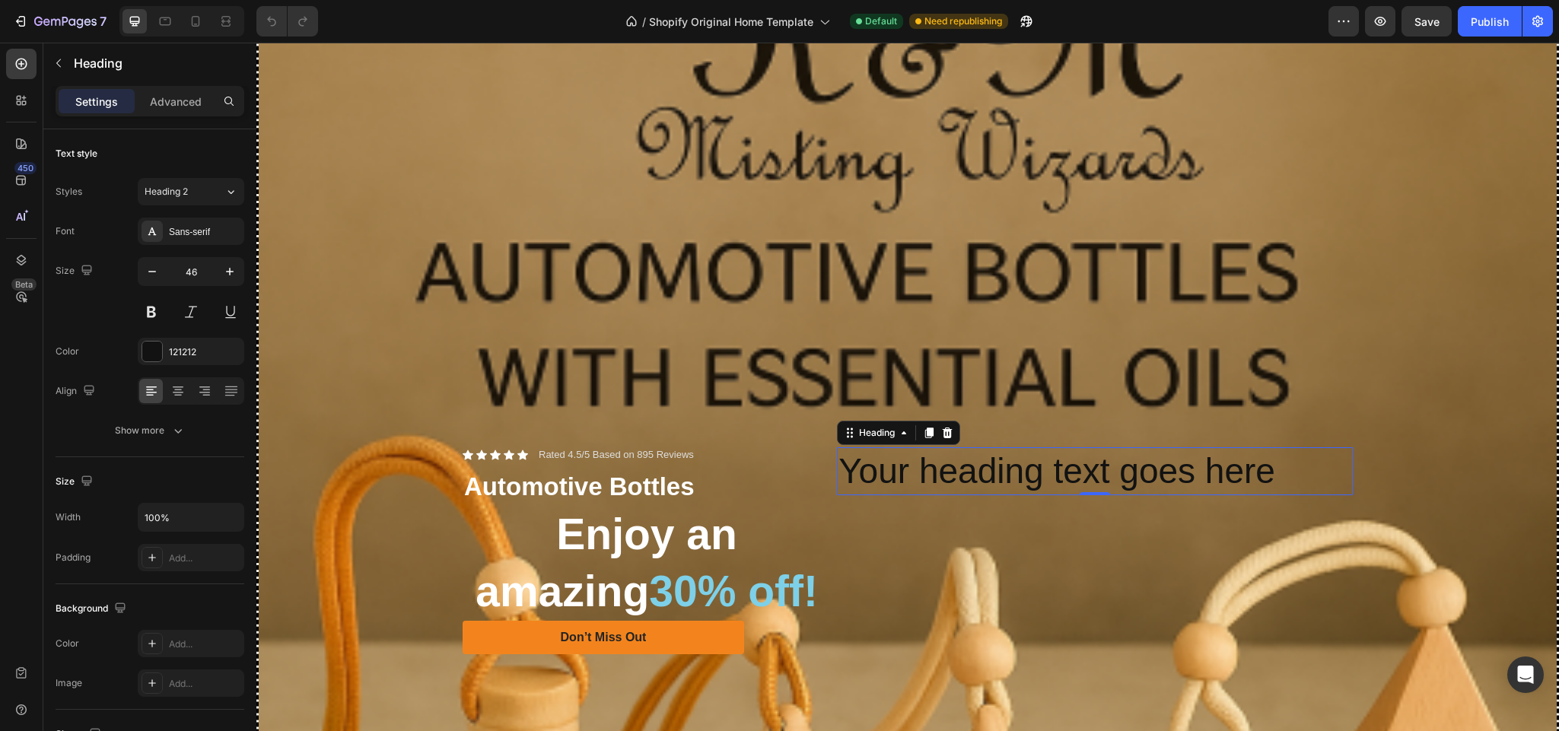
click at [1274, 460] on h2 "Your heading text goes here" at bounding box center [1095, 471] width 516 height 49
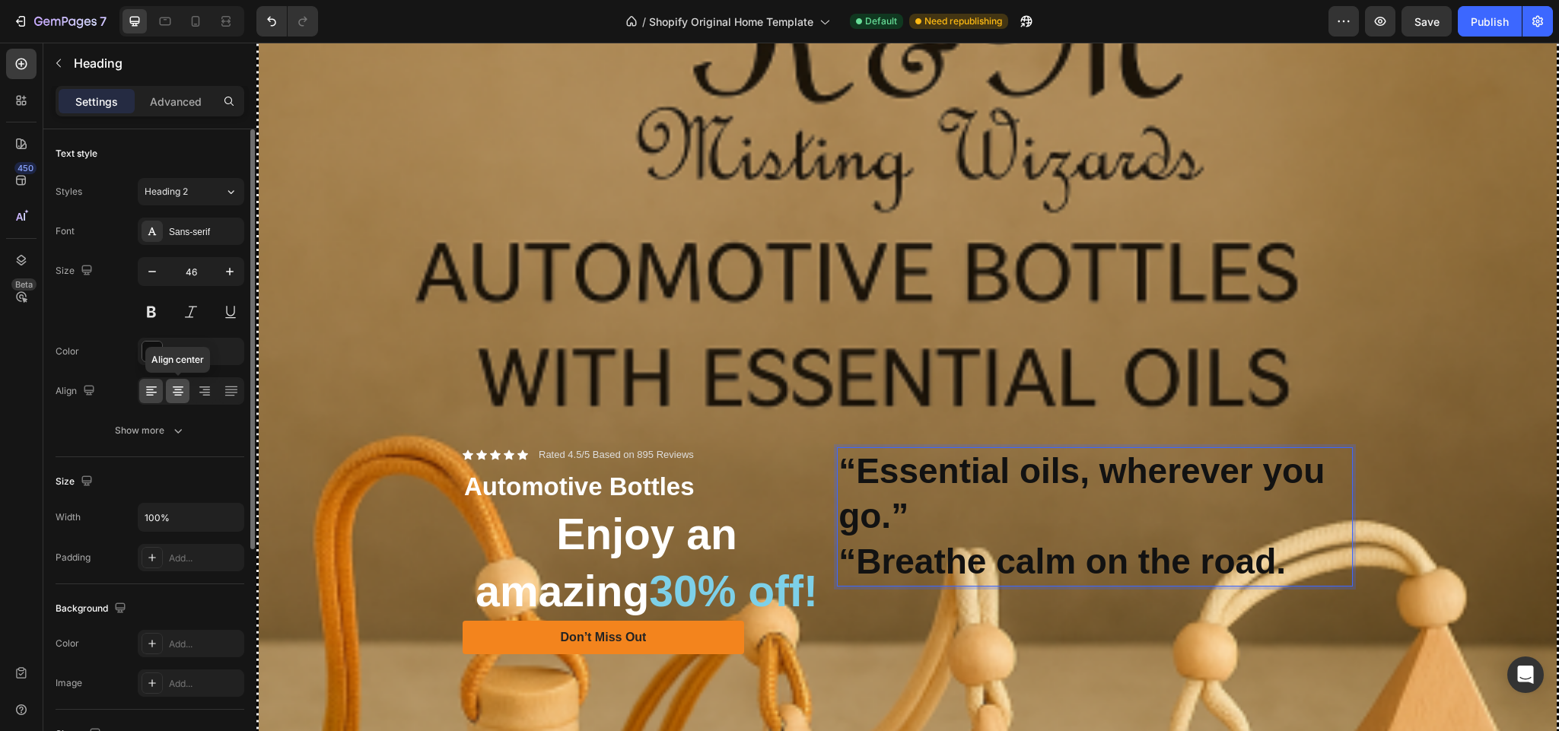
click at [174, 386] on icon at bounding box center [177, 390] width 15 height 15
click at [206, 393] on icon at bounding box center [204, 390] width 15 height 15
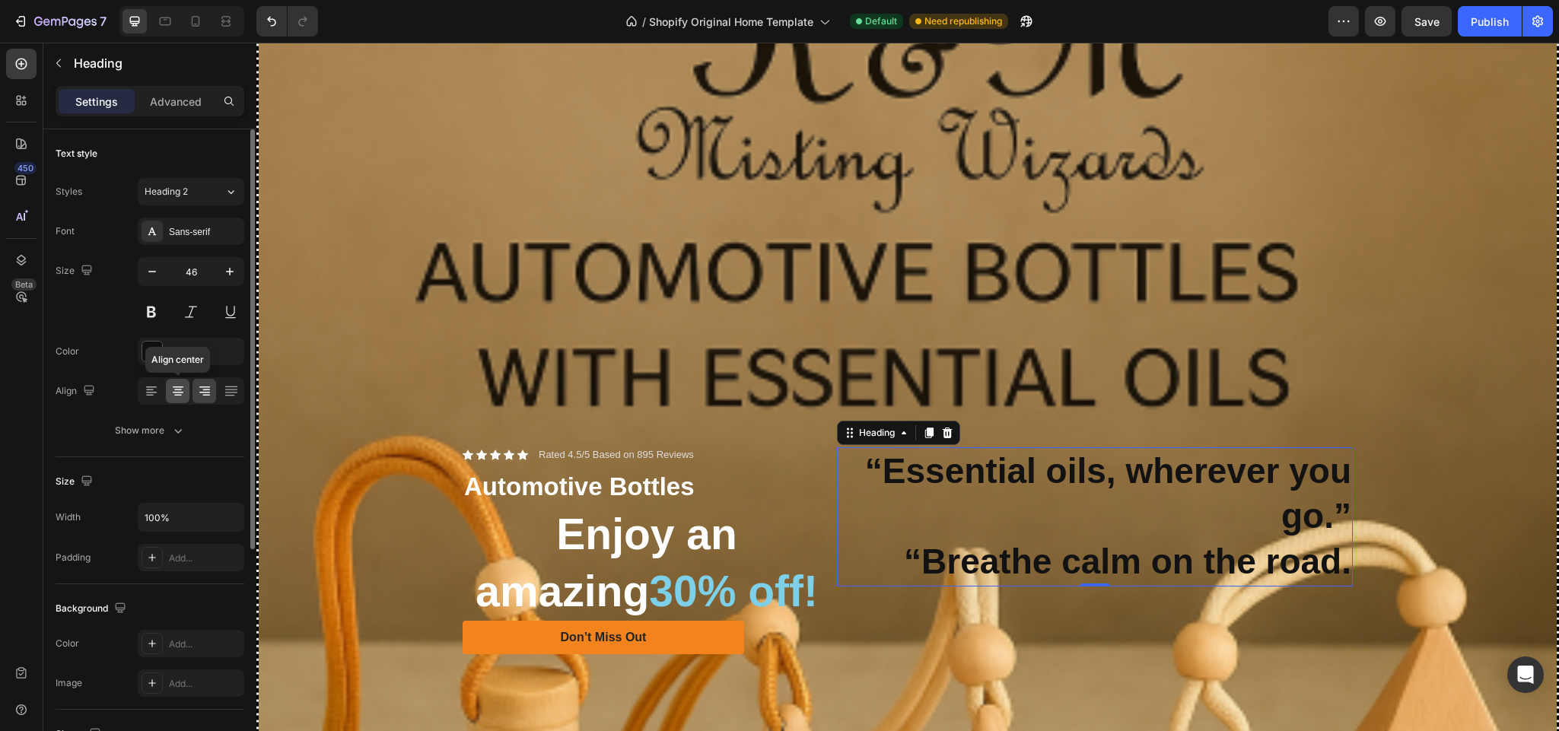
click at [166, 391] on div at bounding box center [178, 391] width 24 height 24
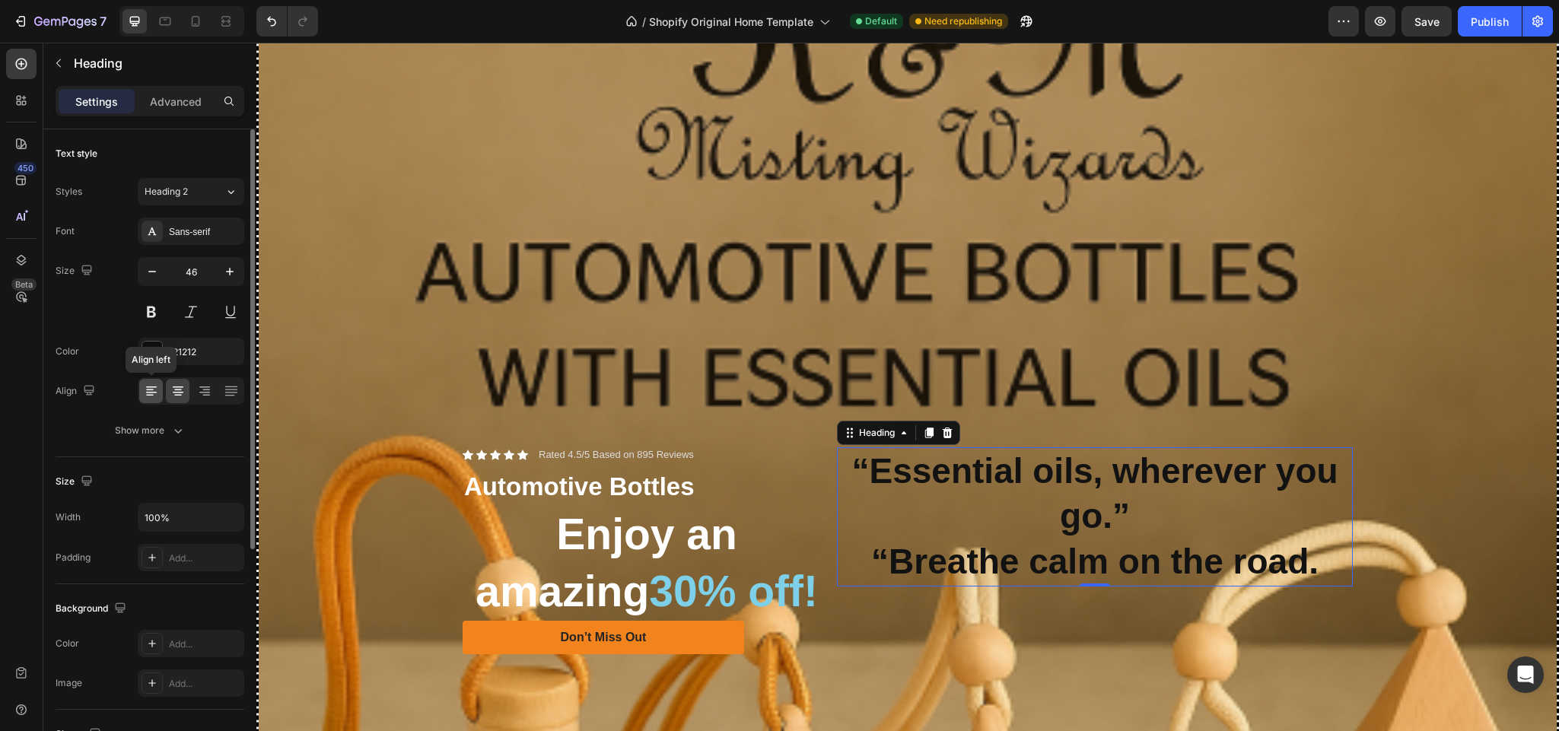
click at [153, 391] on icon at bounding box center [150, 391] width 8 height 2
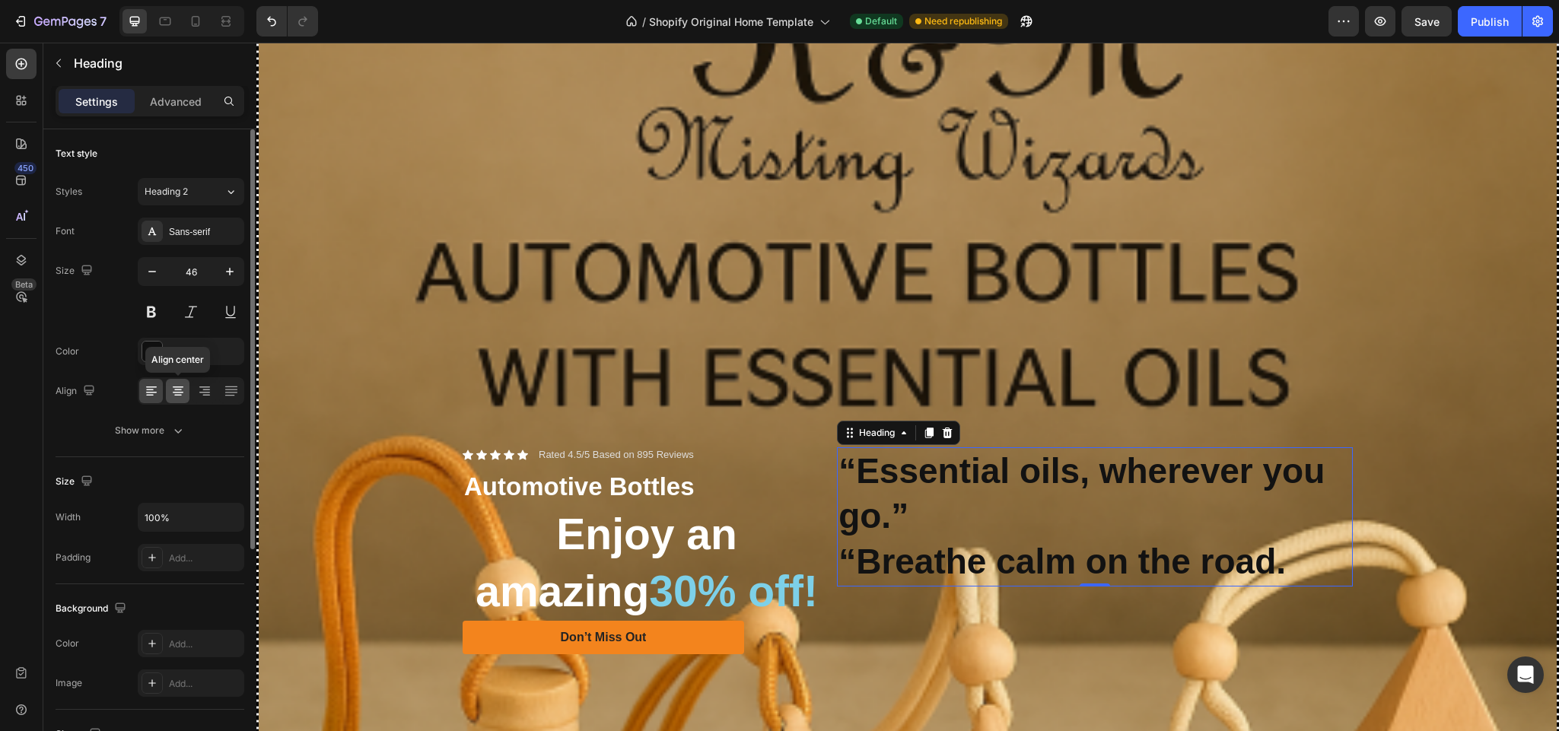
click at [173, 390] on icon at bounding box center [177, 390] width 15 height 15
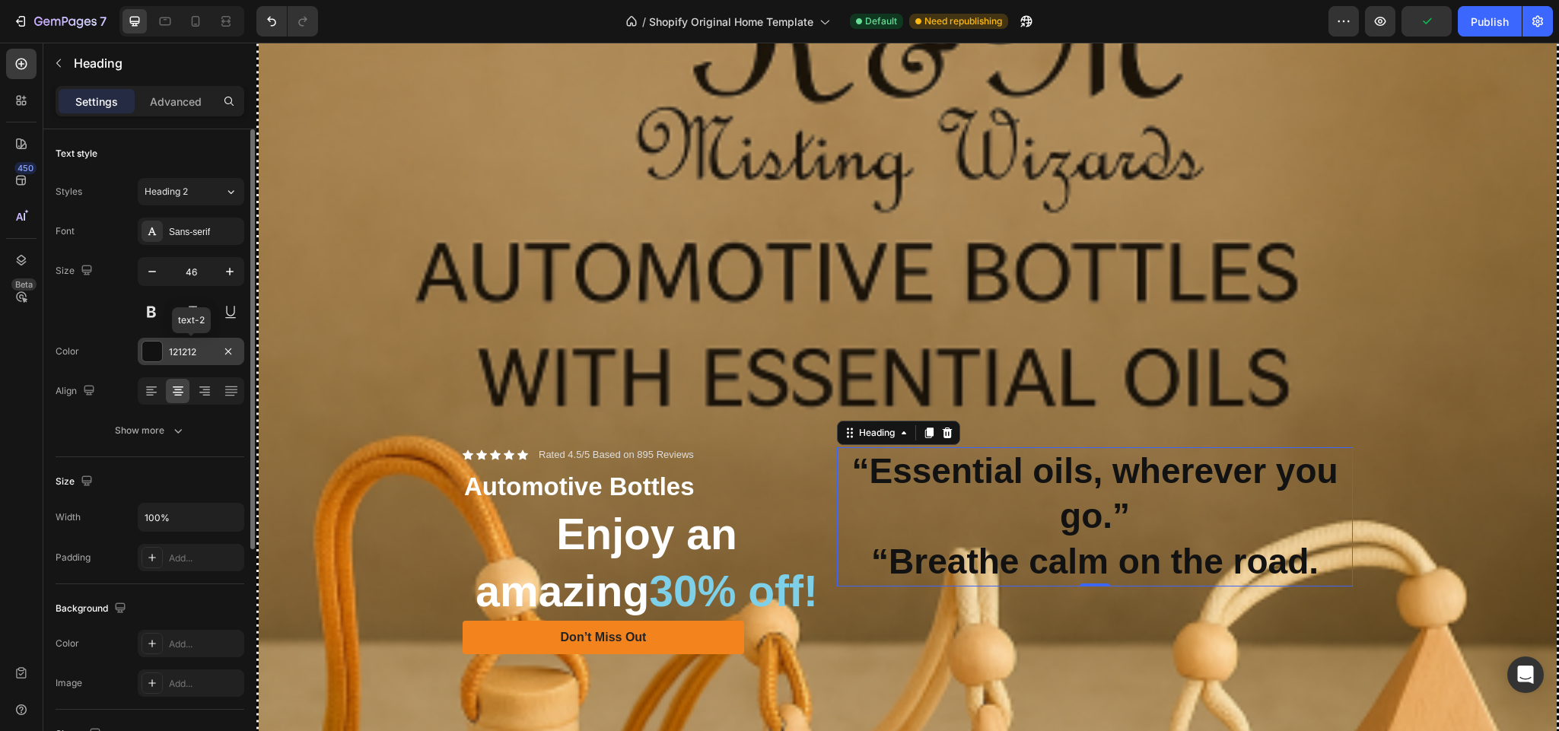
click at [155, 348] on div at bounding box center [152, 352] width 20 height 20
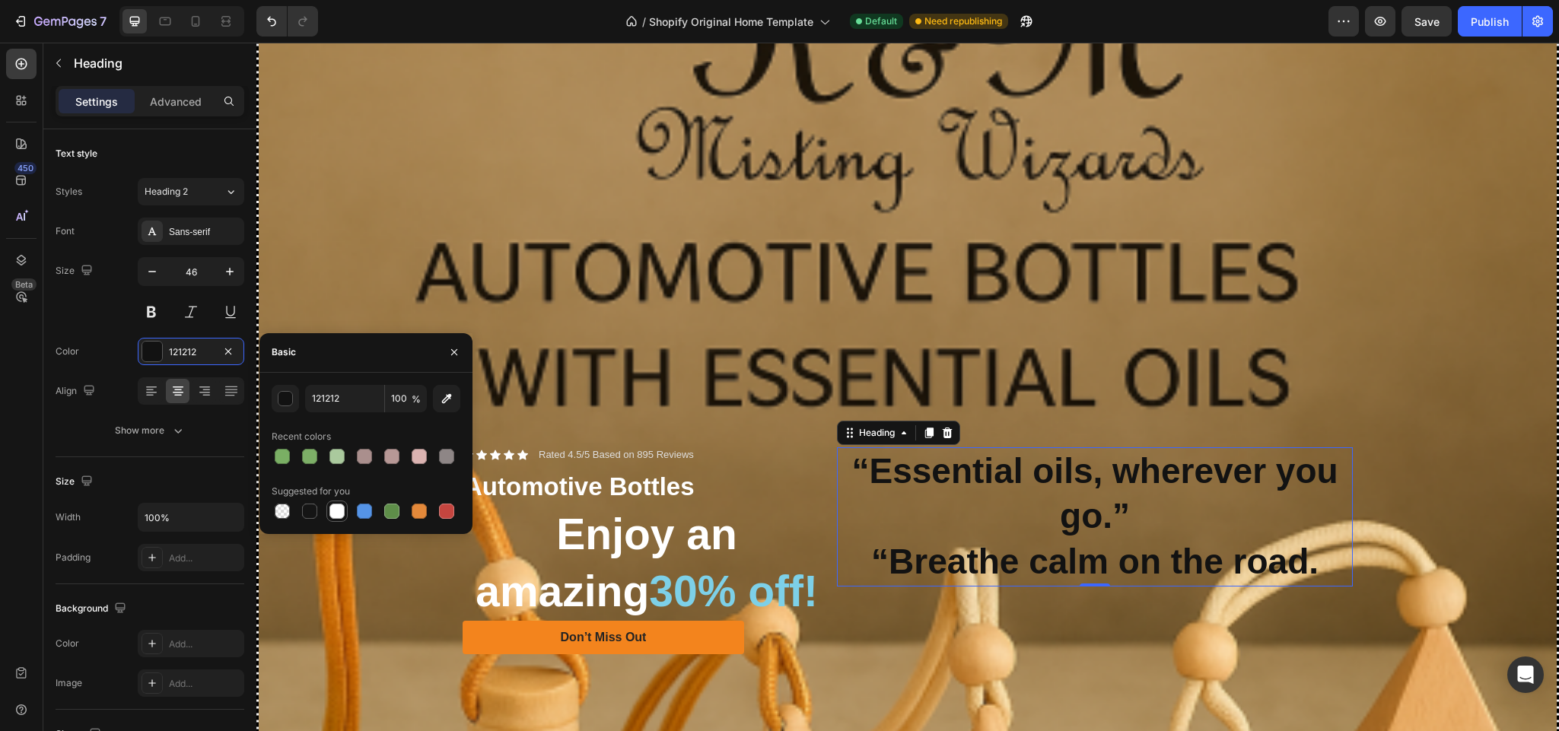
click at [332, 507] on div at bounding box center [336, 511] width 15 height 15
type input "FFFFFF"
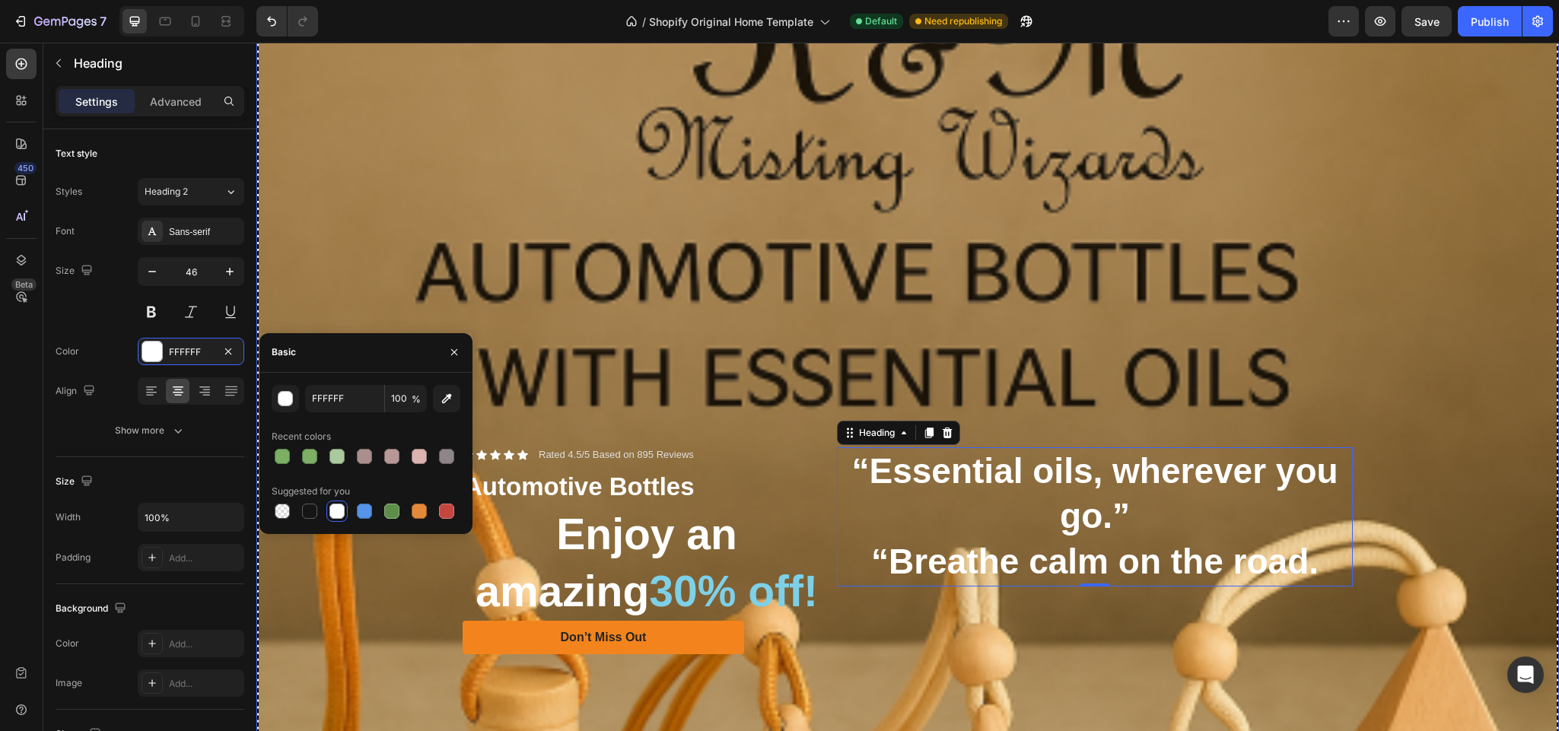
click at [760, 409] on div "Background Image" at bounding box center [908, 554] width 1298 height 1298
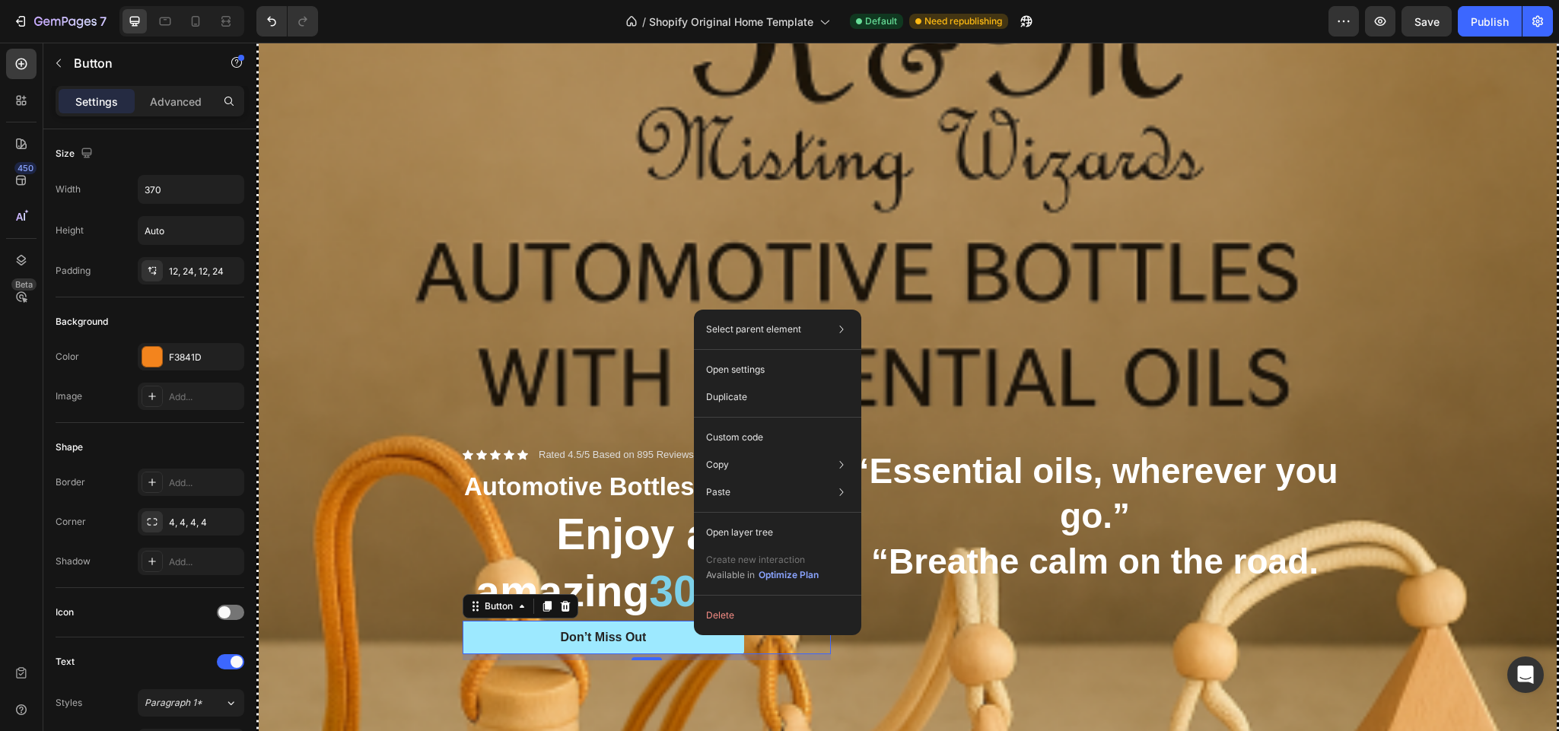
click at [651, 628] on link "Don’t Miss Out" at bounding box center [604, 638] width 282 height 34
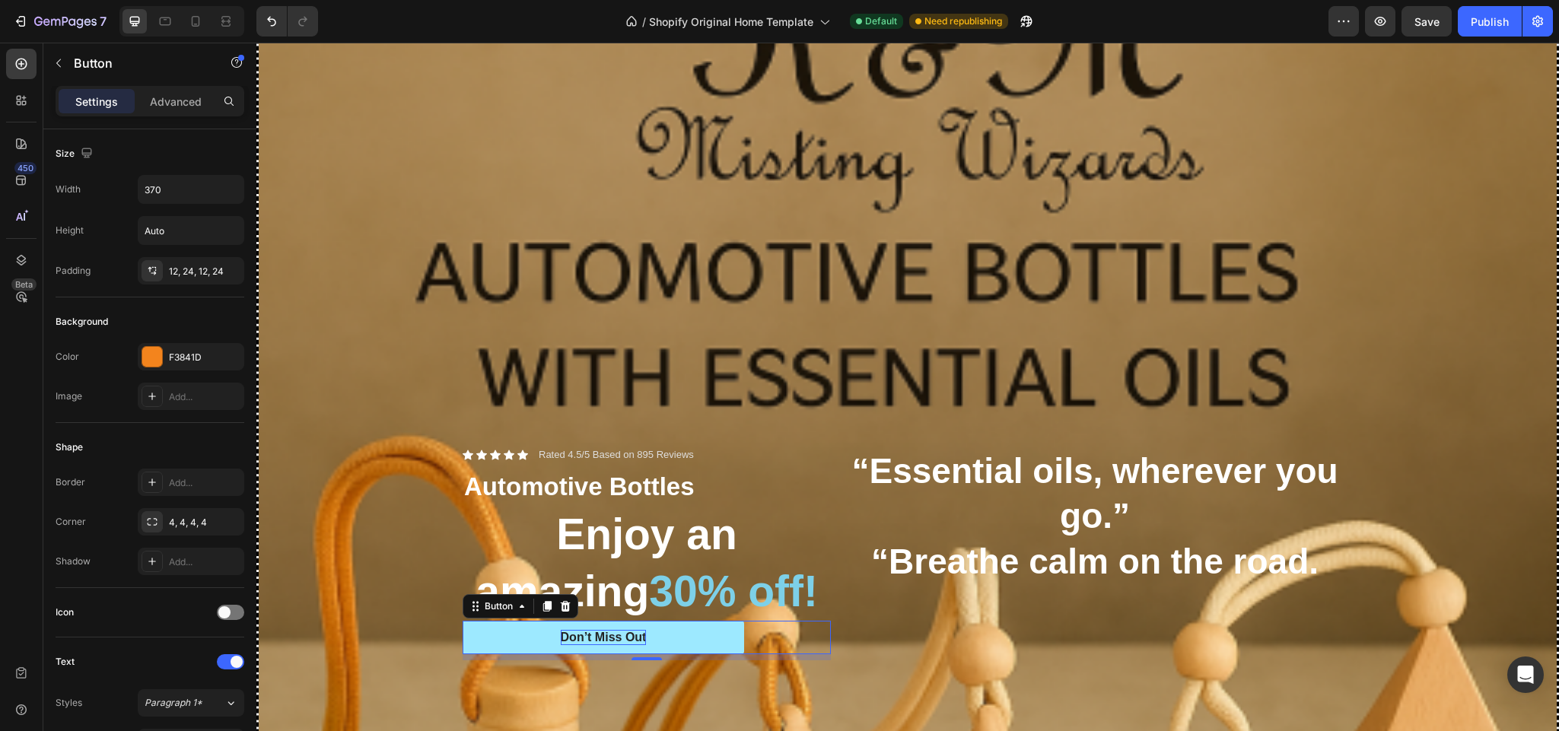
click at [633, 630] on div "Don’t Miss Out" at bounding box center [604, 638] width 86 height 16
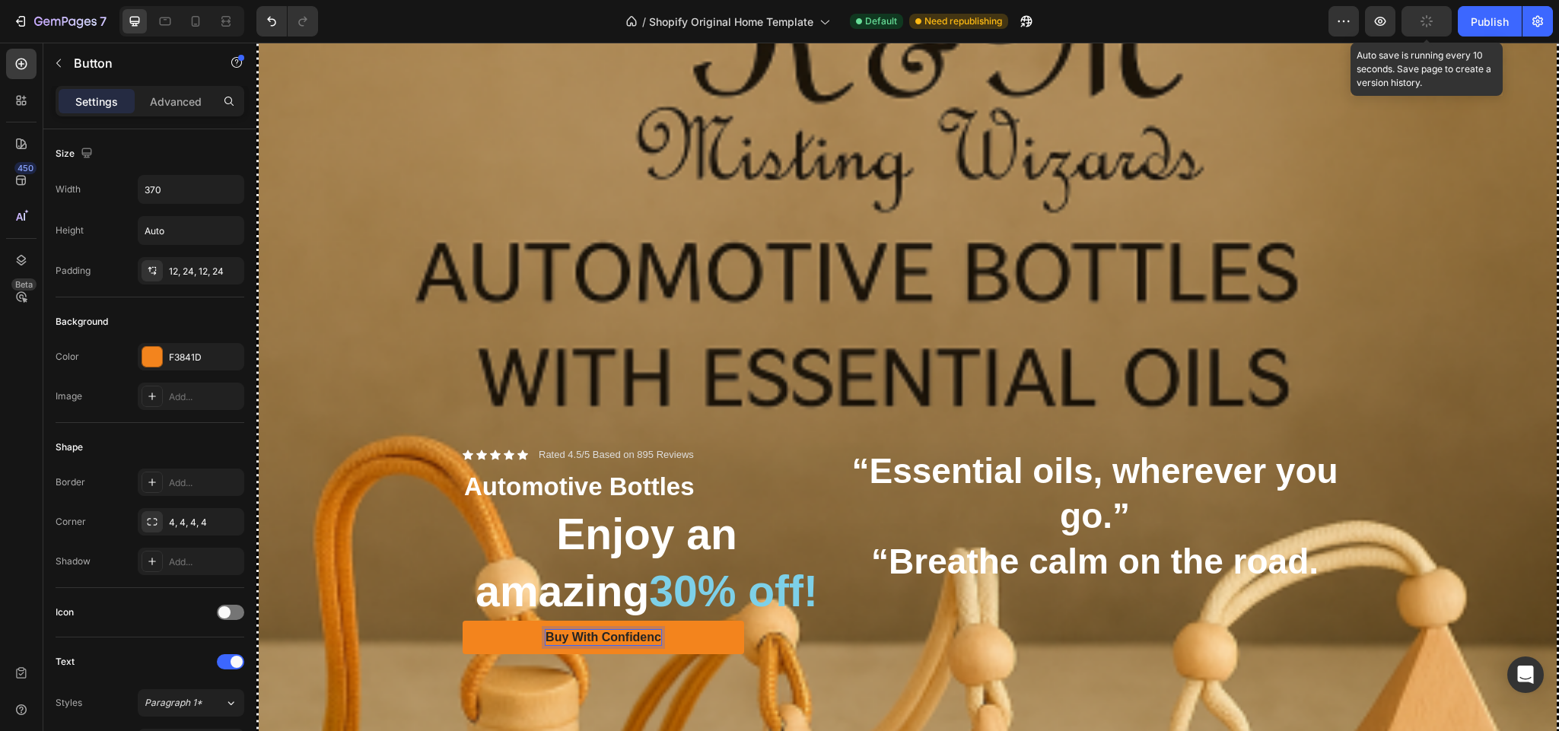
click at [1424, 19] on icon "button" at bounding box center [1425, 17] width 2 height 4
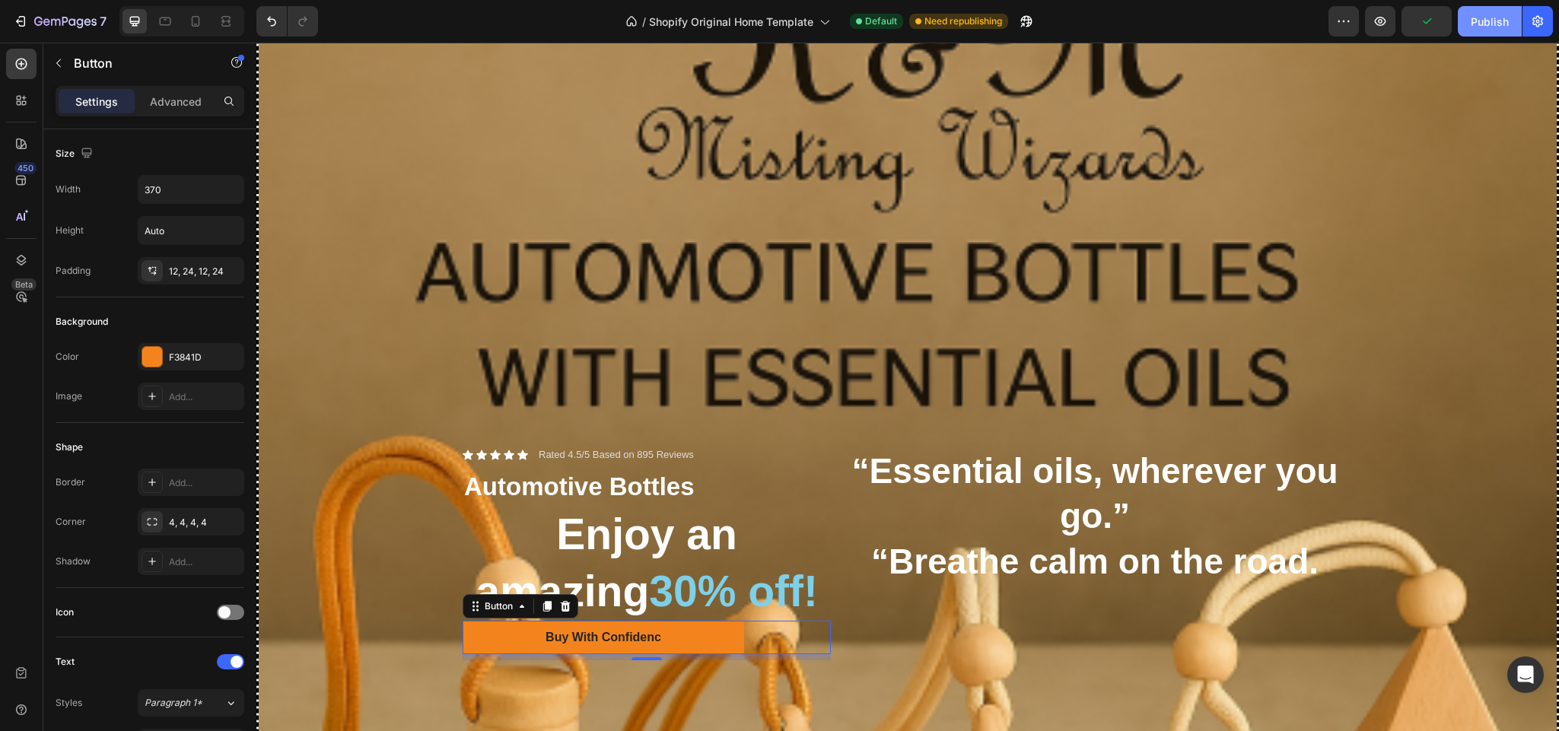
click at [1487, 21] on div "Publish" at bounding box center [1490, 22] width 38 height 16
click at [1249, 327] on div "Background Image" at bounding box center [908, 554] width 1298 height 1298
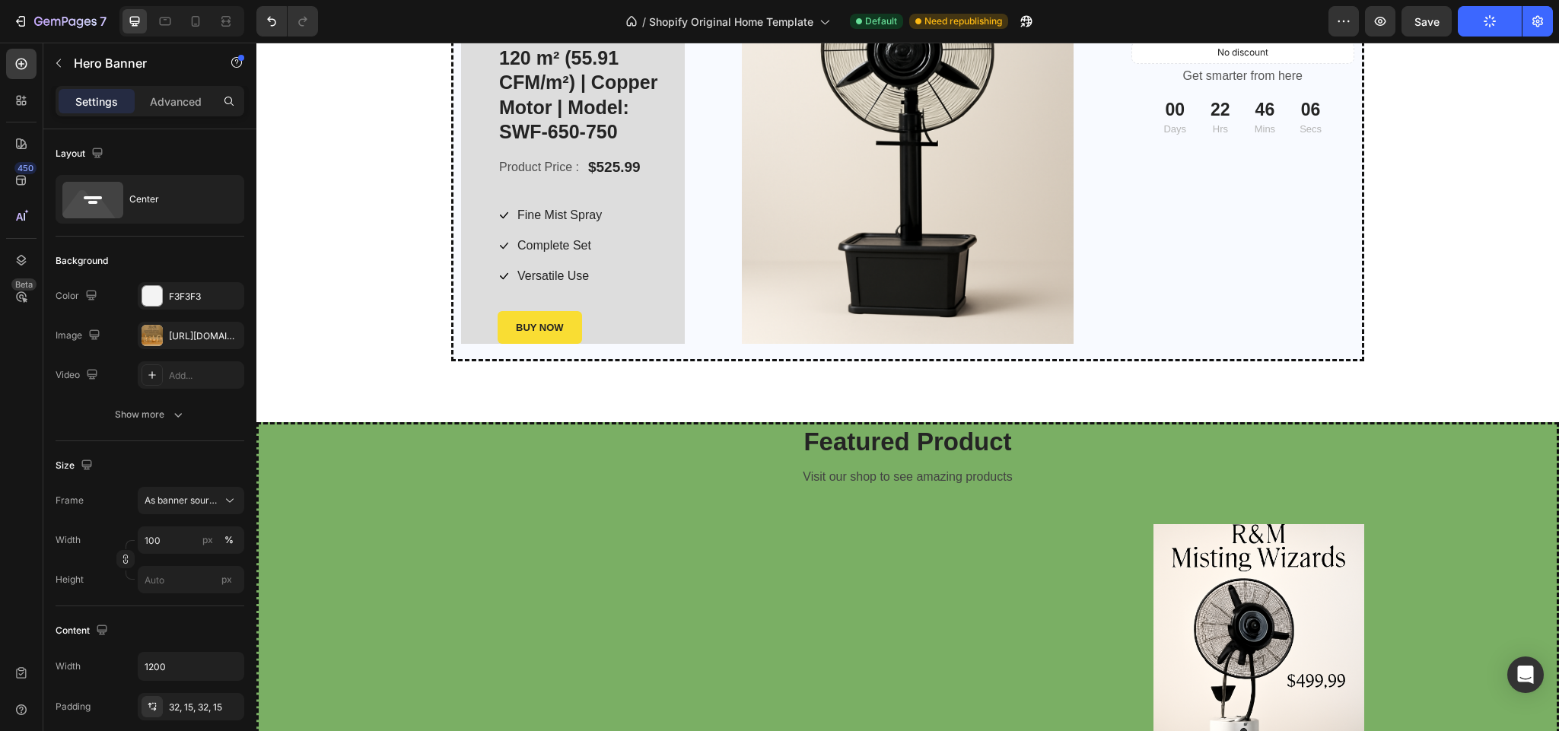
scroll to position [1925, 0]
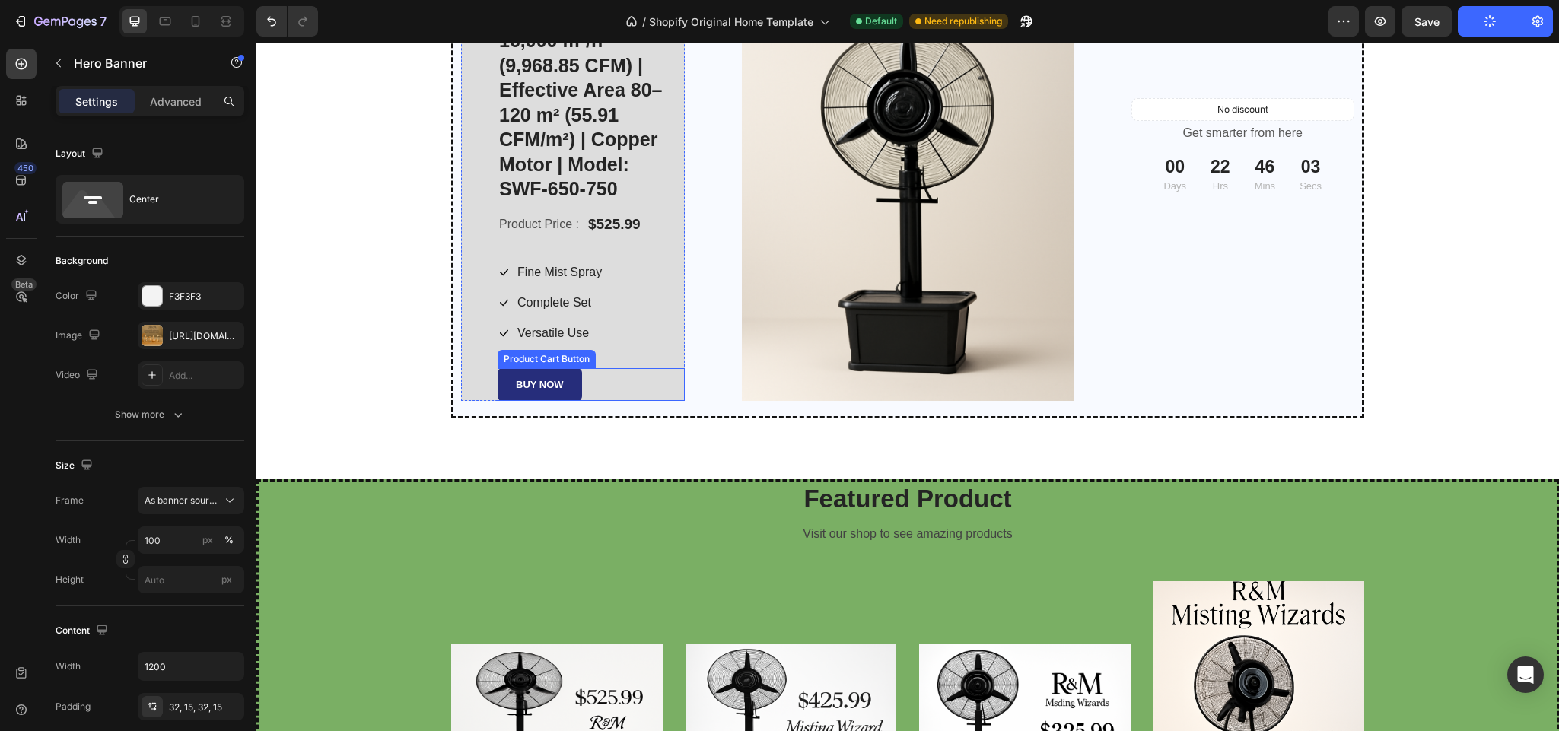
click at [564, 382] on button "BUY NOW" at bounding box center [540, 384] width 84 height 33
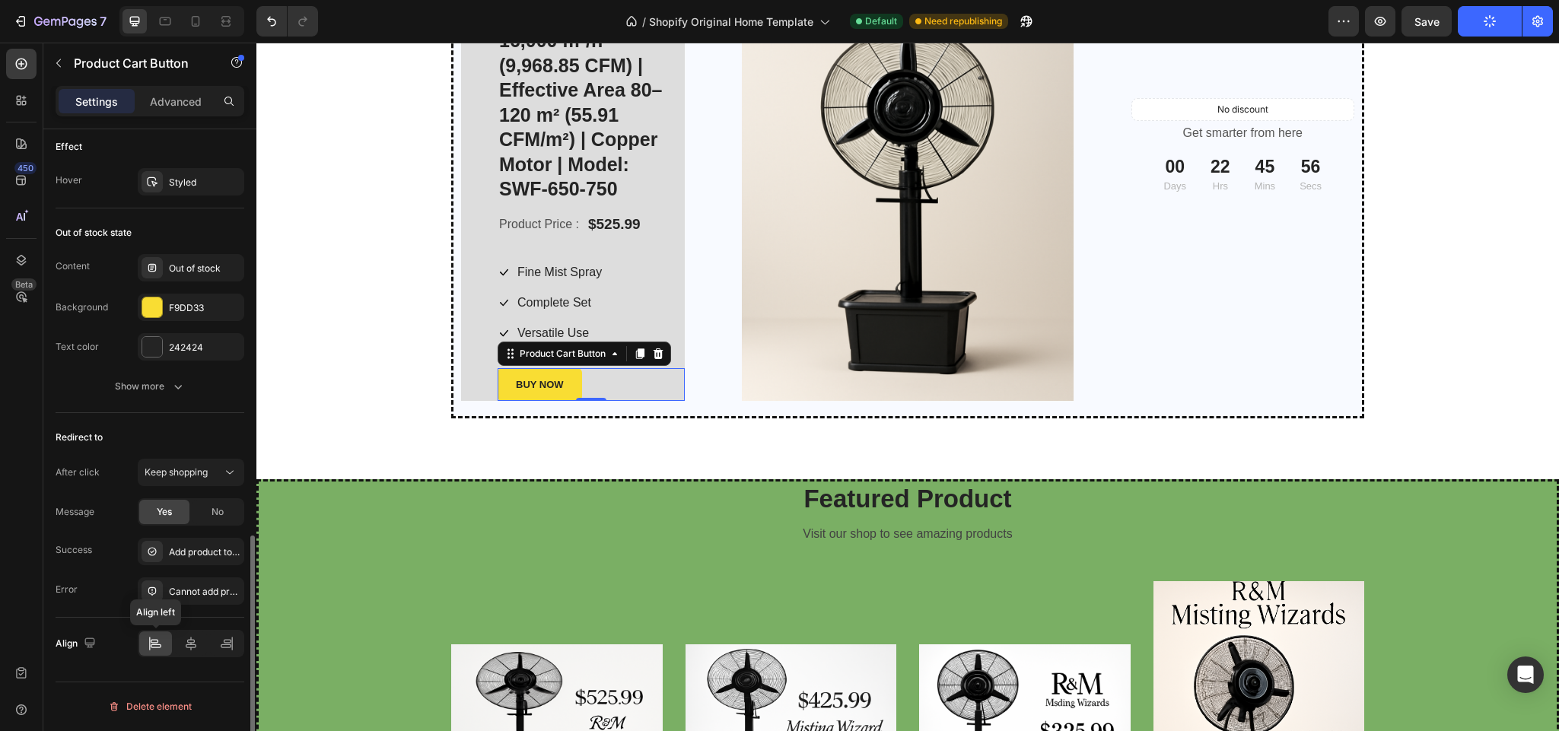
scroll to position [1110, 0]
click at [187, 635] on div at bounding box center [191, 638] width 33 height 24
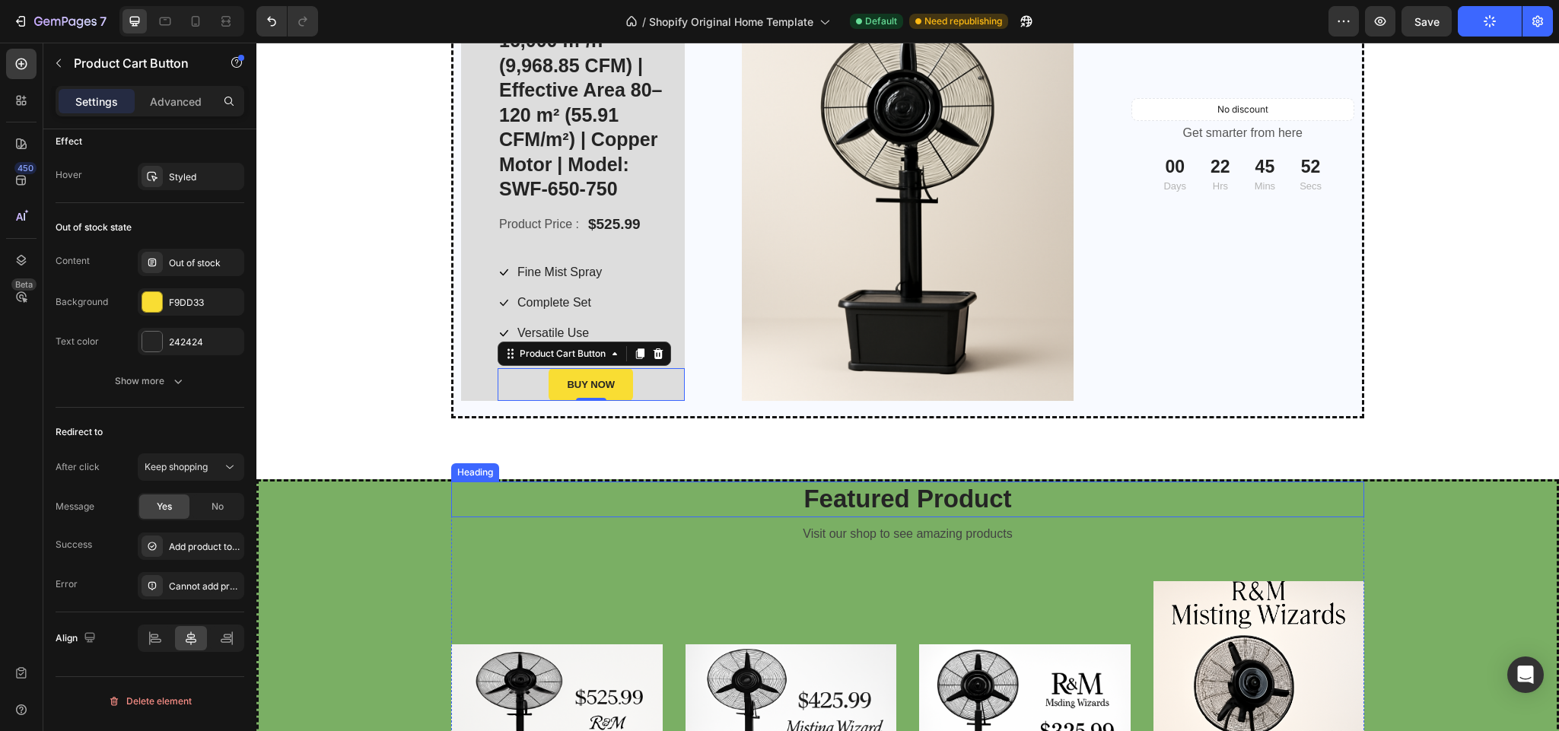
click at [594, 504] on p "Featured Product" at bounding box center [908, 499] width 910 height 33
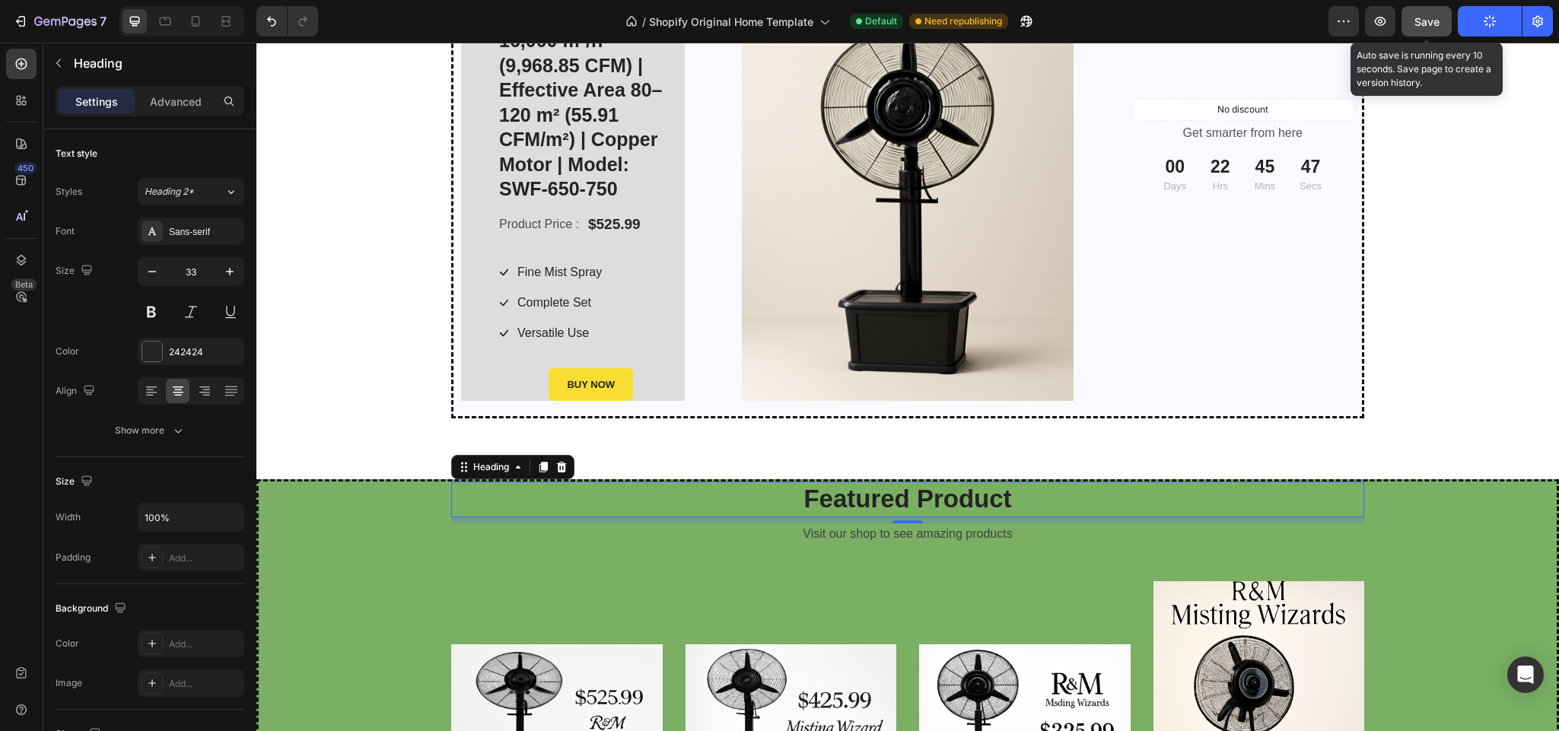
click at [1423, 9] on button "Save" at bounding box center [1427, 21] width 50 height 30
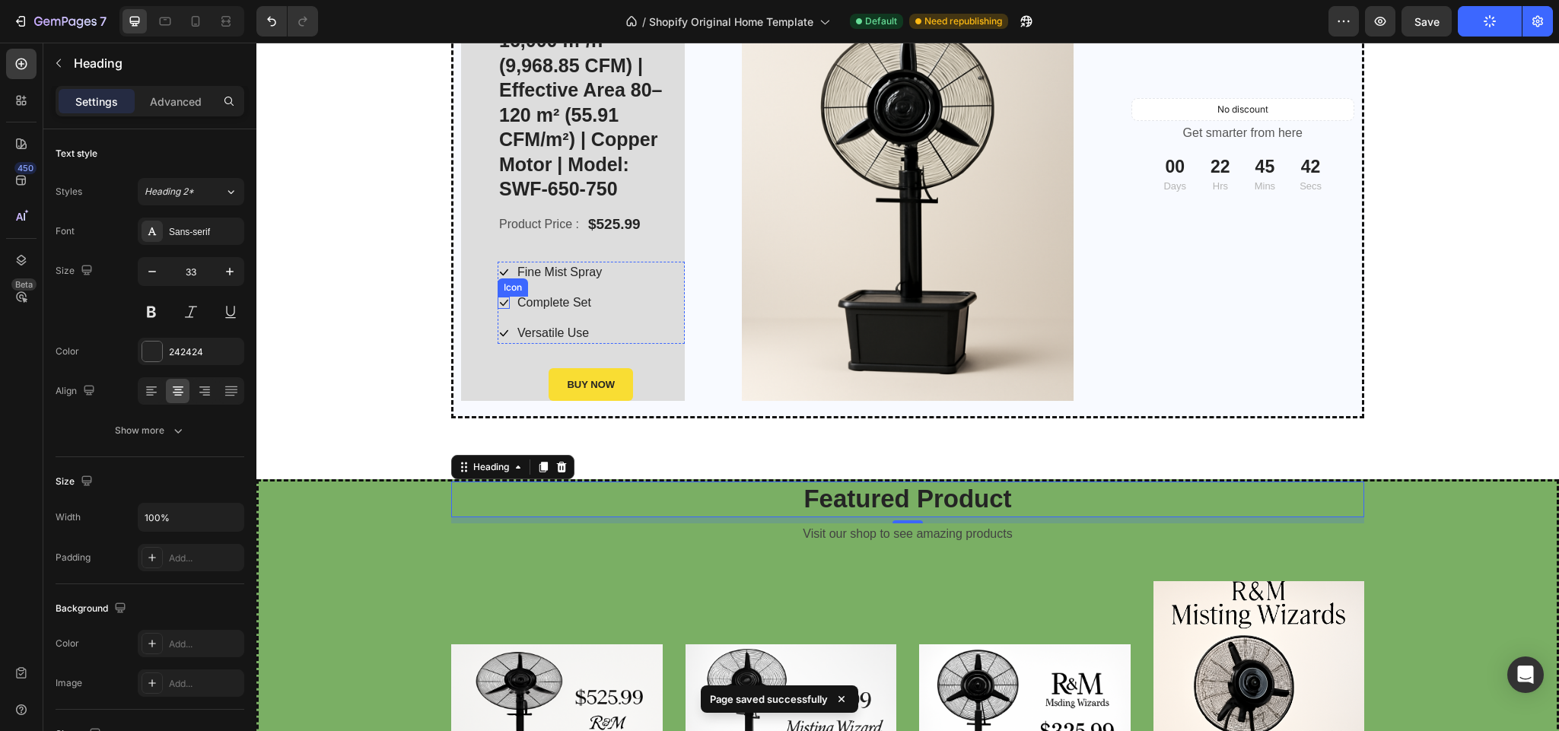
click at [498, 288] on div "Icon" at bounding box center [513, 287] width 30 height 18
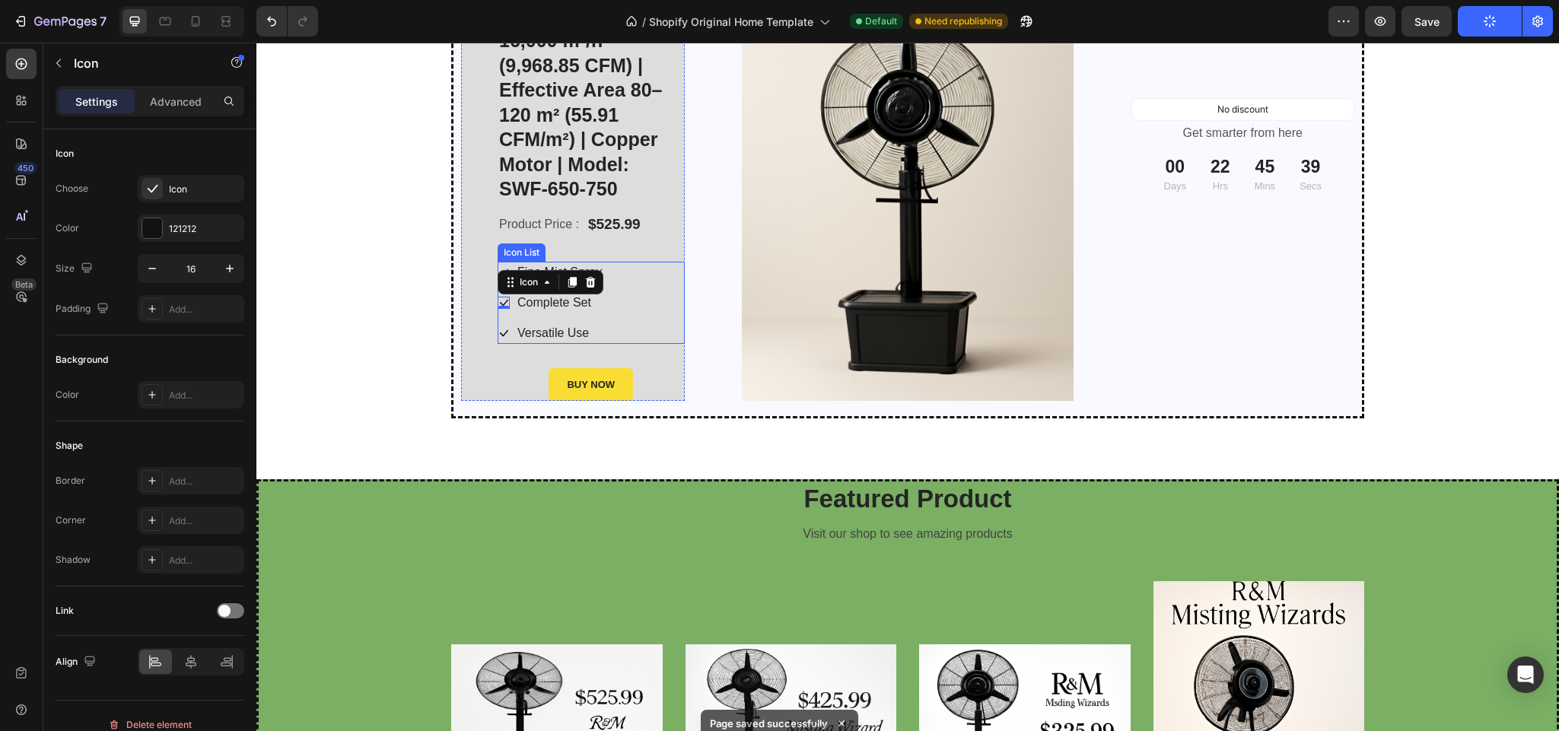
click at [635, 284] on div "Icon Fine Mist Spray Text block Icon 0 Complete Set Text block Icon Versatile U…" at bounding box center [591, 303] width 187 height 82
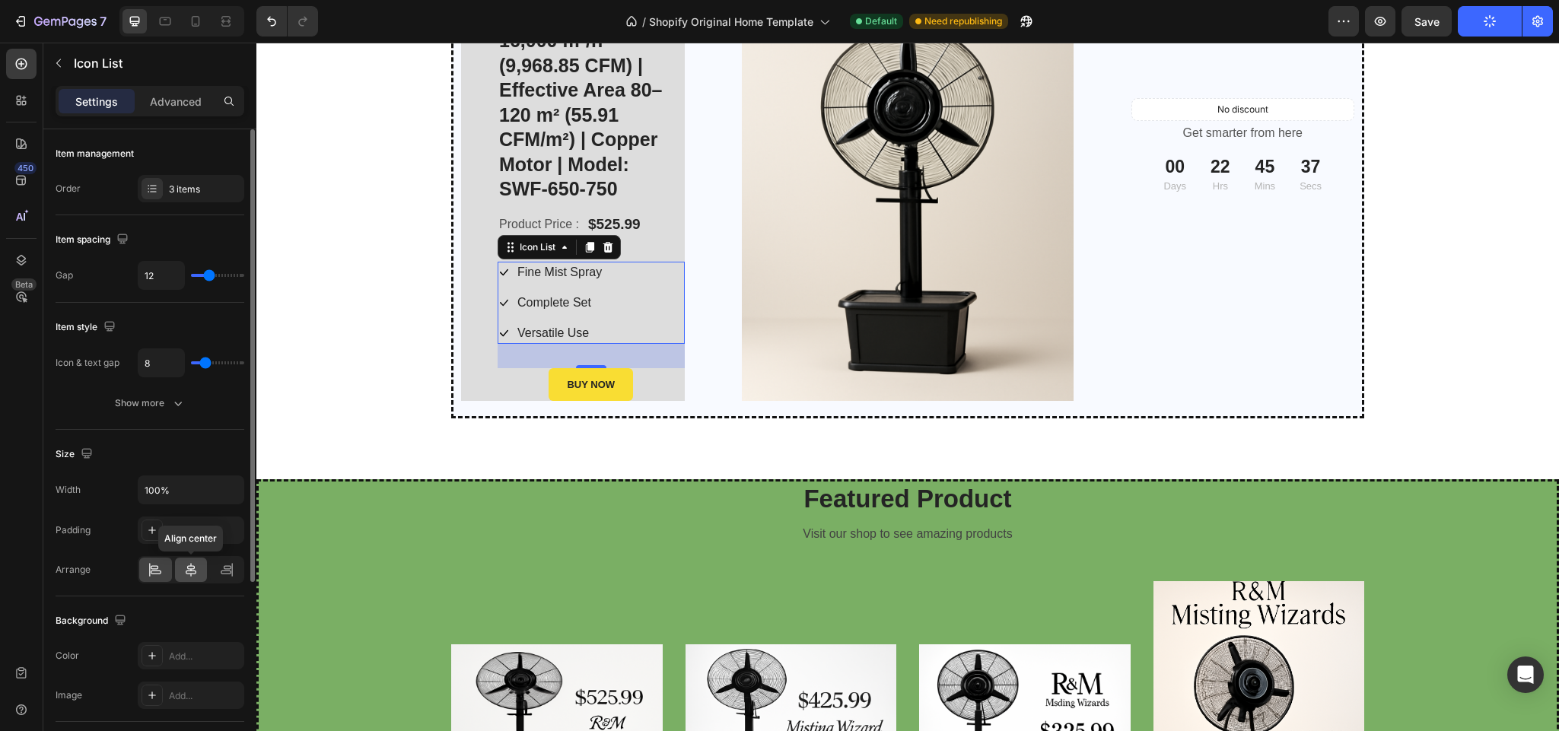
click at [187, 571] on icon at bounding box center [190, 569] width 15 height 15
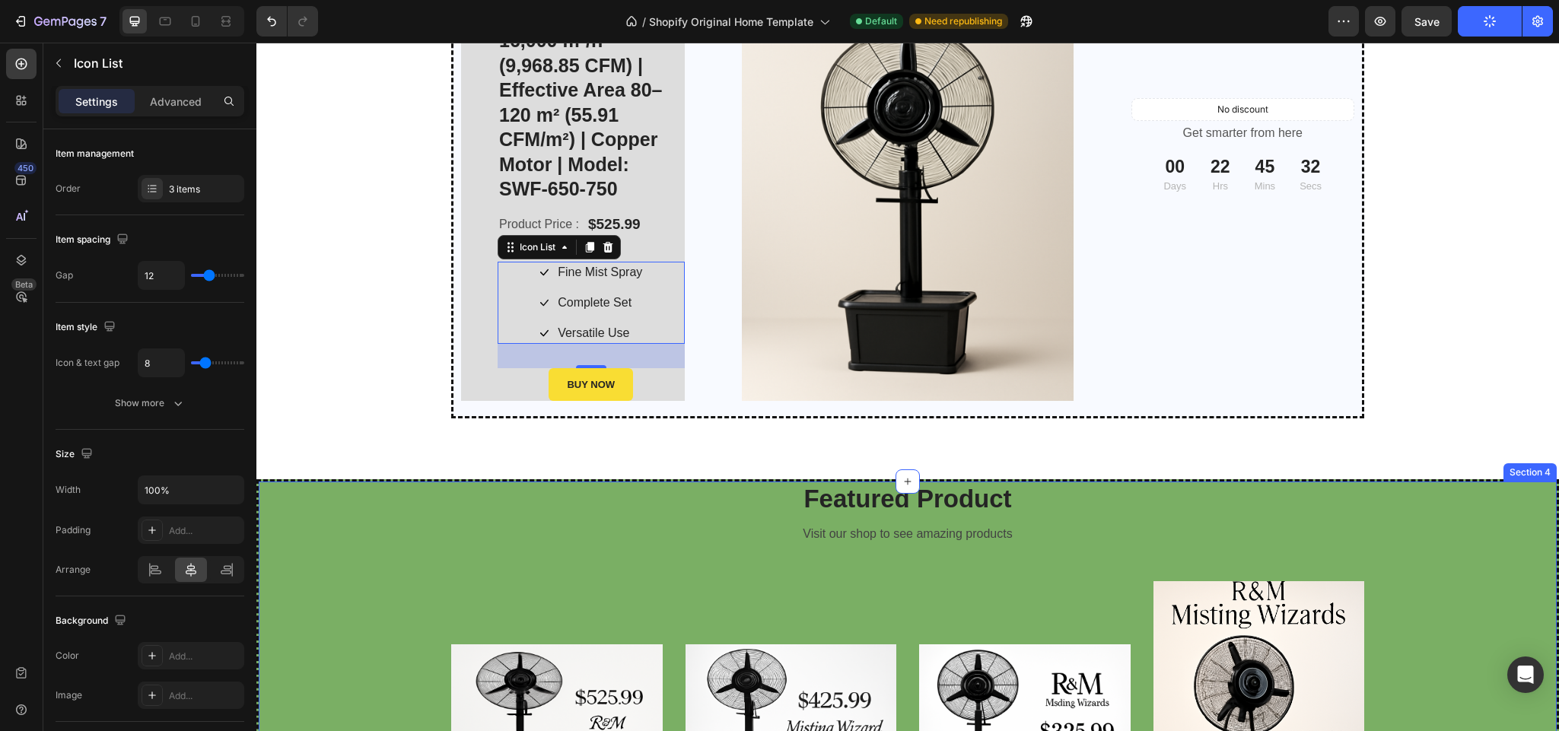
click at [323, 546] on div "Featured Product Heading Visit our shop to see amazing products Text block Prod…" at bounding box center [907, 710] width 1275 height 457
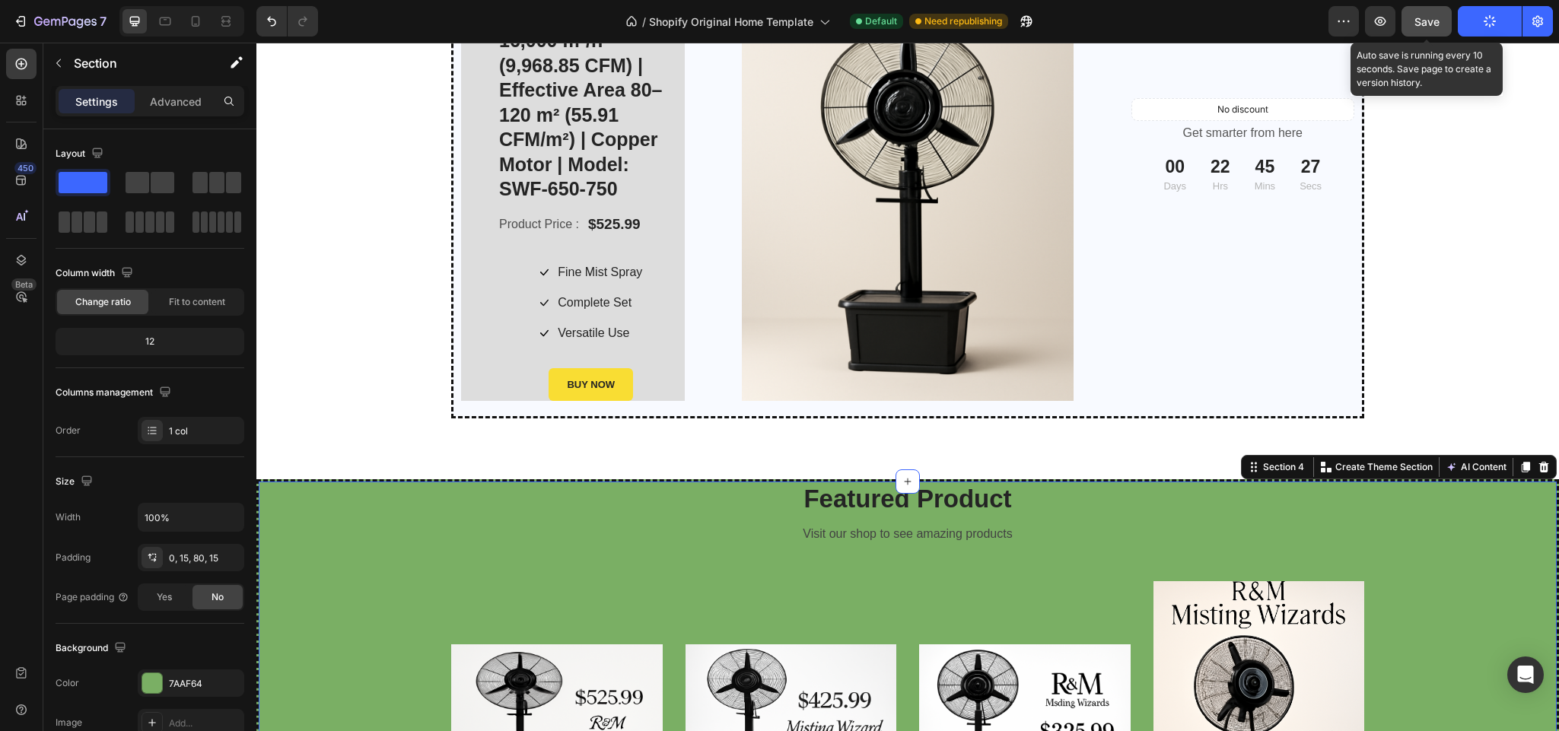
click at [1429, 26] on span "Save" at bounding box center [1426, 21] width 25 height 13
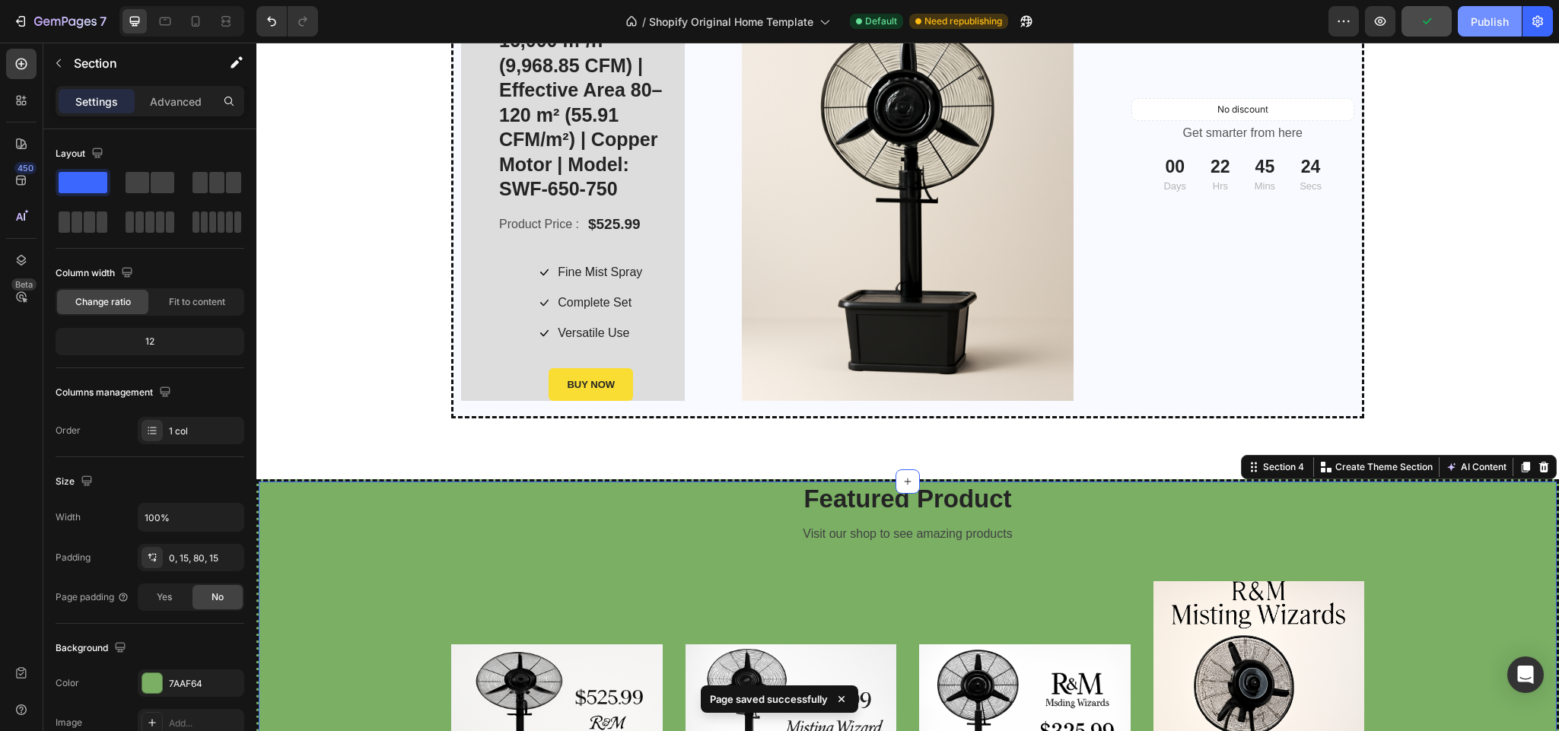
click at [1491, 14] on div "Publish" at bounding box center [1490, 22] width 38 height 16
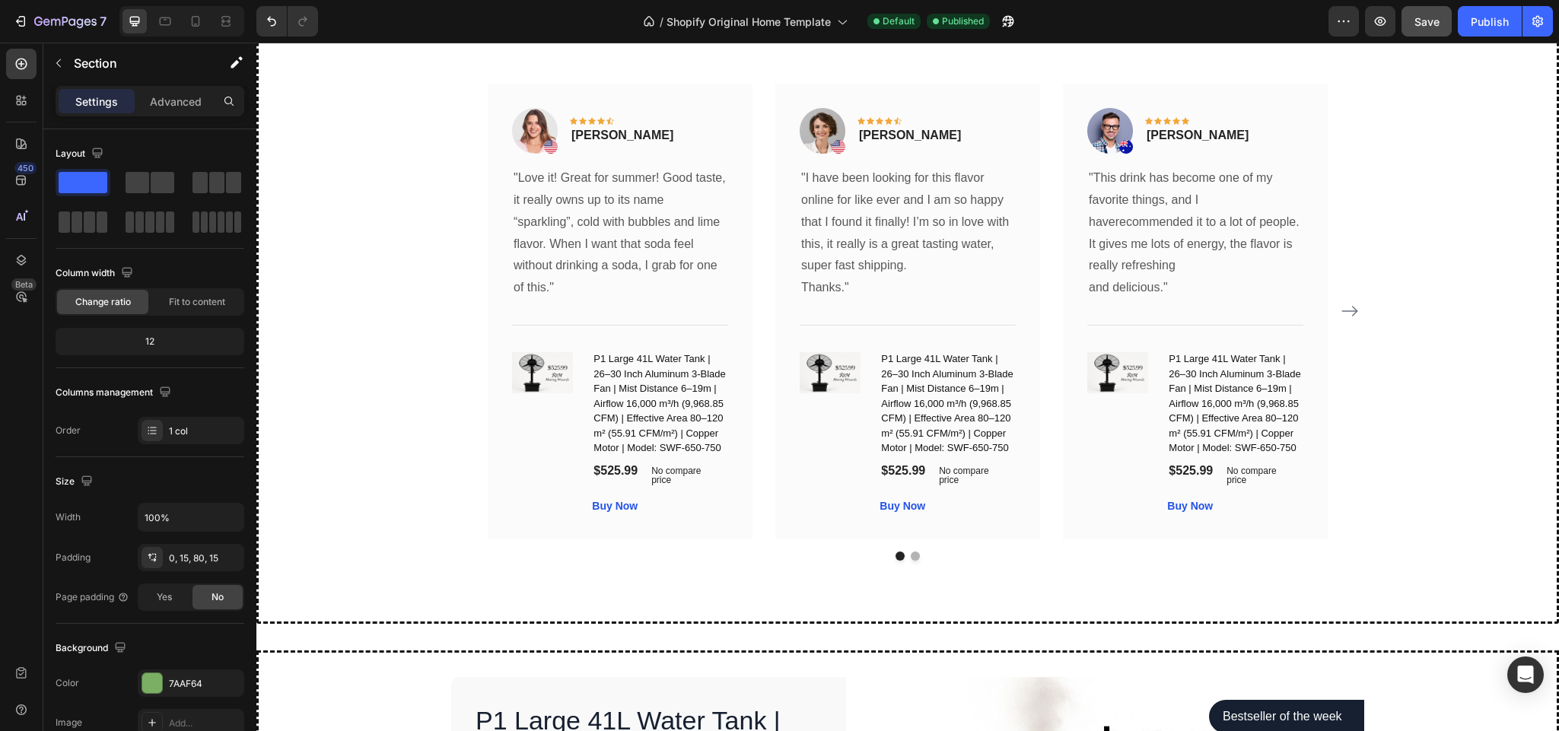
scroll to position [3632, 0]
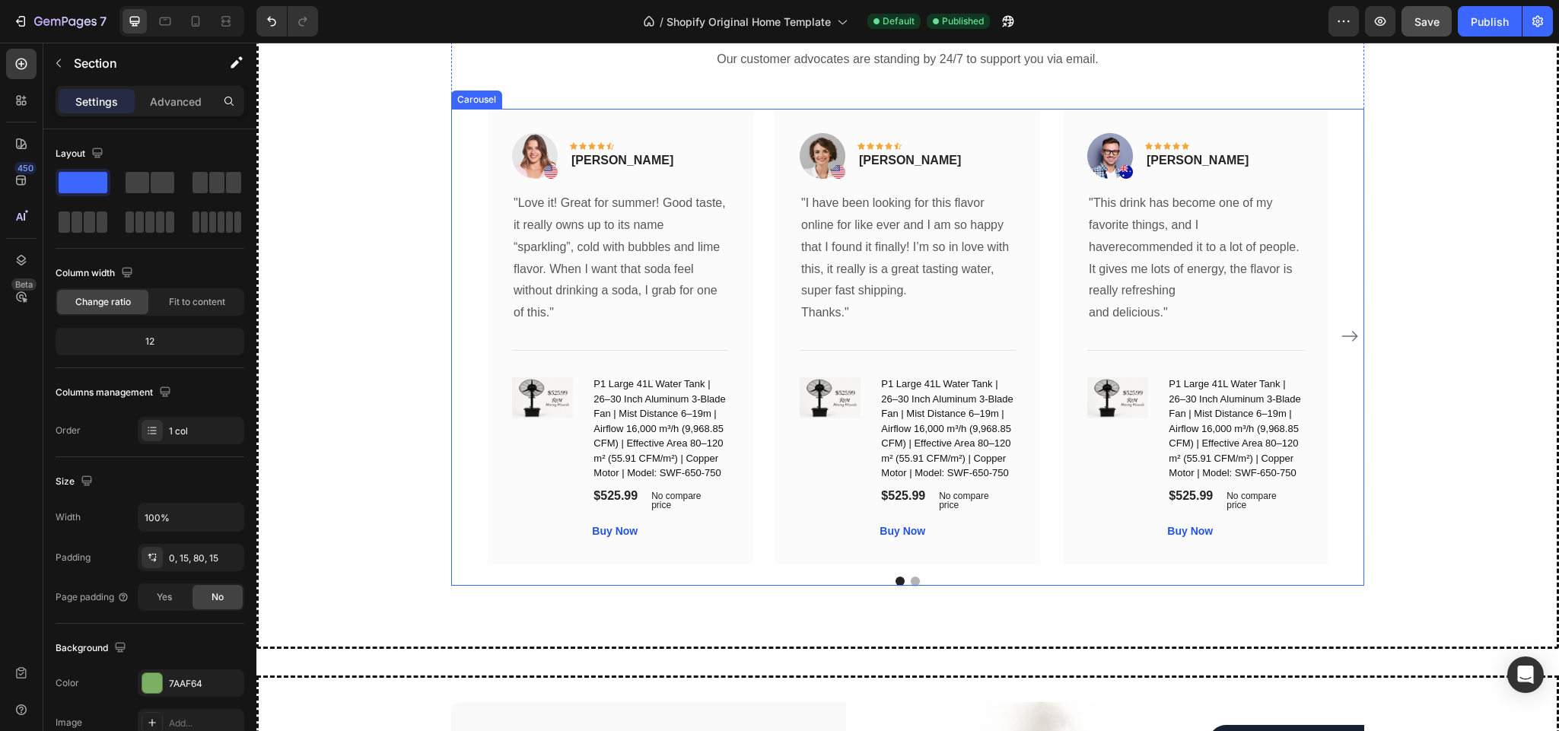
click at [797, 573] on div "Image Icon Icon Icon Icon Icon Row [PERSON_NAME] Text block Row "Love it! Great…" at bounding box center [907, 347] width 913 height 476
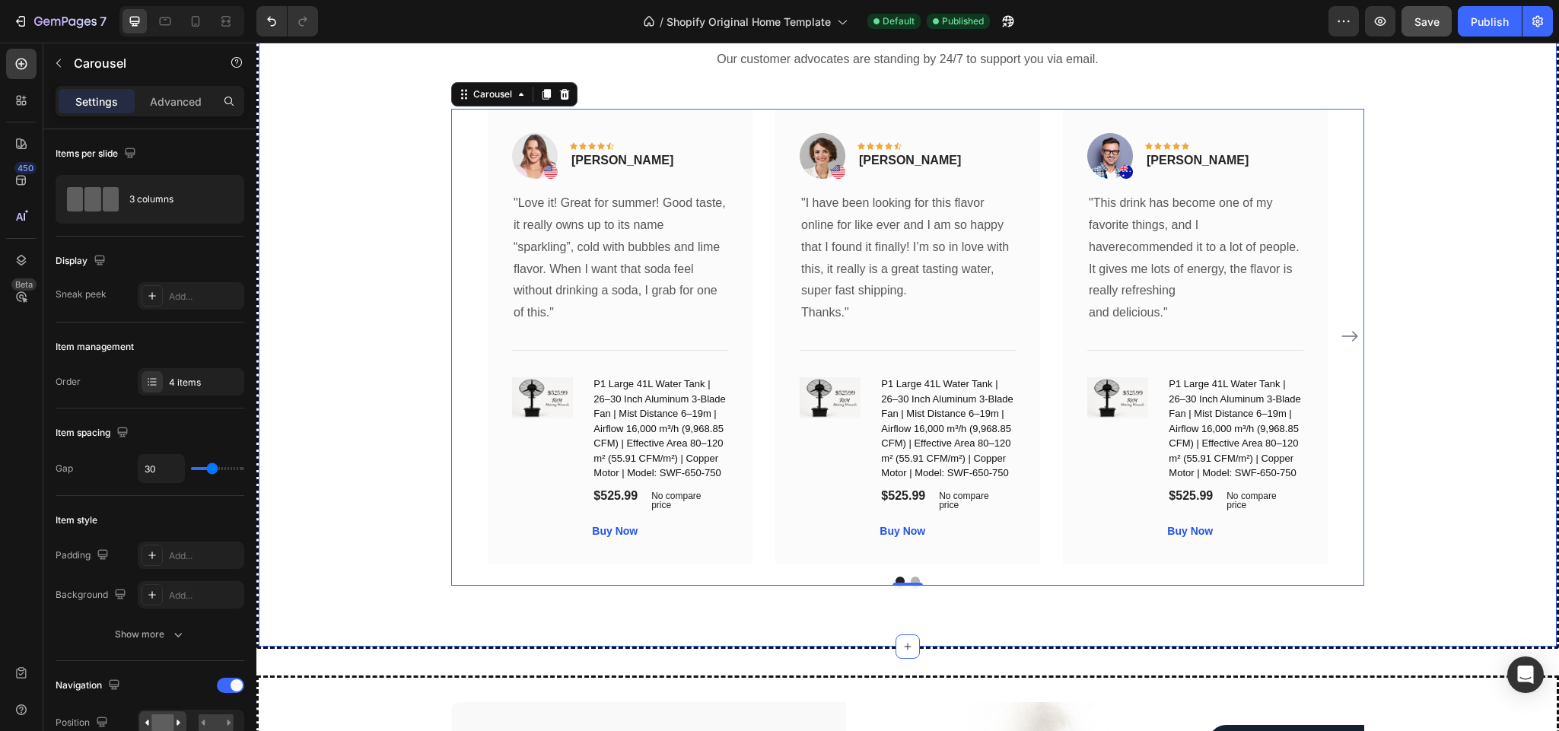
click at [985, 597] on div "What Our Customers Are Saying Heading Our customer advocates are standing by 24…" at bounding box center [907, 288] width 1303 height 719
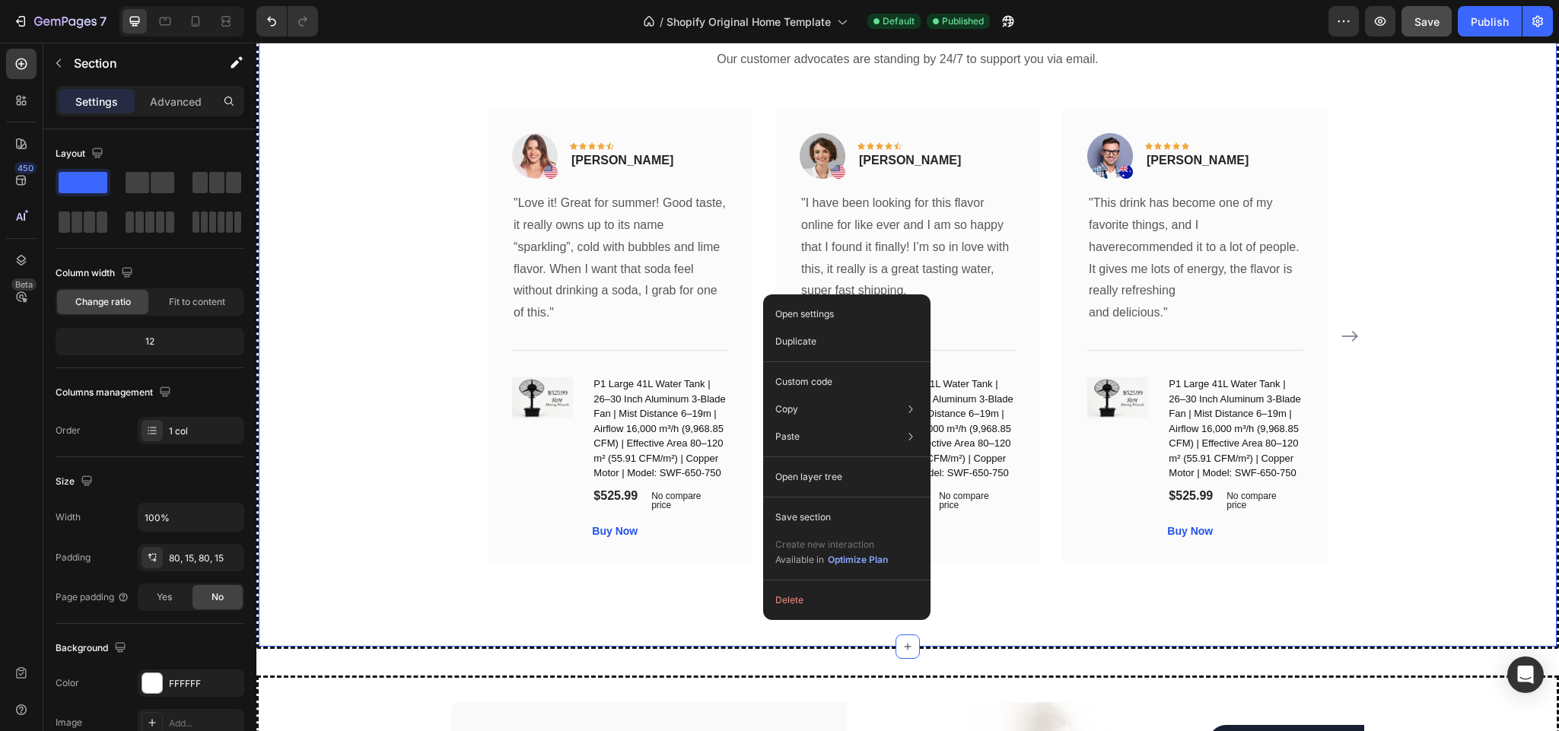
click at [728, 619] on div "What Our Customers Are Saying Heading Our customer advocates are standing by 24…" at bounding box center [907, 288] width 1303 height 719
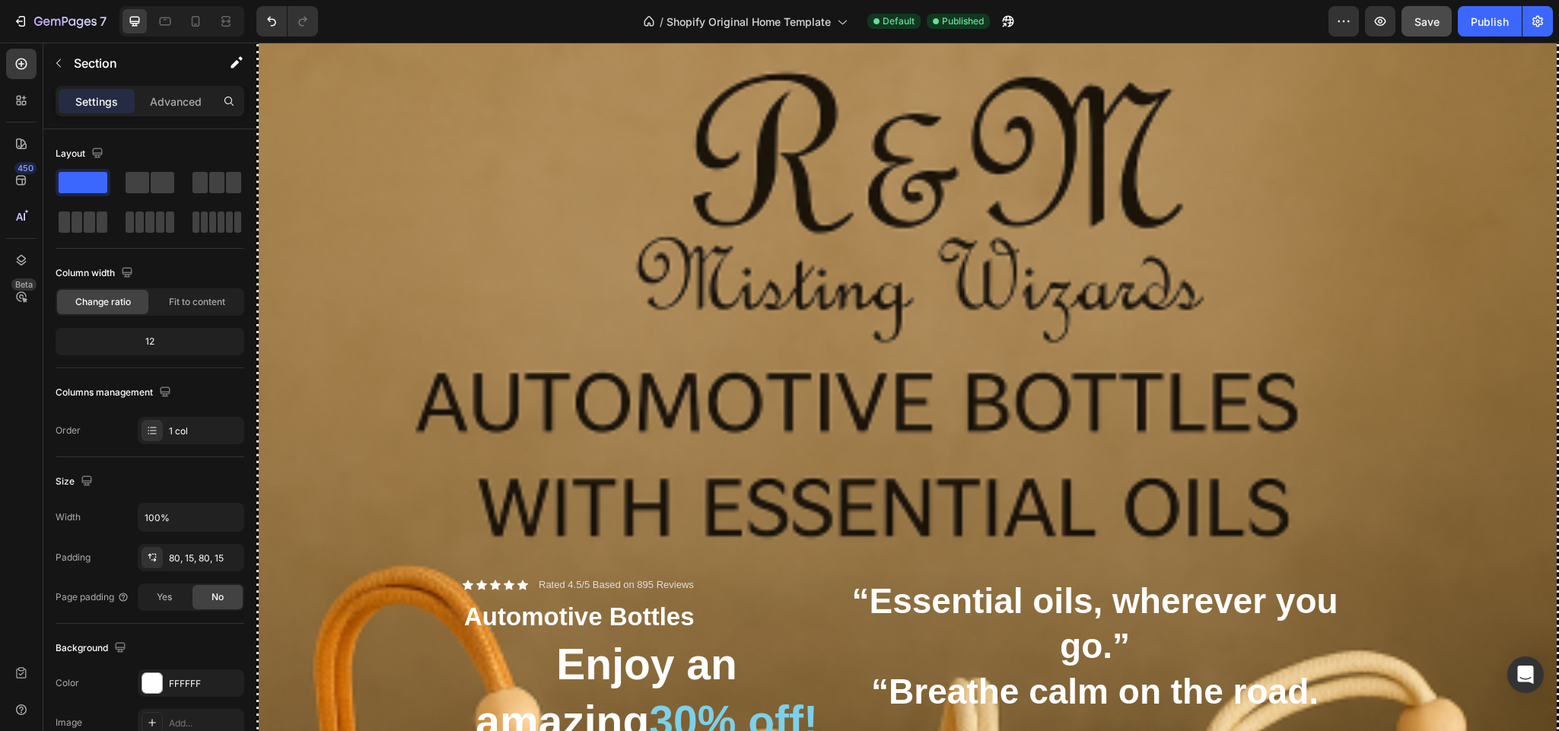
scroll to position [0, 0]
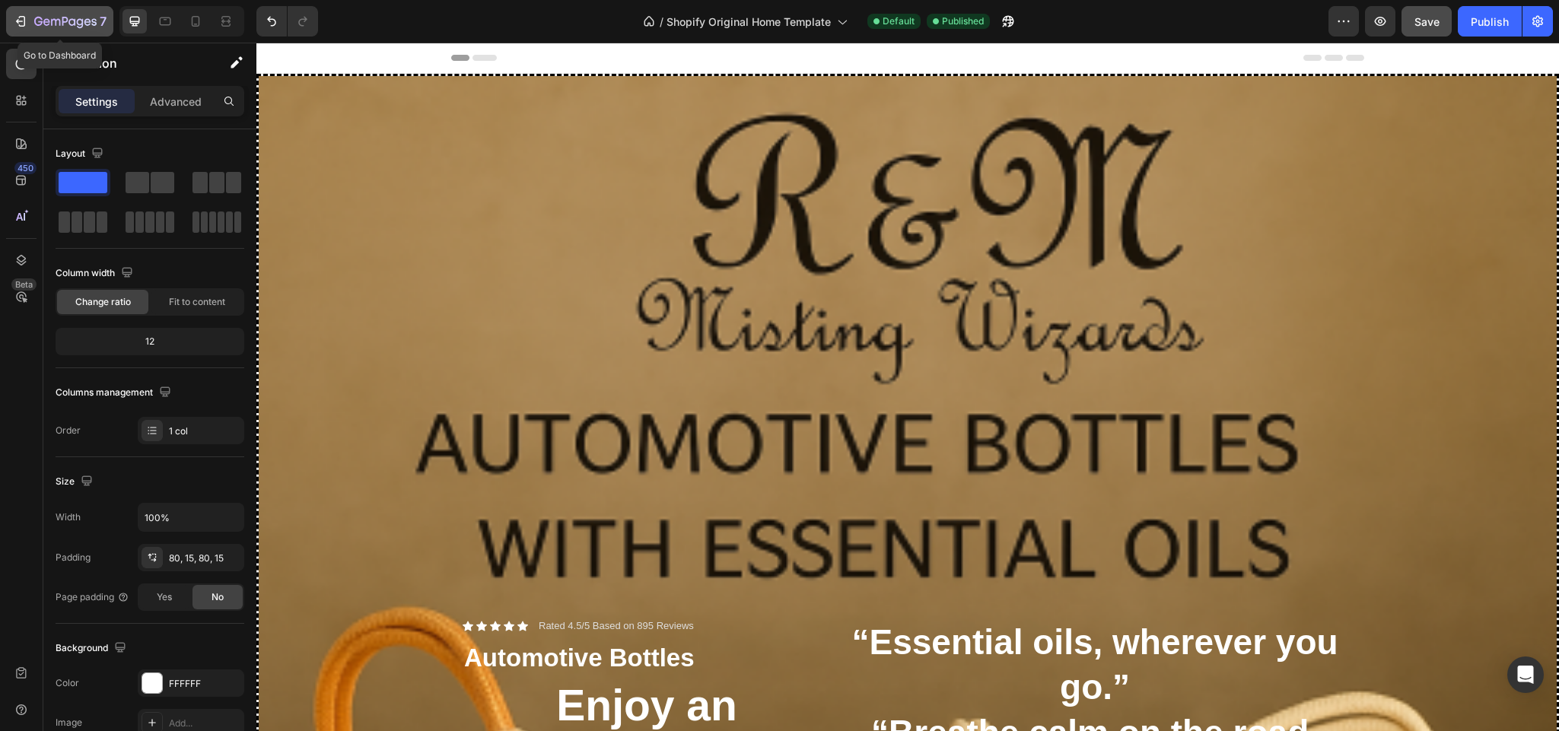
click at [21, 21] on icon "button" at bounding box center [20, 21] width 15 height 15
